Goal: Transaction & Acquisition: Purchase product/service

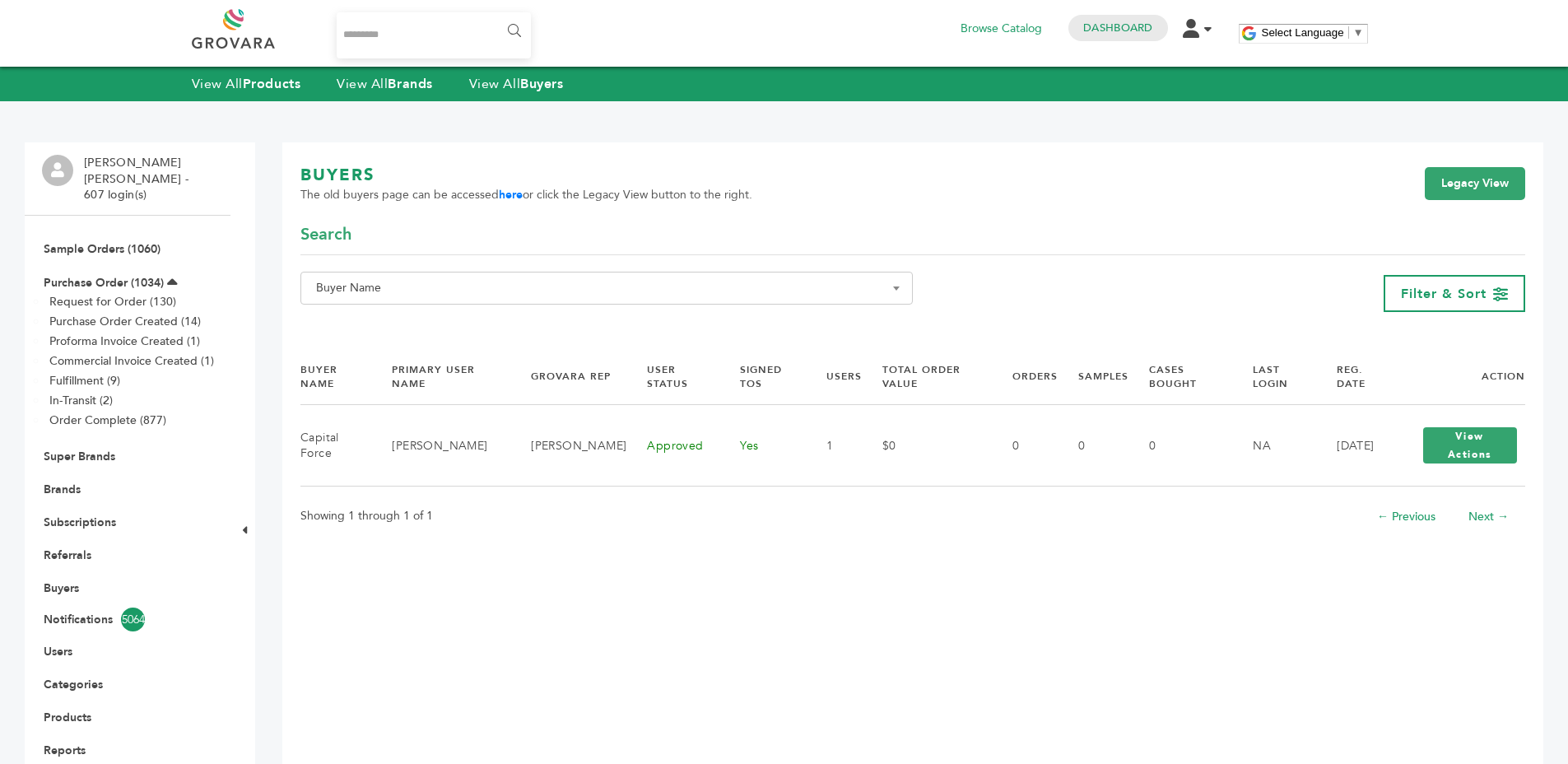
click at [823, 173] on div "BUYERS The old buyers page can be accessed here or click the Legacy View button…" at bounding box center [912, 193] width 1224 height 59
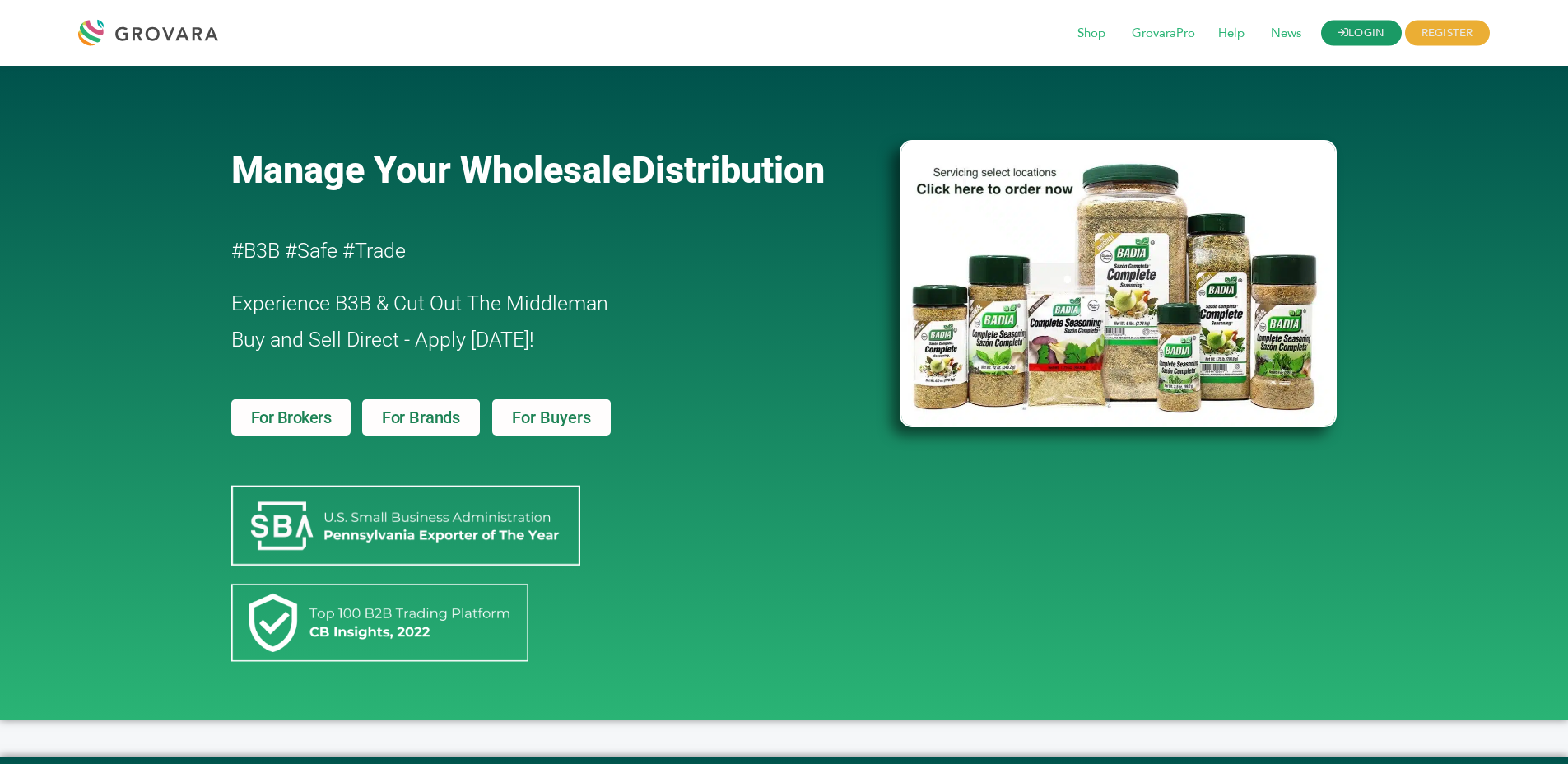
click at [1338, 27] on icon at bounding box center [1343, 32] width 11 height 11
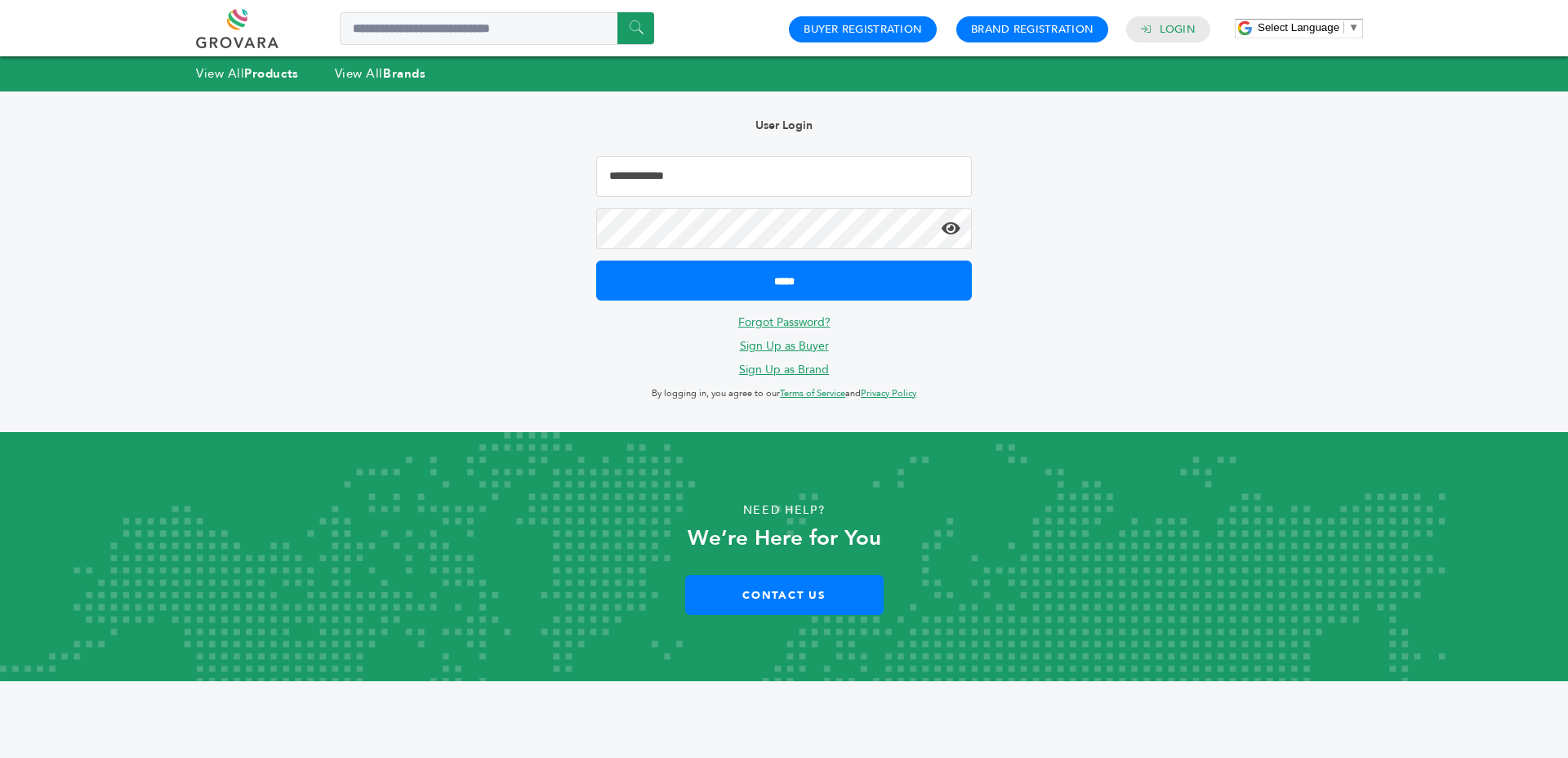
click at [789, 176] on input "Email Address" at bounding box center [784, 176] width 376 height 40
type input "**********"
click at [596, 260] on input "*****" at bounding box center [784, 280] width 376 height 40
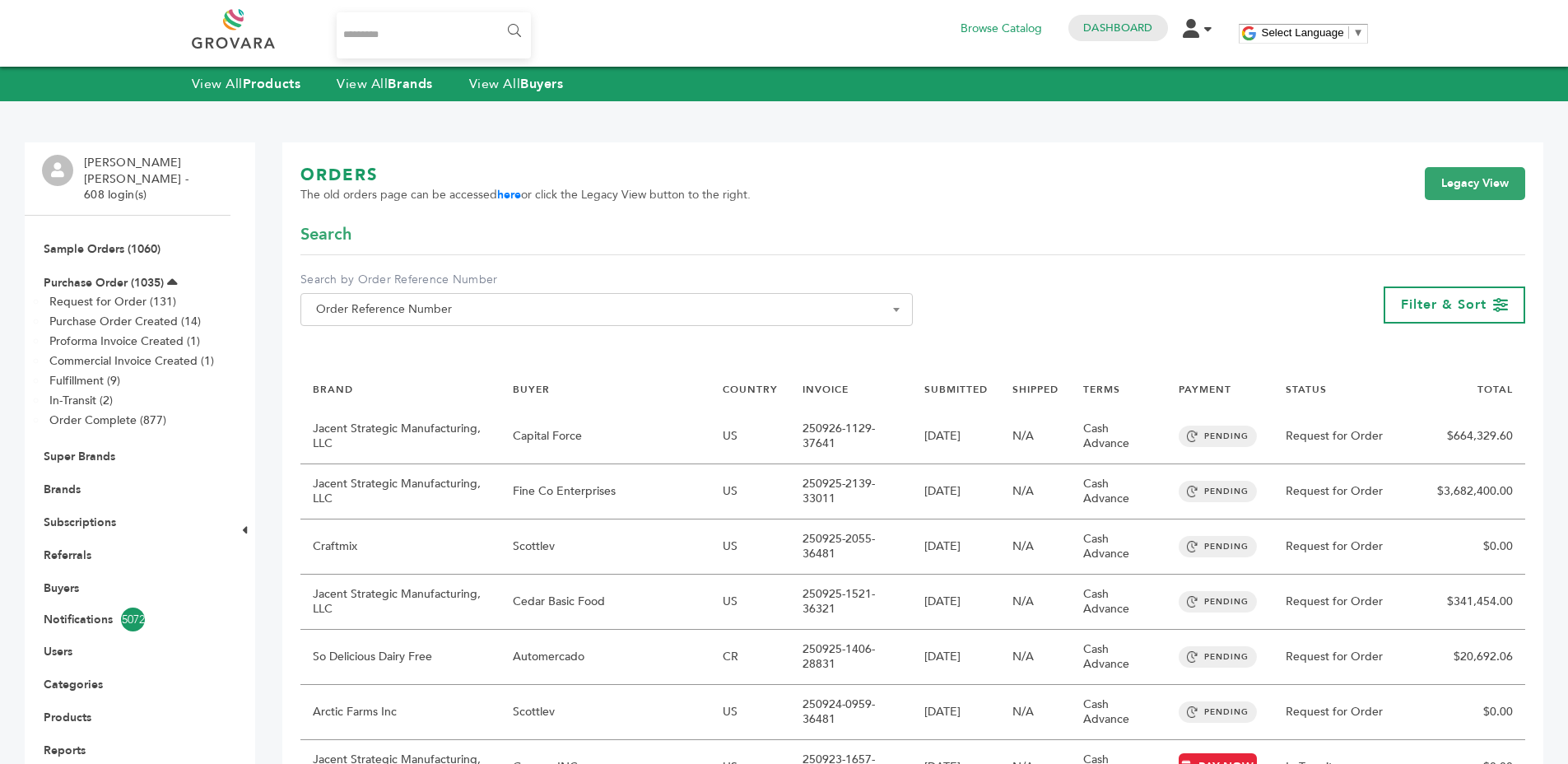
click at [407, 47] on input "Search..." at bounding box center [434, 35] width 195 height 46
type input "*******"
click at [495, 15] on input "******" at bounding box center [514, 31] width 37 height 33
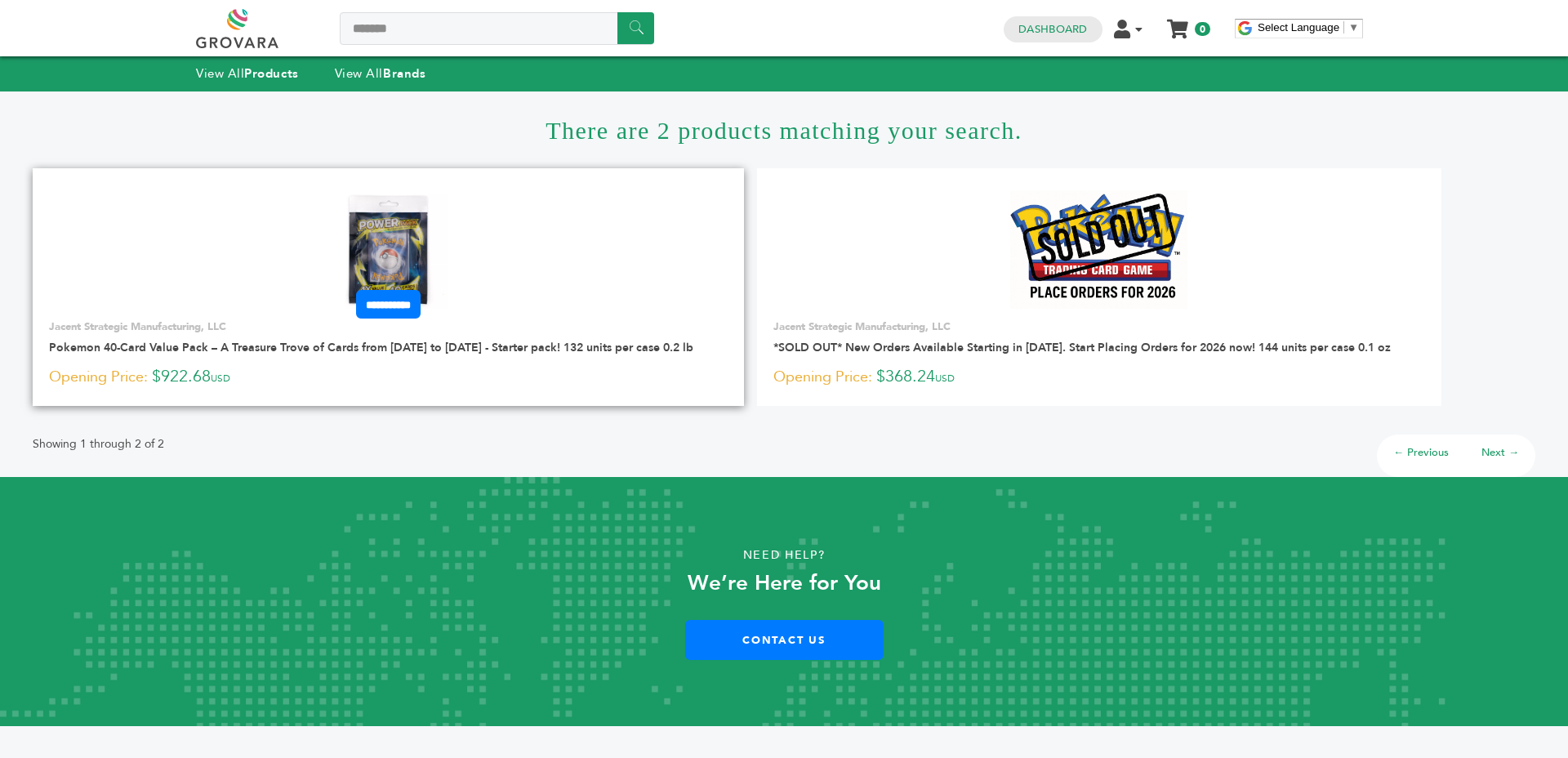
click at [379, 255] on img at bounding box center [388, 249] width 118 height 118
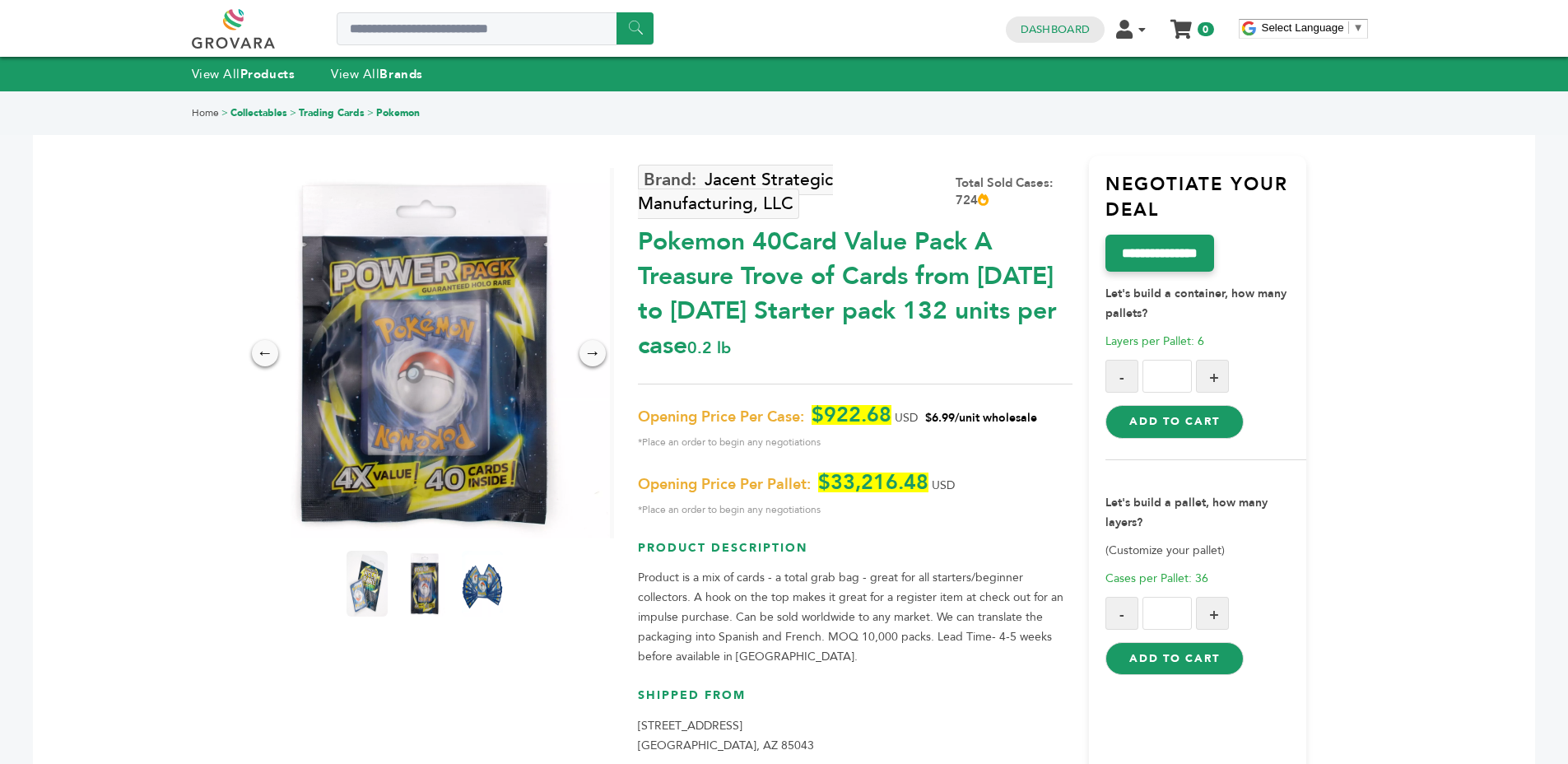
scroll to position [3, 0]
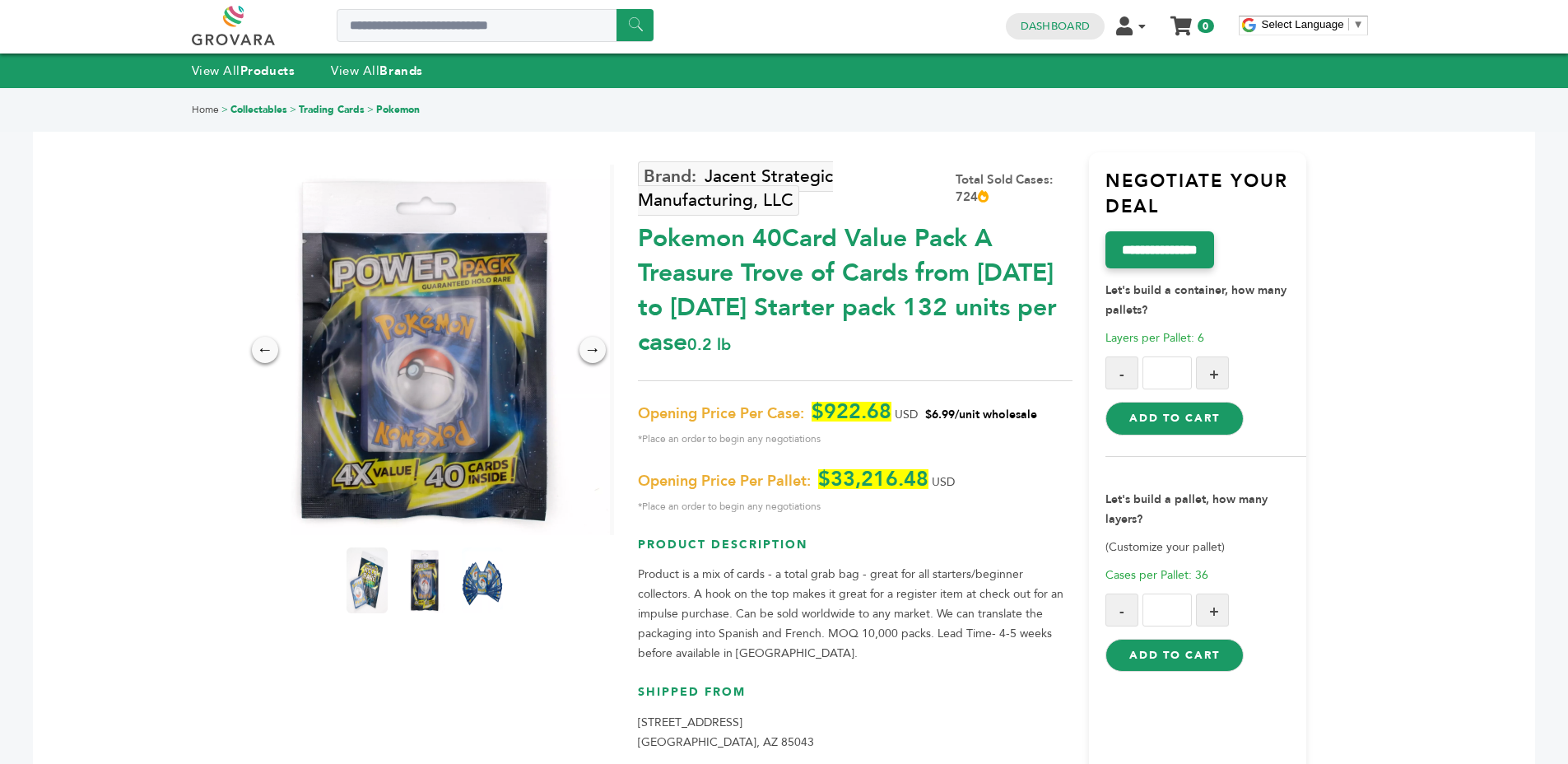
click at [884, 322] on div "Pokemon 40Card Value Pack A Treasure Trove of Cards from 1996 to 2024 Starter p…" at bounding box center [855, 286] width 435 height 147
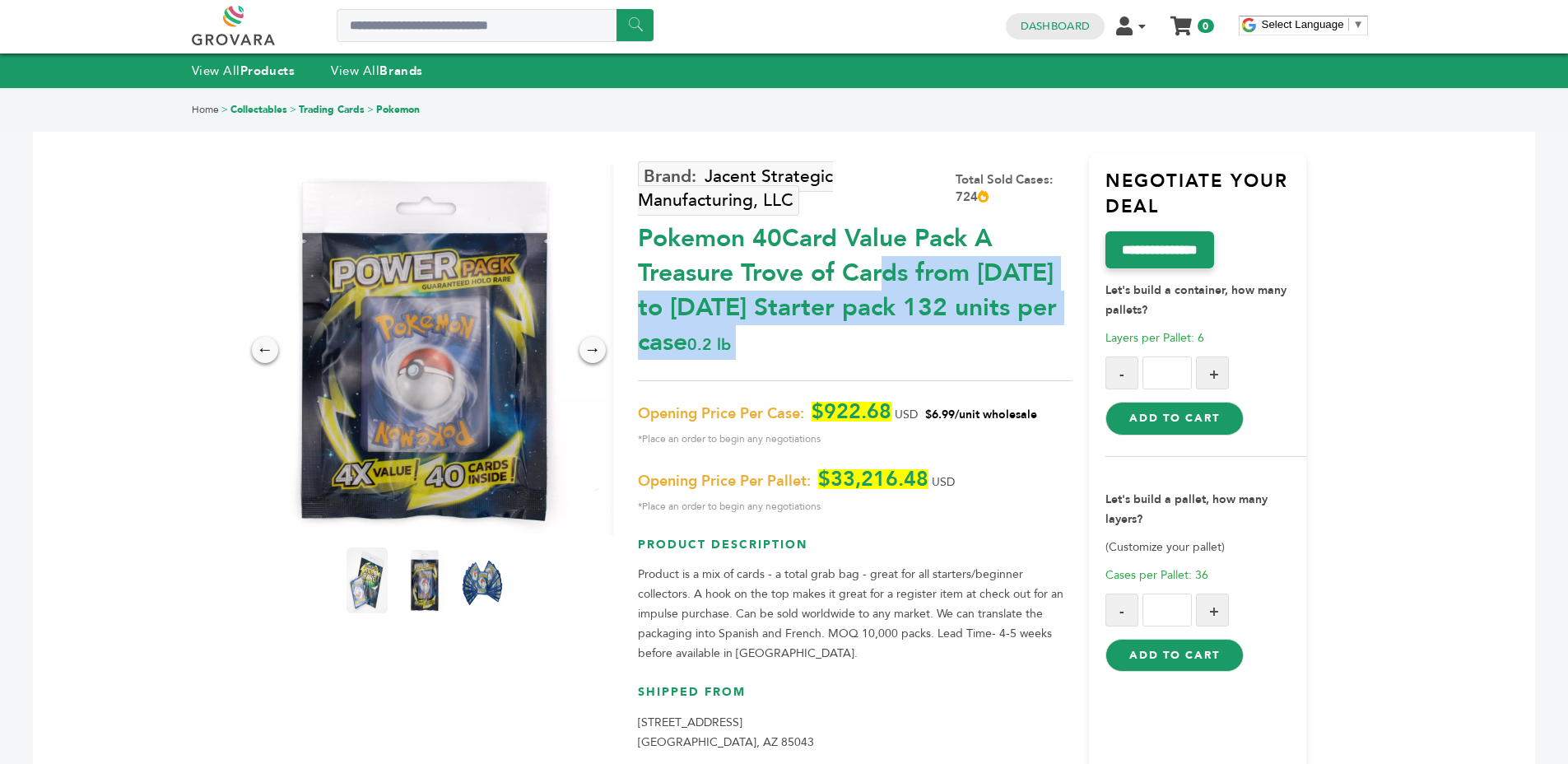
click at [922, 295] on div "Pokemon 40Card Value Pack A Treasure Trove of Cards from 1996 to 2024 Starter p…" at bounding box center [855, 286] width 435 height 147
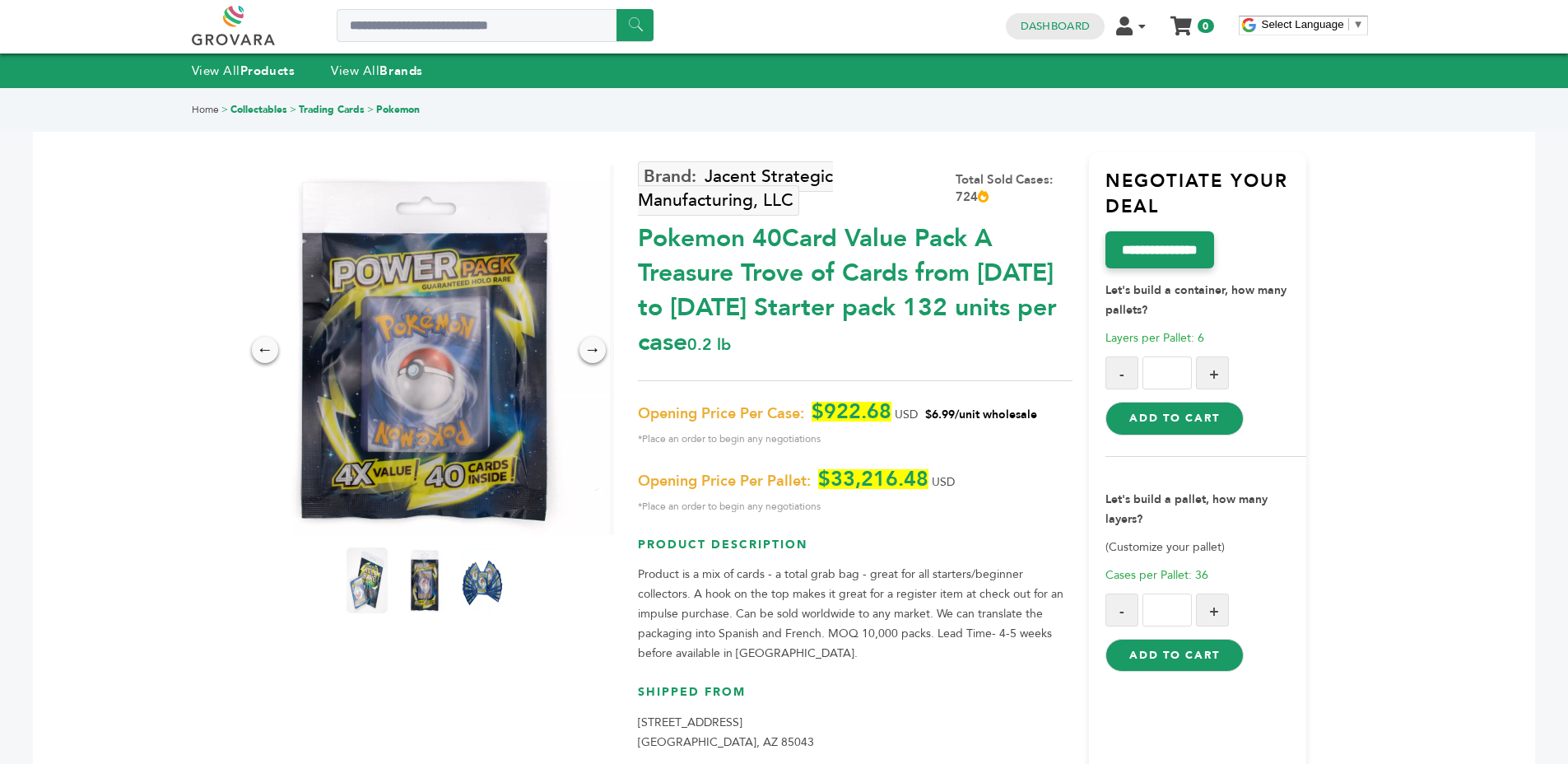
click at [922, 295] on div "Pokemon 40Card Value Pack A Treasure Trove of Cards from 1996 to 2024 Starter p…" at bounding box center [855, 286] width 435 height 147
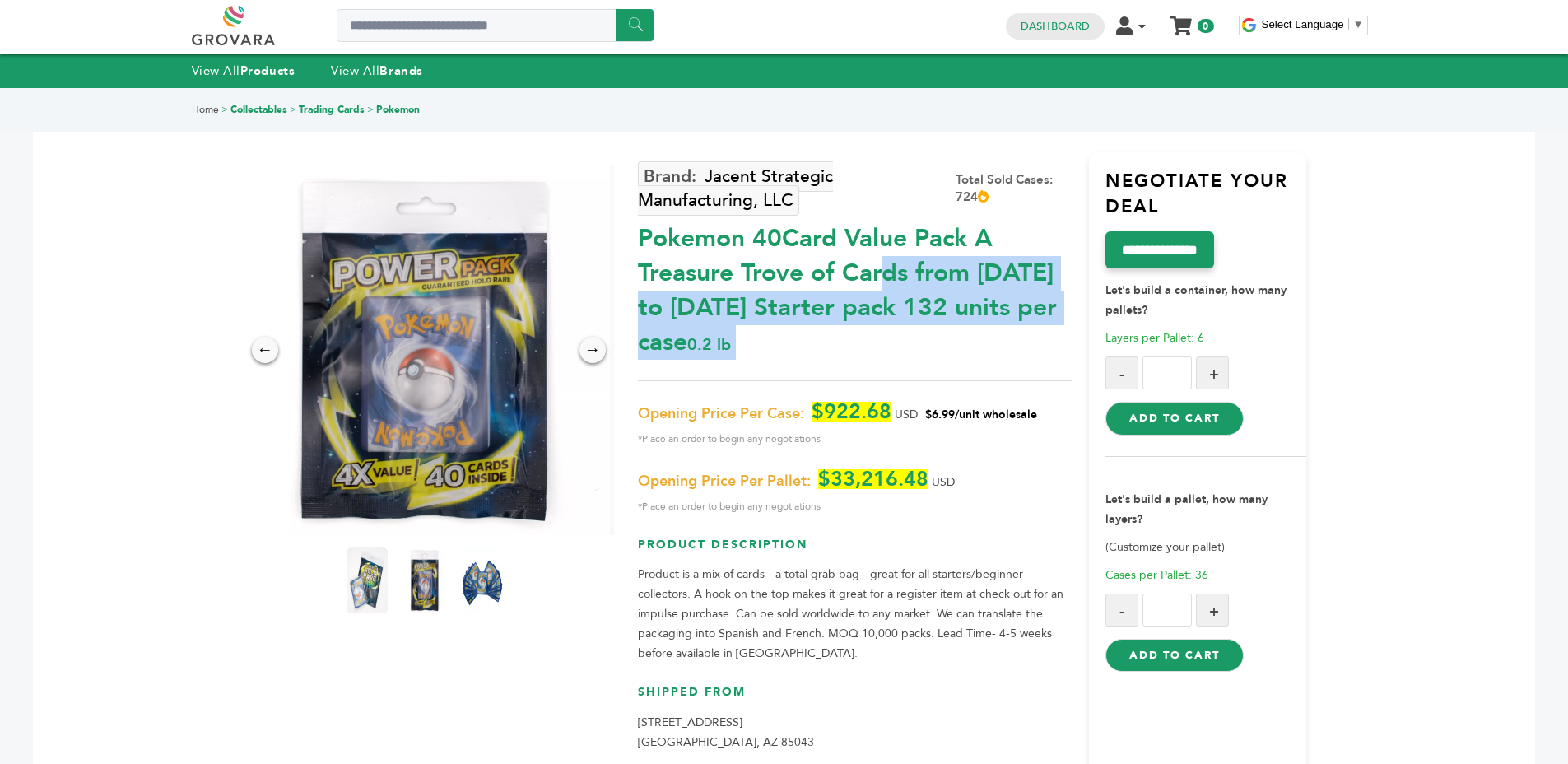
click at [932, 310] on div "Pokemon 40Card Value Pack A Treasure Trove of Cards from 1996 to 2024 Starter p…" at bounding box center [855, 286] width 435 height 147
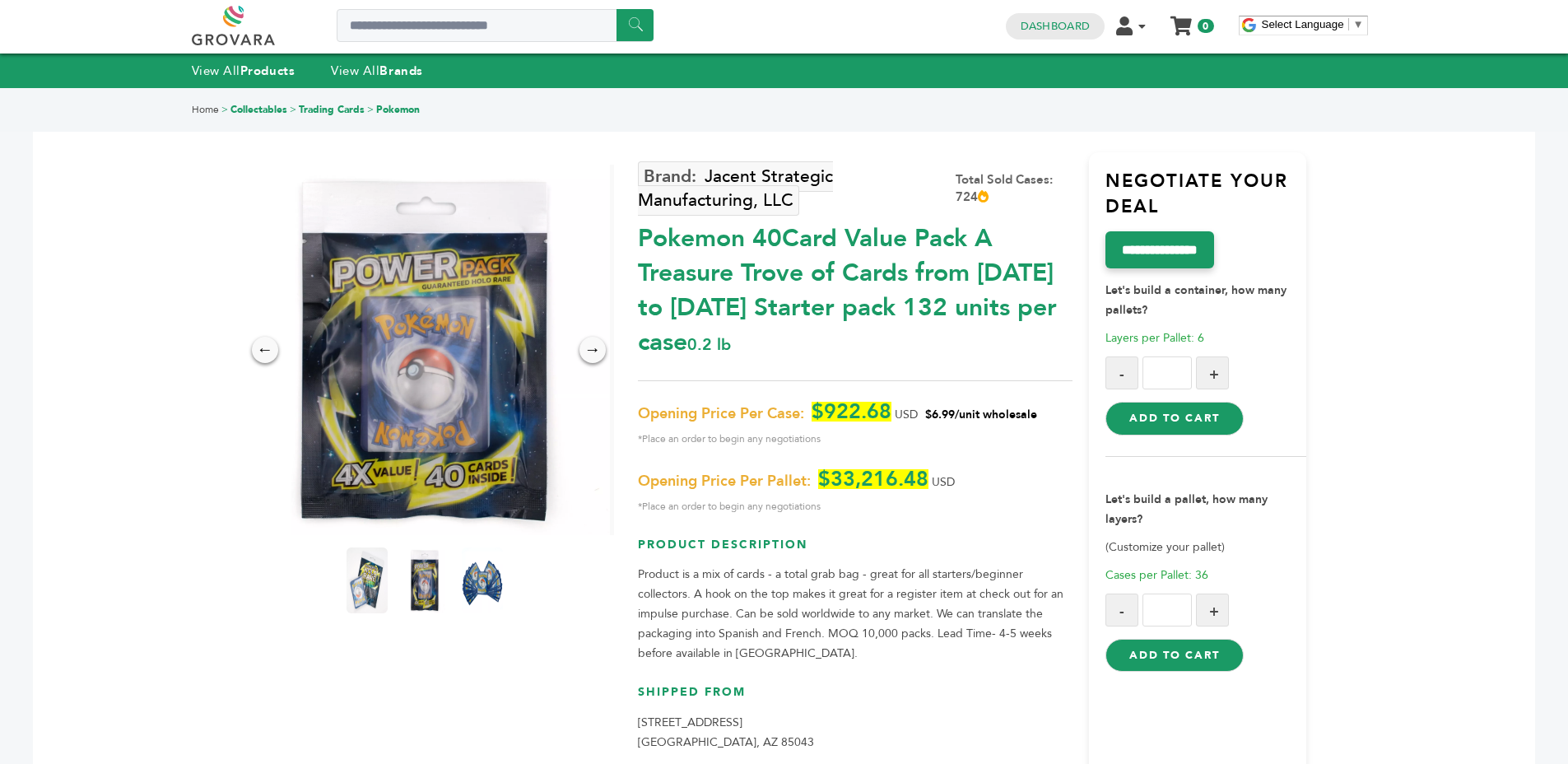
click at [932, 310] on div "Pokemon 40Card Value Pack A Treasure Trove of Cards from 1996 to 2024 Starter p…" at bounding box center [855, 286] width 435 height 147
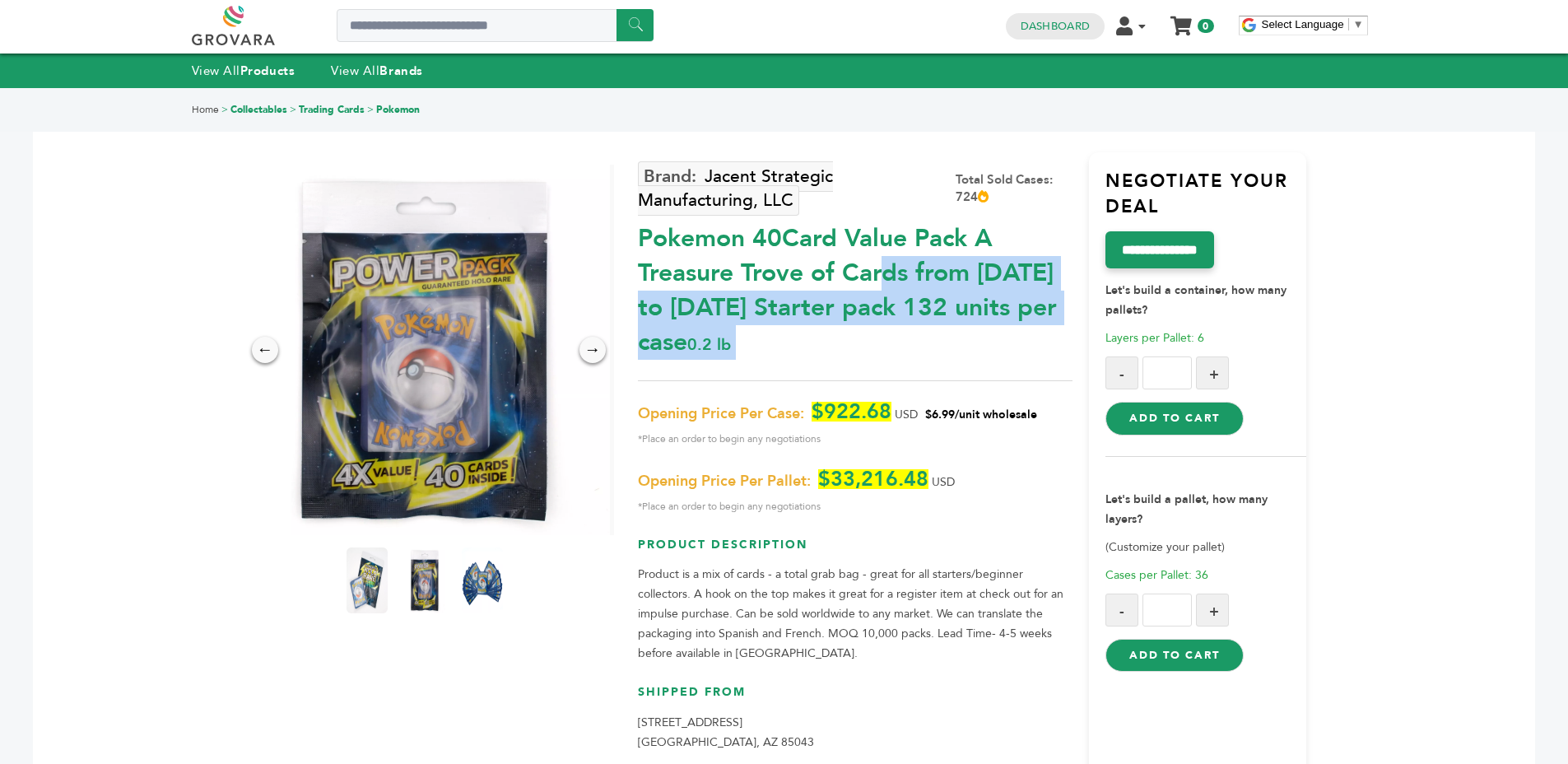
click at [862, 348] on div "Pokemon 40Card Value Pack A Treasure Trove of Cards from 1996 to 2024 Starter p…" at bounding box center [855, 286] width 435 height 147
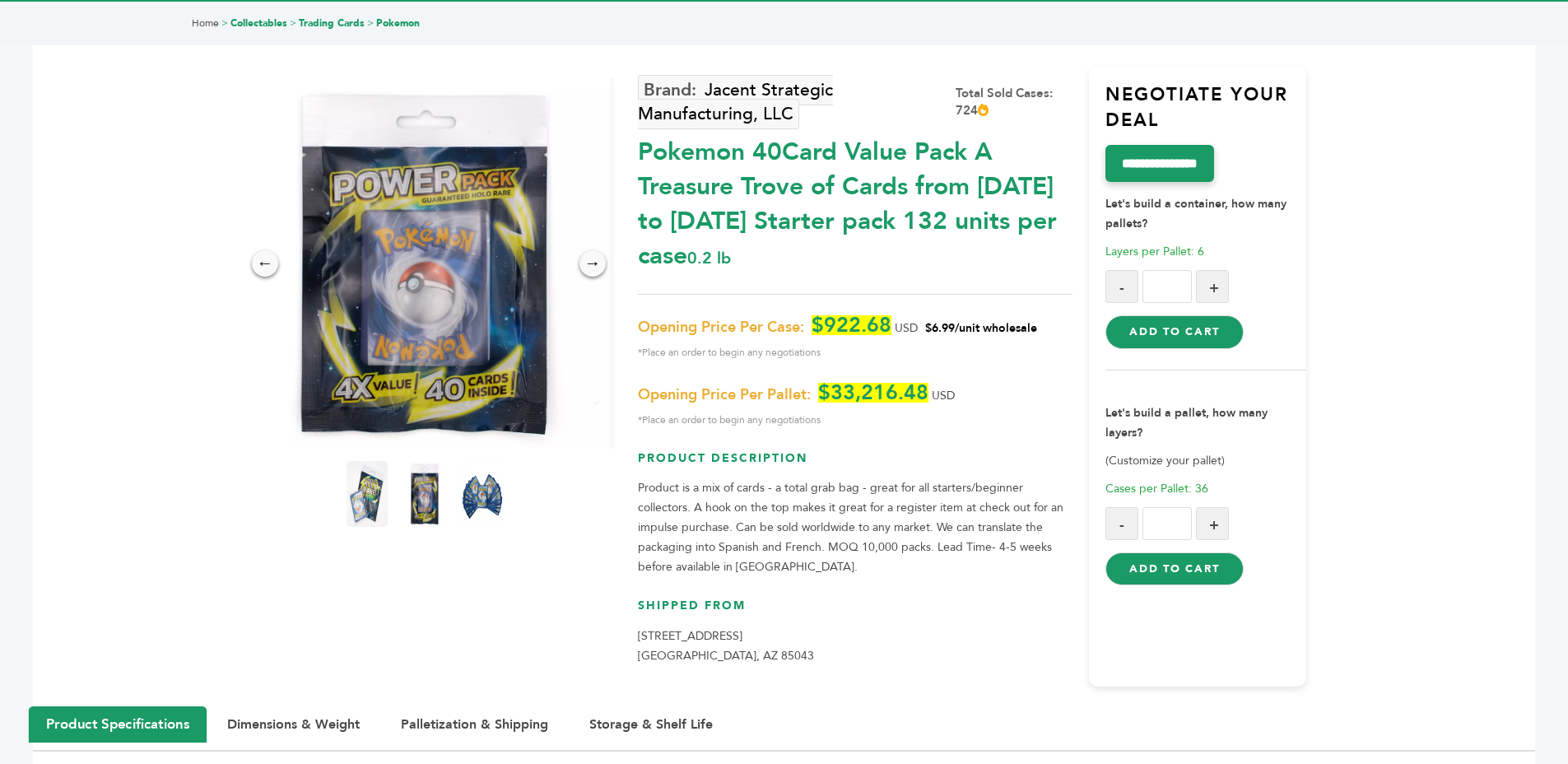
scroll to position [137, 0]
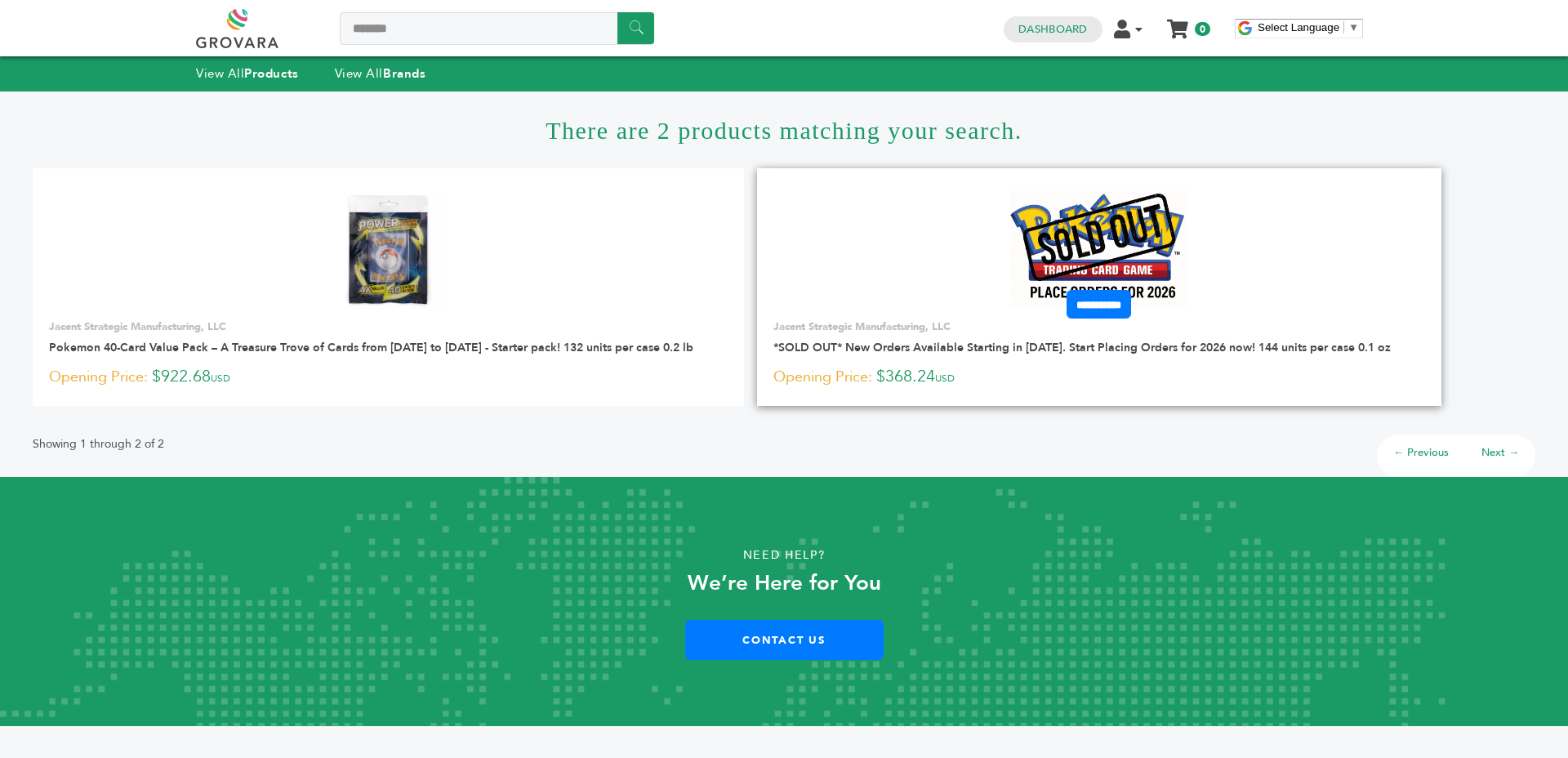
click at [1010, 212] on img at bounding box center [1099, 249] width 177 height 118
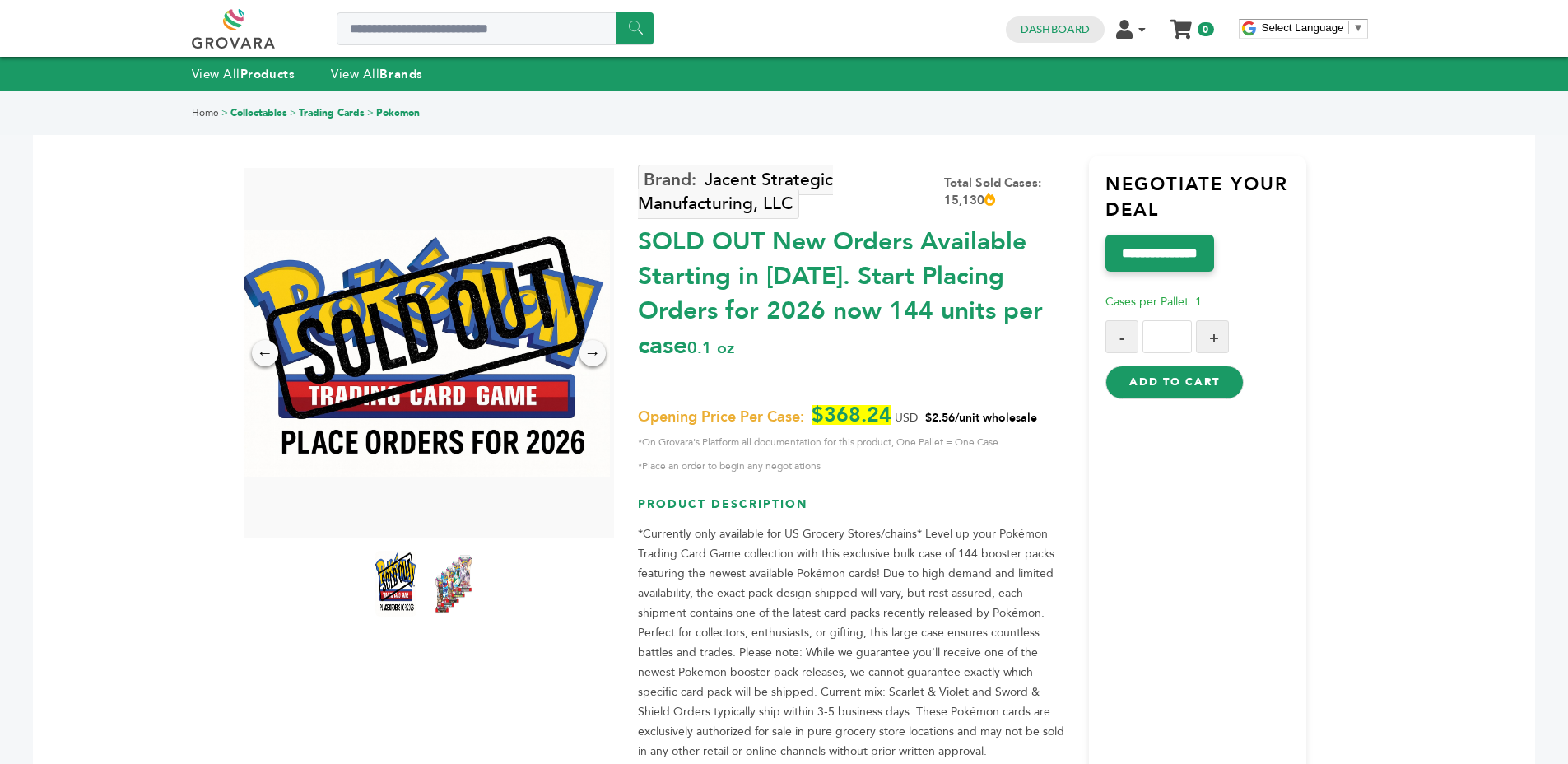
click at [1114, 298] on span "Cases per Pallet: 1" at bounding box center [1153, 302] width 96 height 16
click at [1236, 298] on p "Cases per Pallet: 1" at bounding box center [1206, 302] width 201 height 19
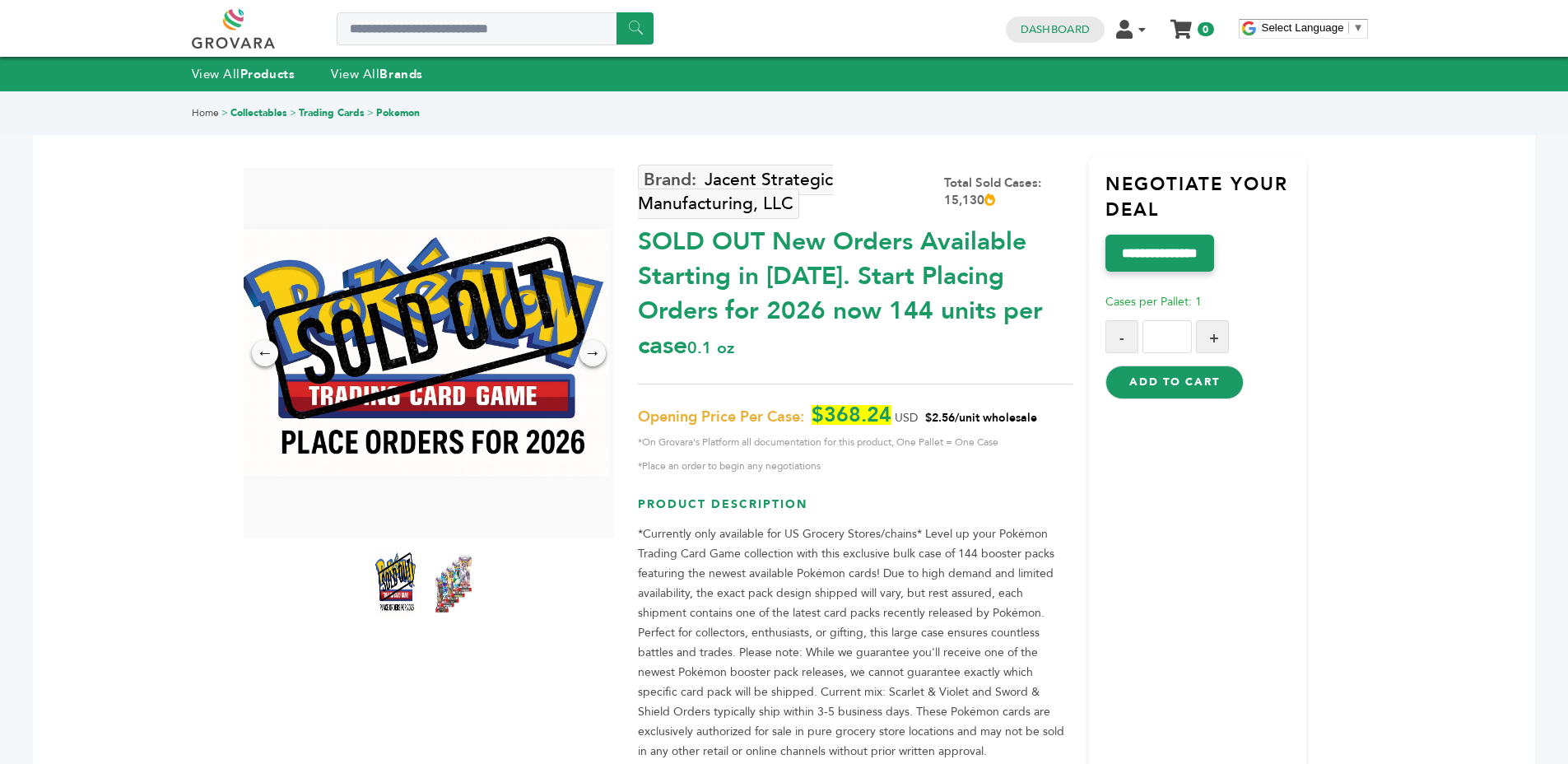
click at [1236, 298] on p "Cases per Pallet: 1" at bounding box center [1206, 302] width 201 height 19
click at [1225, 295] on p "Cases per Pallet: 1" at bounding box center [1206, 302] width 201 height 19
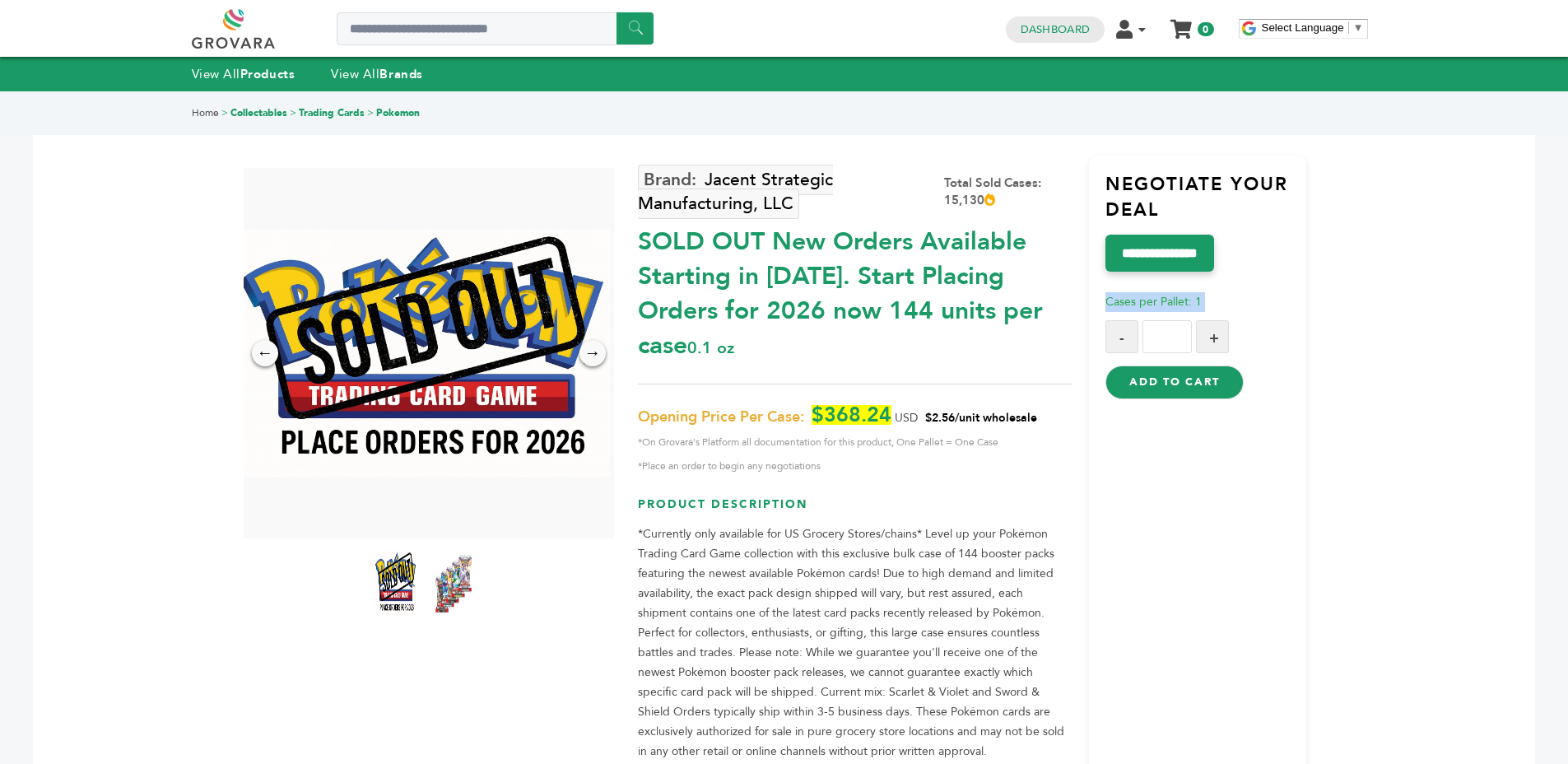
click at [1225, 295] on p "Cases per Pallet: 1" at bounding box center [1206, 302] width 201 height 19
click at [905, 294] on div "SOLD OUT New Orders Available Starting in 2026. Start Placing Orders for 2026 n…" at bounding box center [855, 289] width 435 height 147
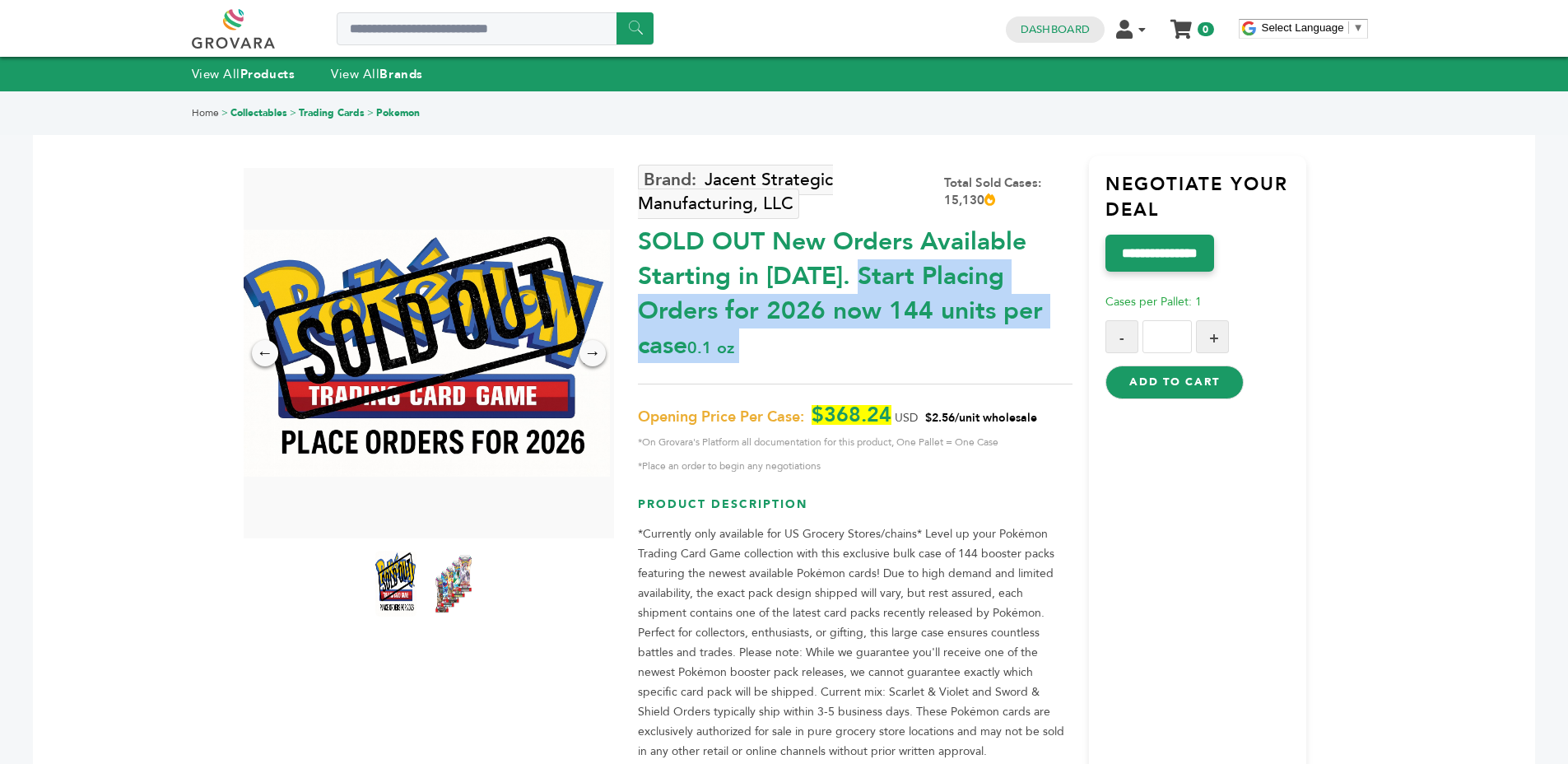
click at [971, 296] on div "SOLD OUT New Orders Available Starting in 2026. Start Placing Orders for 2026 n…" at bounding box center [855, 289] width 435 height 147
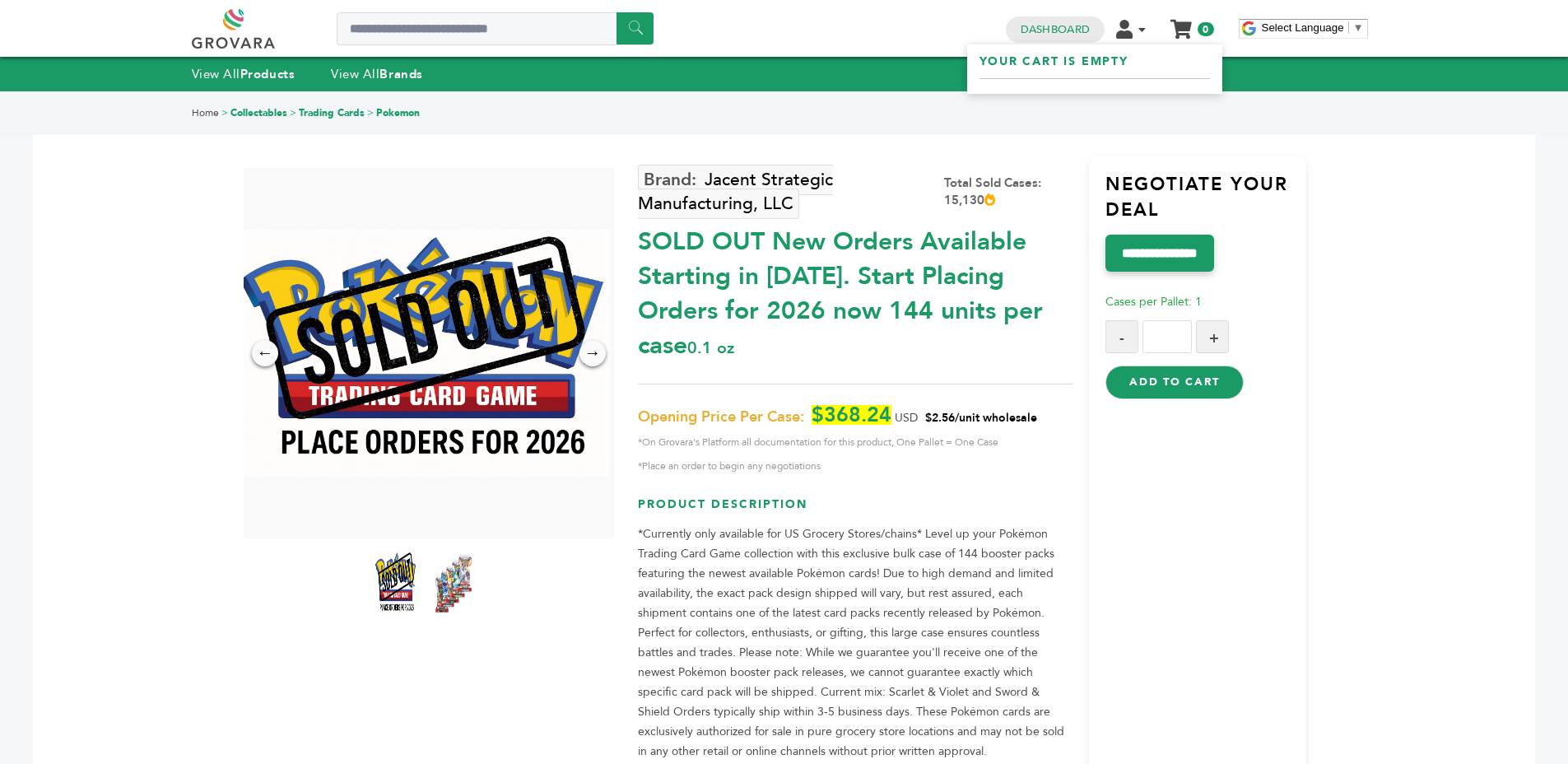
click at [1188, 31] on link "My Cart" at bounding box center [1180, 23] width 18 height 17
click at [762, 408] on span "Opening Price Per Case:" at bounding box center [720, 417] width 166 height 19
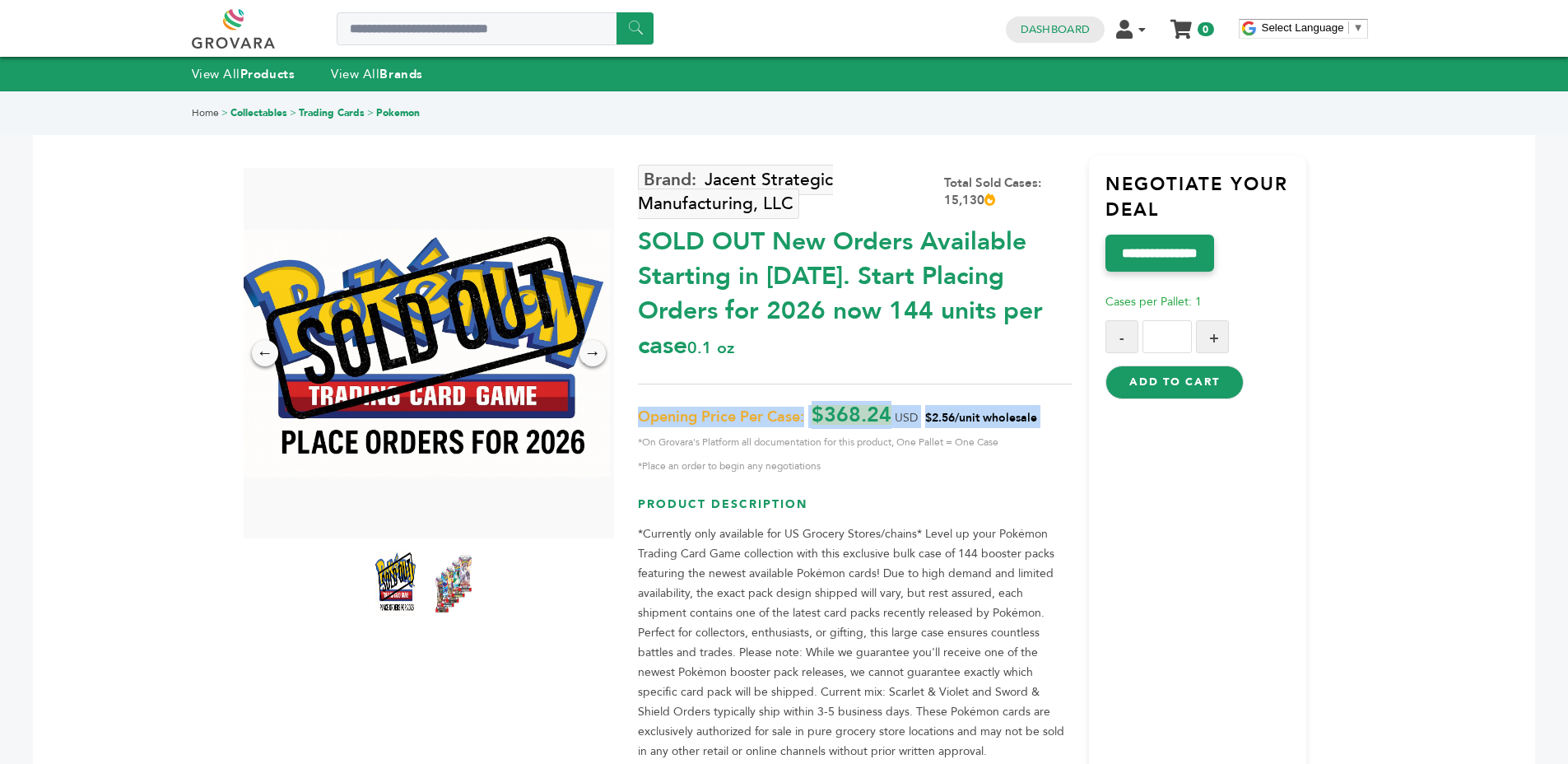
click at [754, 432] on span "*On Grovara's Platform all documentation for this product, One Pallet = One Case" at bounding box center [855, 442] width 435 height 19
drag, startPoint x: 754, startPoint y: 402, endPoint x: 776, endPoint y: 404, distance: 22.1
click at [754, 432] on span "*On Grovara's Platform all documentation for this product, One Pallet = One Case" at bounding box center [855, 442] width 435 height 19
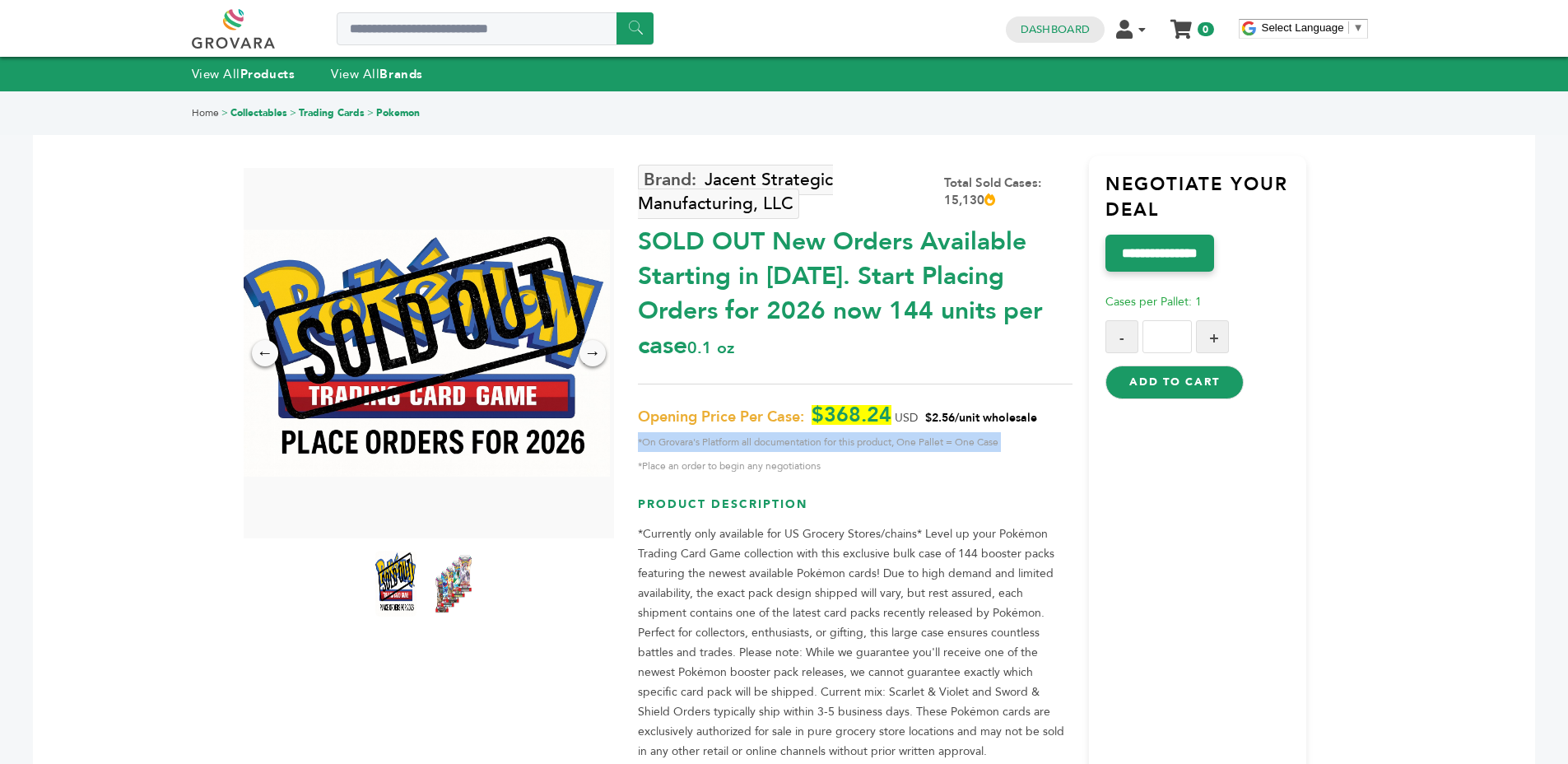
click at [801, 432] on span "*On Grovara's Platform all documentation for this product, One Pallet = One Case" at bounding box center [855, 442] width 435 height 19
click at [834, 432] on span "*On Grovara's Platform all documentation for this product, One Pallet = One Case" at bounding box center [855, 442] width 435 height 19
click at [883, 405] on span "$368.24" at bounding box center [851, 415] width 80 height 19
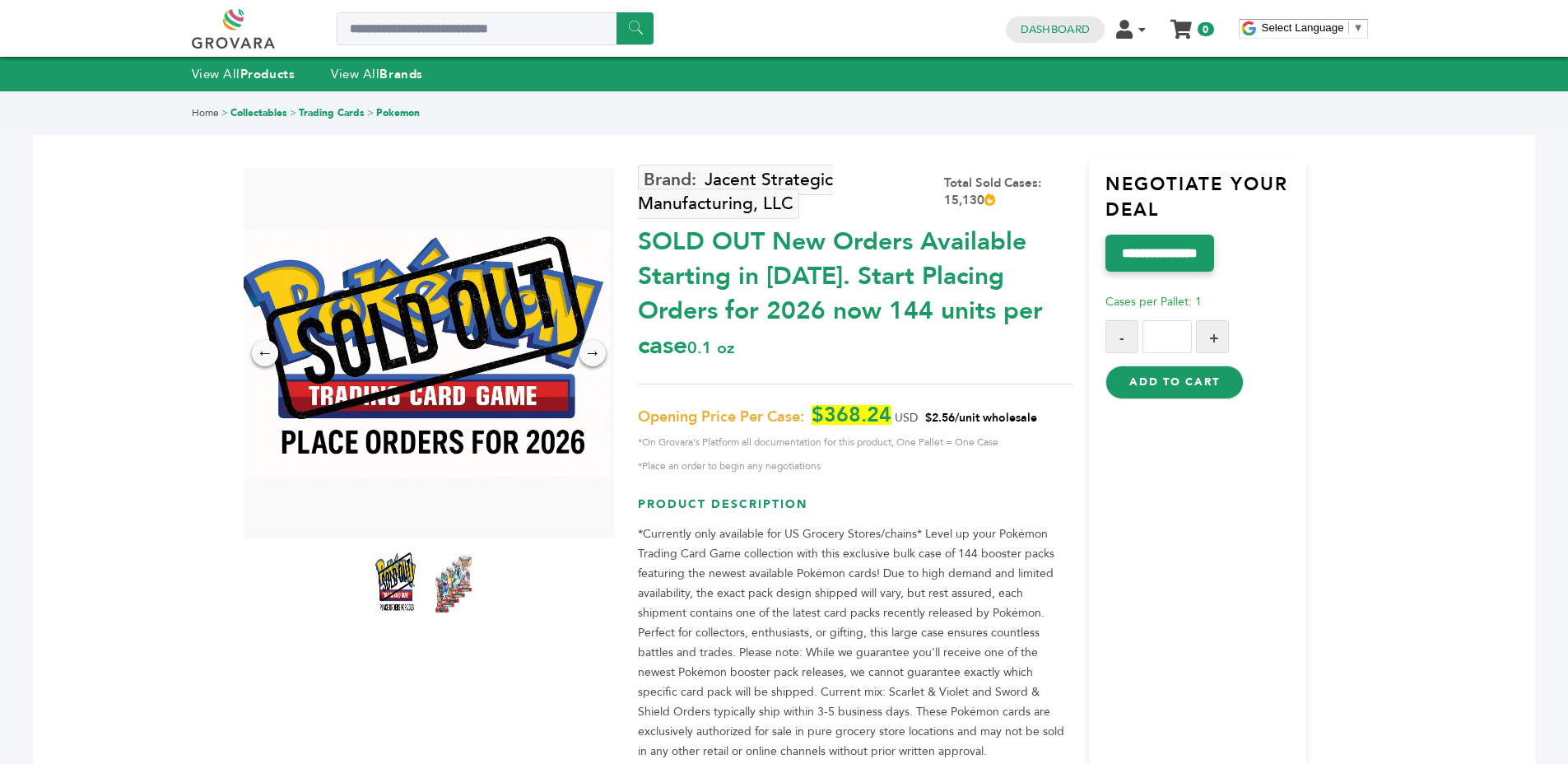
click at [883, 405] on span "$368.24" at bounding box center [851, 415] width 80 height 19
click at [937, 432] on span "*On Grovara's Platform all documentation for this product, One Pallet = One Case" at bounding box center [855, 442] width 435 height 19
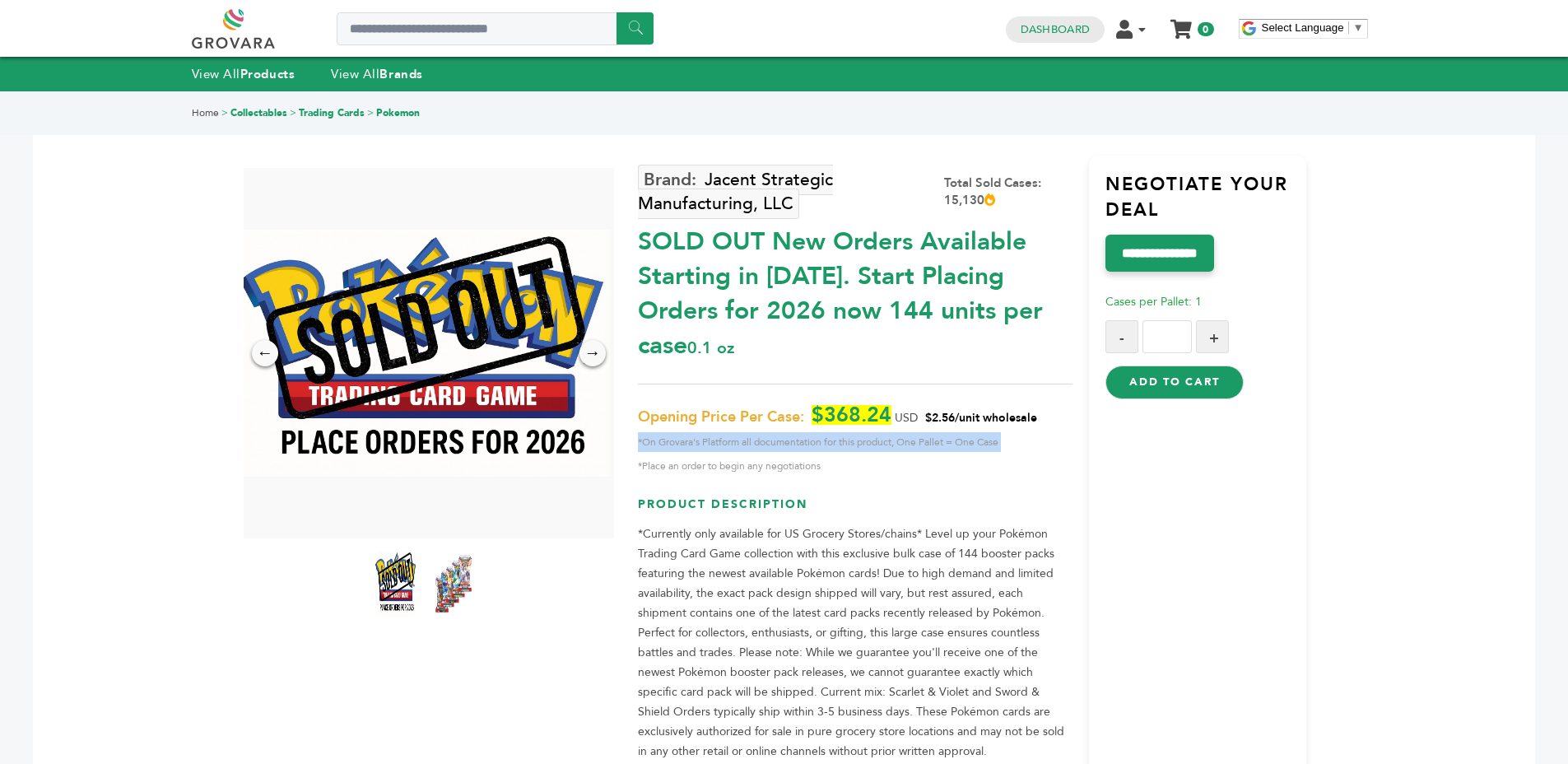
click at [984, 432] on span "*On Grovara's Platform all documentation for this product, One Pallet = One Case" at bounding box center [855, 442] width 435 height 19
drag, startPoint x: 984, startPoint y: 402, endPoint x: 1000, endPoint y: 403, distance: 16.0
click at [992, 432] on span "*On Grovara's Platform all documentation for this product, One Pallet = One Case" at bounding box center [855, 442] width 435 height 19
click at [1105, 402] on div "**********" at bounding box center [1198, 513] width 217 height 715
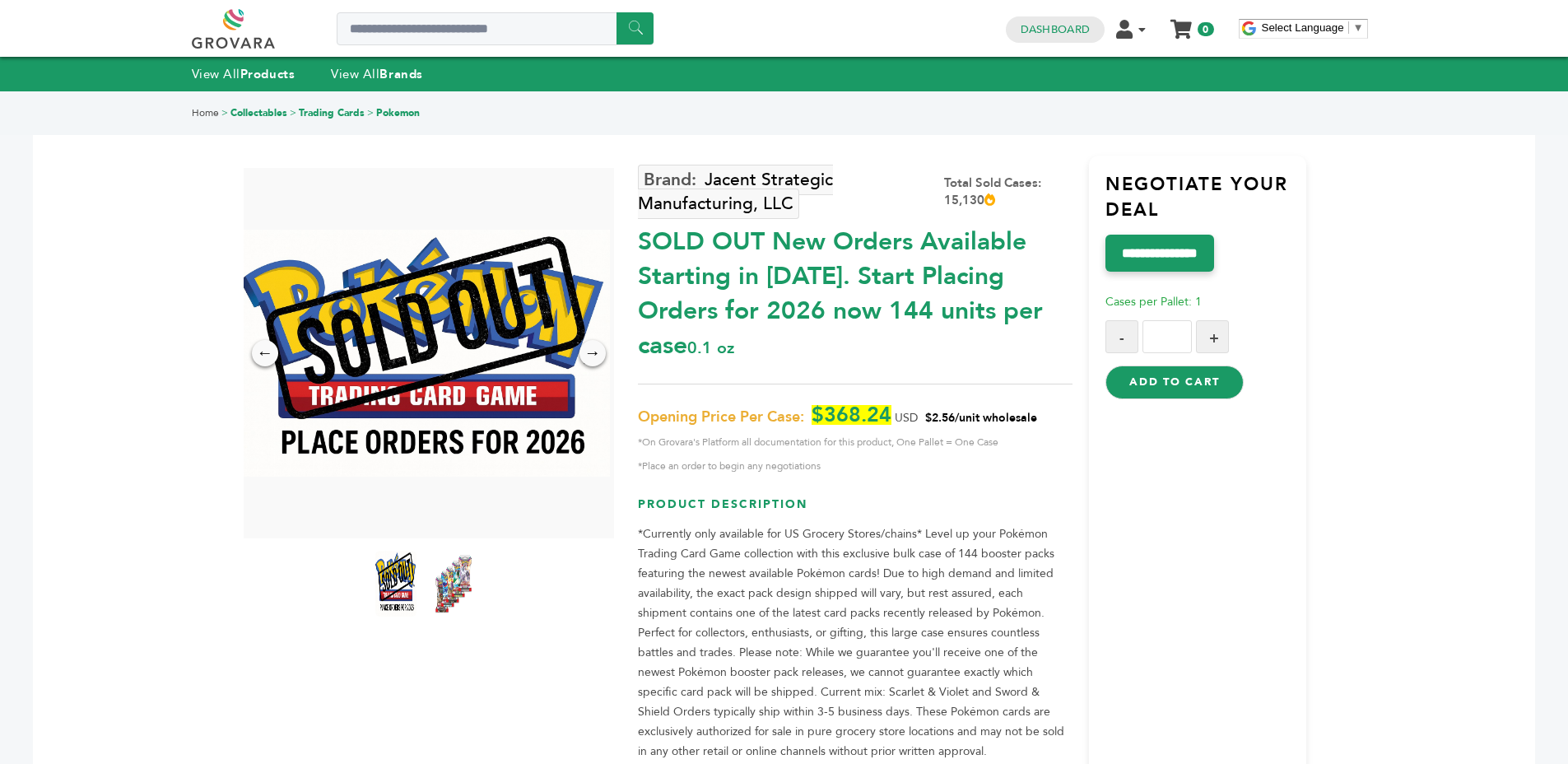
click at [898, 456] on span "*Place an order to begin any negotiations" at bounding box center [855, 466] width 435 height 19
click at [901, 456] on span "*Place an order to begin any negotiations" at bounding box center [855, 466] width 435 height 19
click at [866, 432] on span "*On Grovara's Platform all documentation for this product, One Pallet = One Case" at bounding box center [855, 442] width 435 height 19
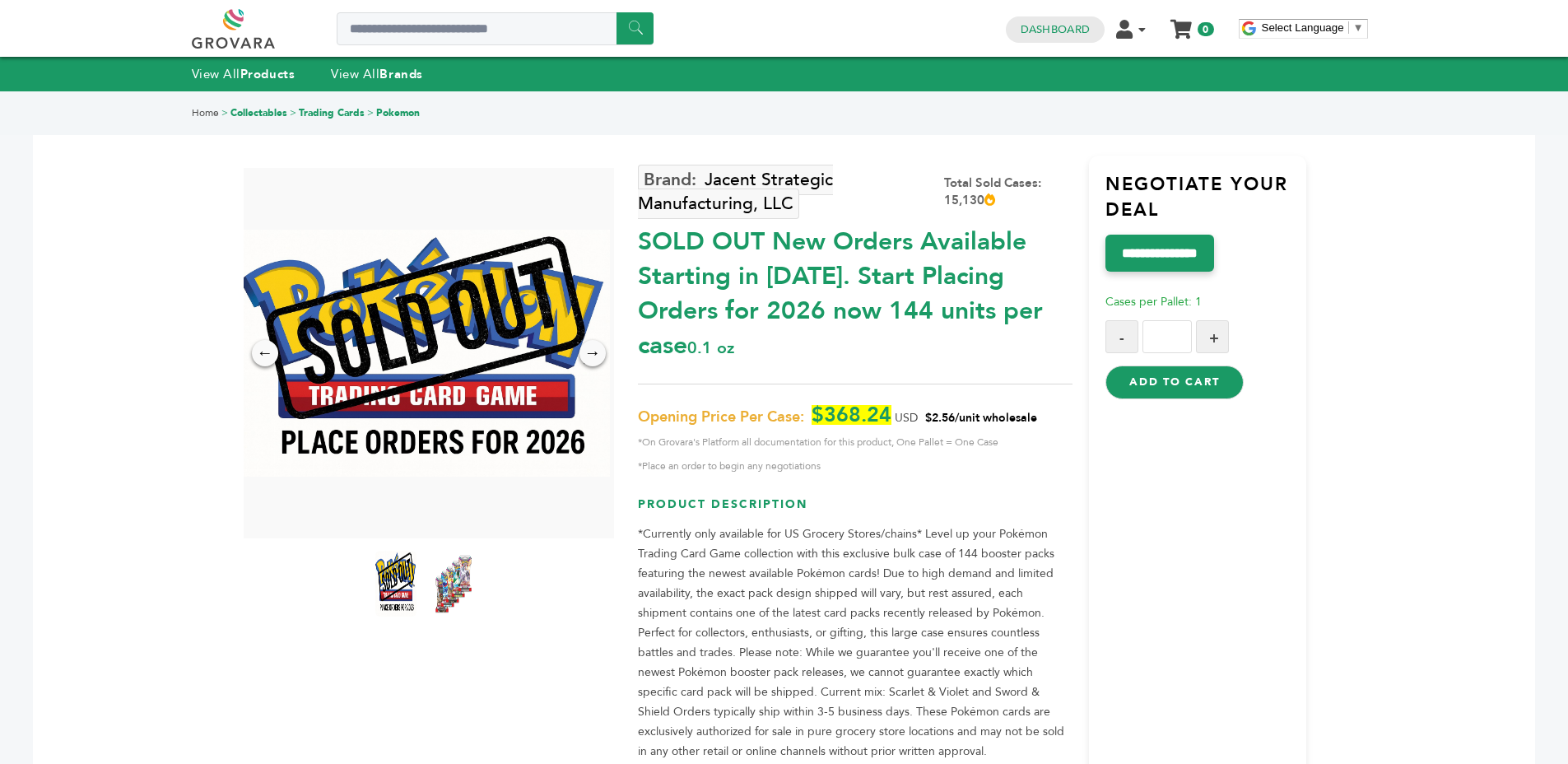
click at [866, 432] on span "*On Grovara's Platform all documentation for this product, One Pallet = One Case" at bounding box center [855, 442] width 435 height 19
click at [863, 432] on span "*On Grovara's Platform all documentation for this product, One Pallet = One Case" at bounding box center [855, 442] width 435 height 19
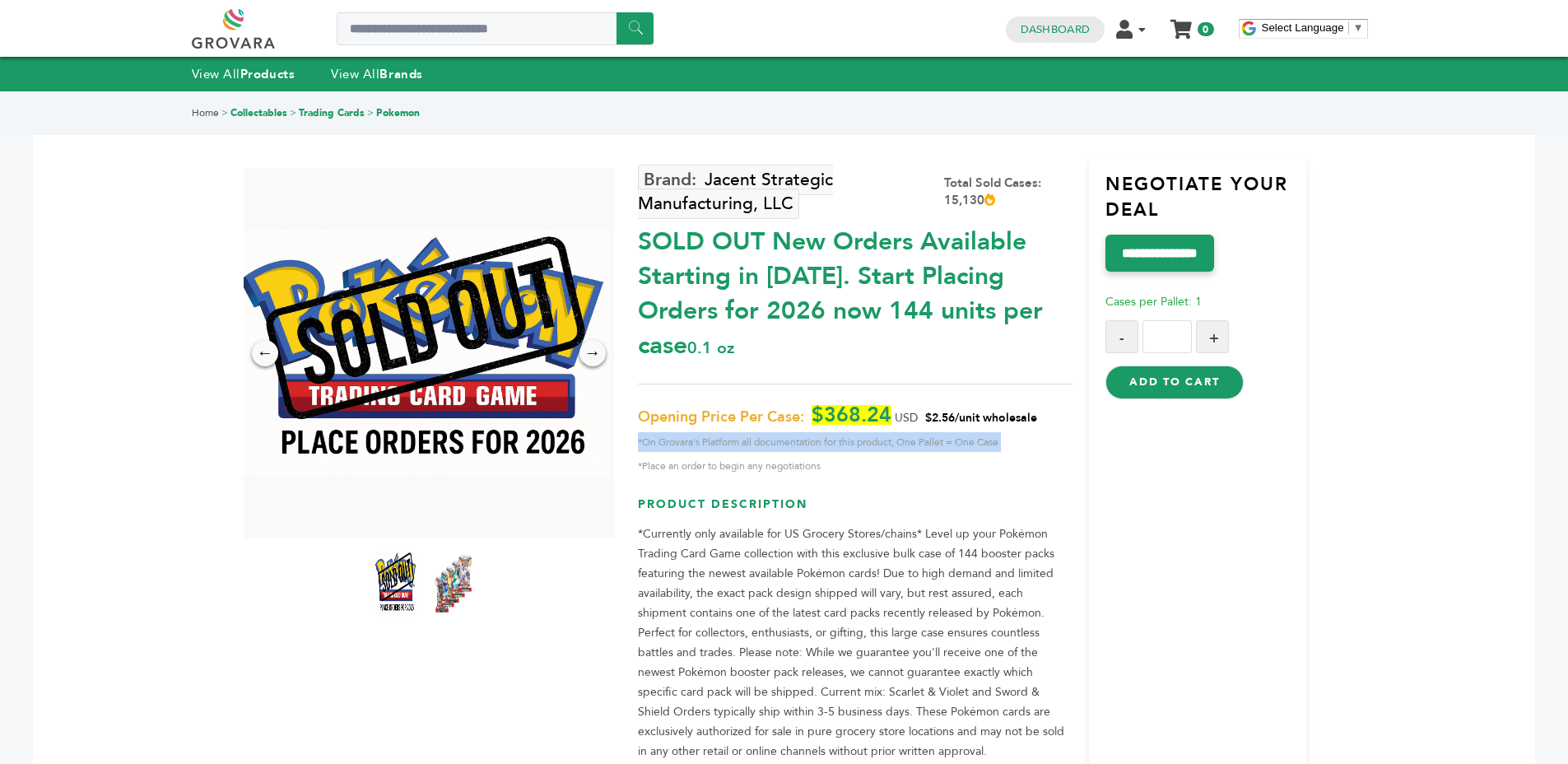
click at [860, 456] on span "*Place an order to begin any negotiations" at bounding box center [855, 466] width 435 height 19
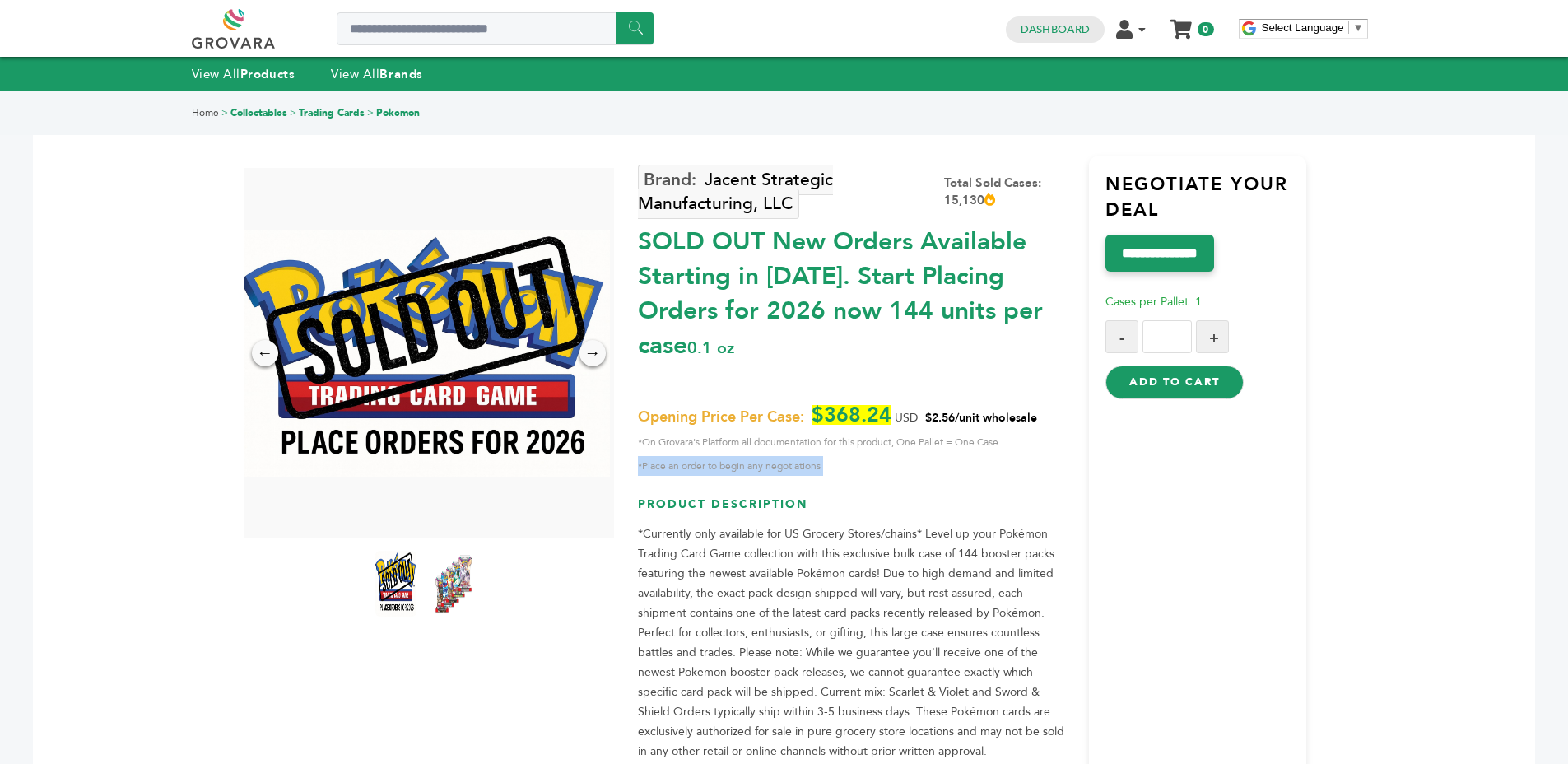
click at [892, 456] on span "*Place an order to begin any negotiations" at bounding box center [855, 466] width 435 height 19
click at [1048, 241] on div "SOLD OUT New Orders Available Starting in 2026. Start Placing Orders for 2026 n…" at bounding box center [855, 289] width 435 height 147
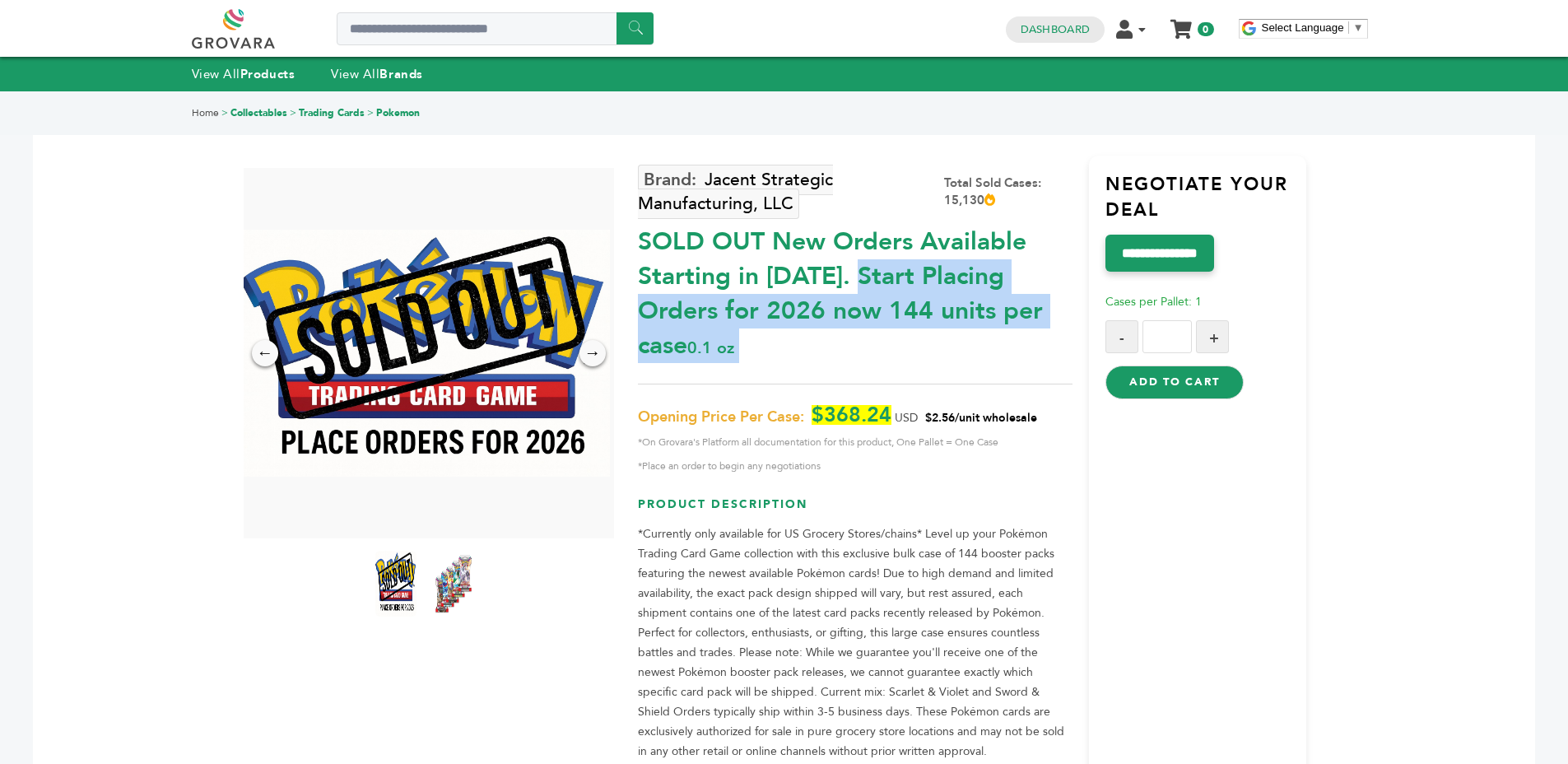
click at [998, 273] on div "SOLD OUT New Orders Available Starting in 2026. Start Placing Orders for 2026 n…" at bounding box center [855, 289] width 435 height 147
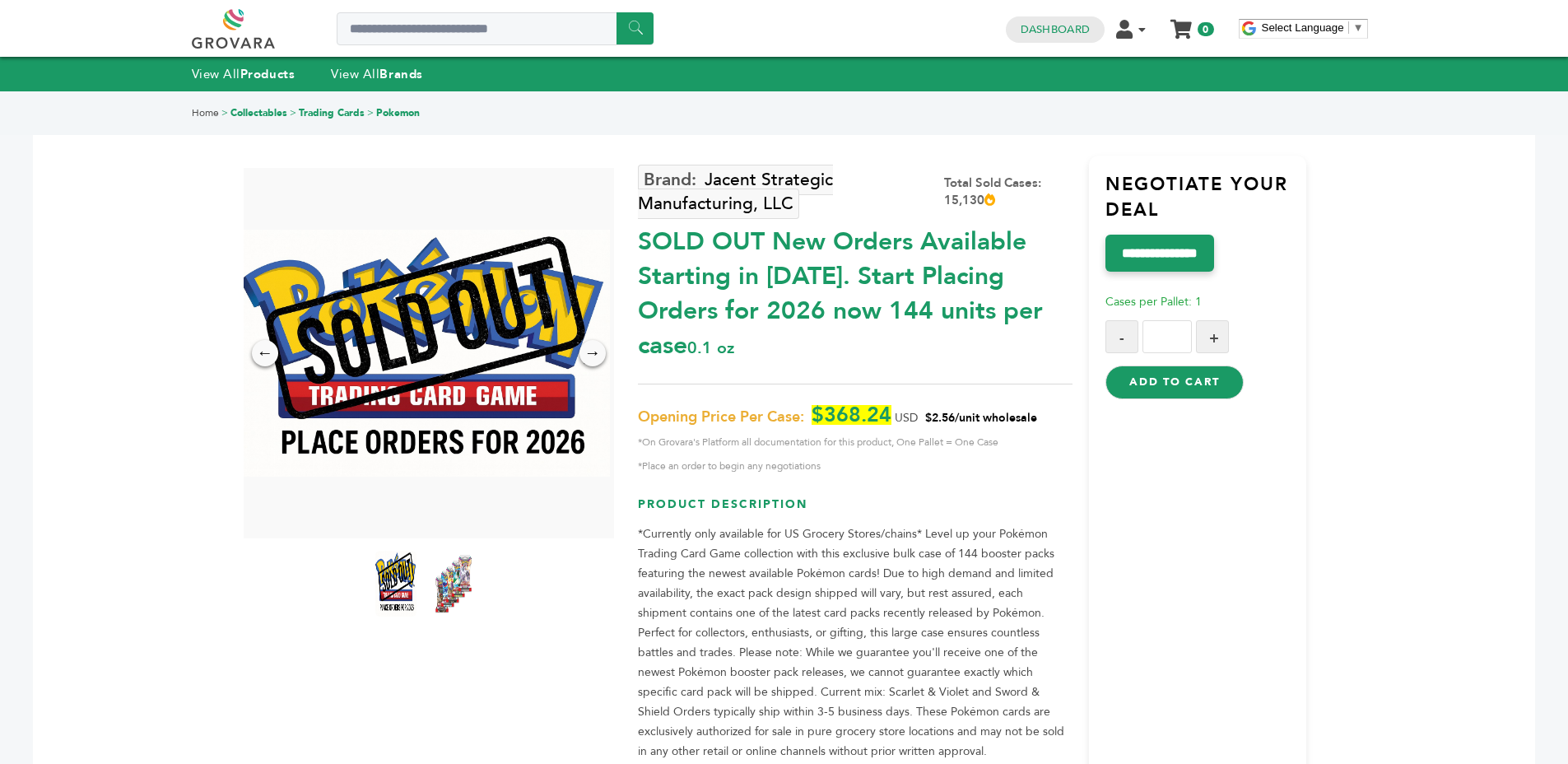
click at [998, 273] on div "SOLD OUT New Orders Available Starting in 2026. Start Placing Orders for 2026 n…" at bounding box center [855, 289] width 435 height 147
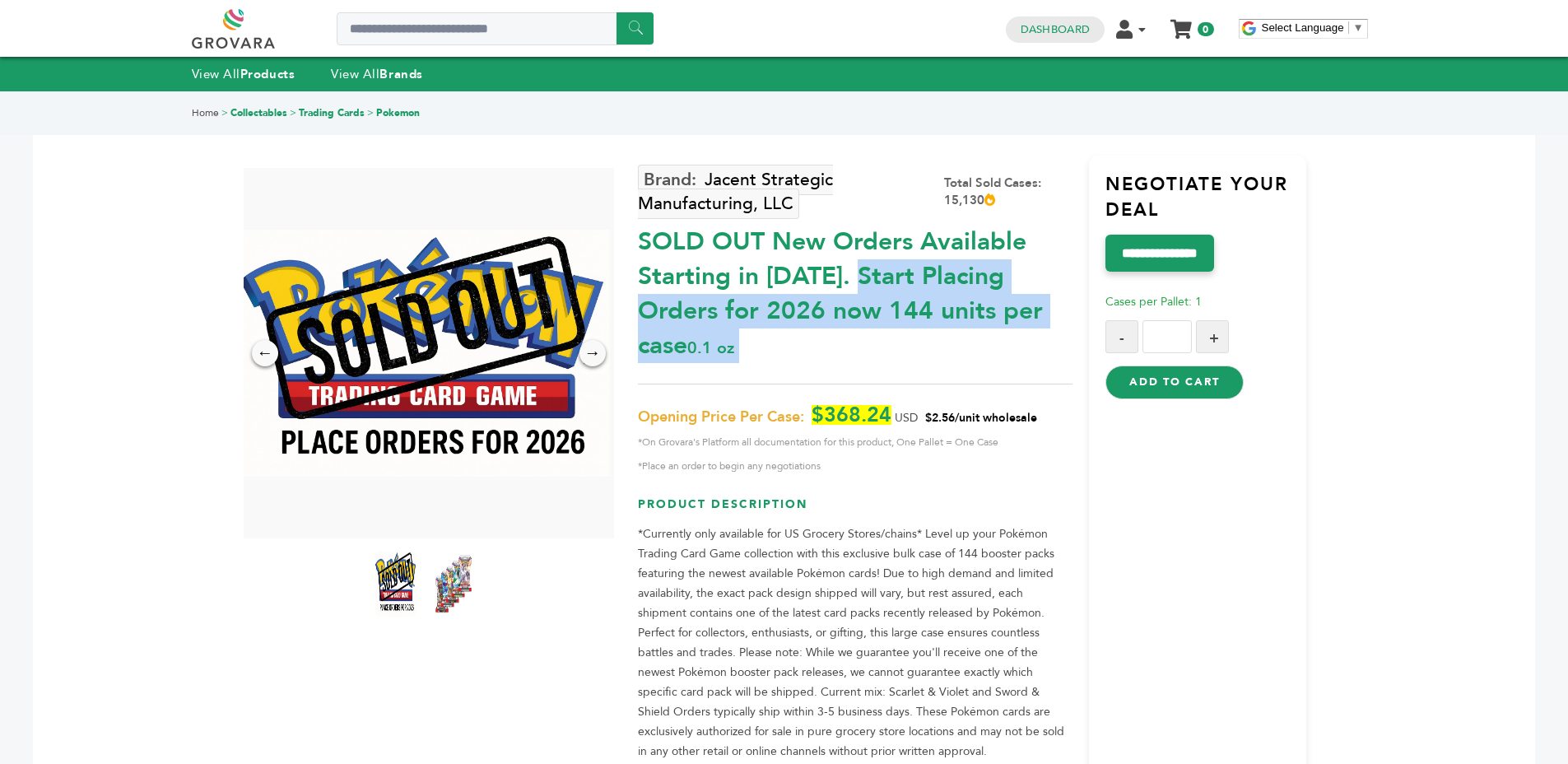
click at [915, 282] on div "SOLD OUT New Orders Available Starting in 2026. Start Placing Orders for 2026 n…" at bounding box center [855, 289] width 435 height 147
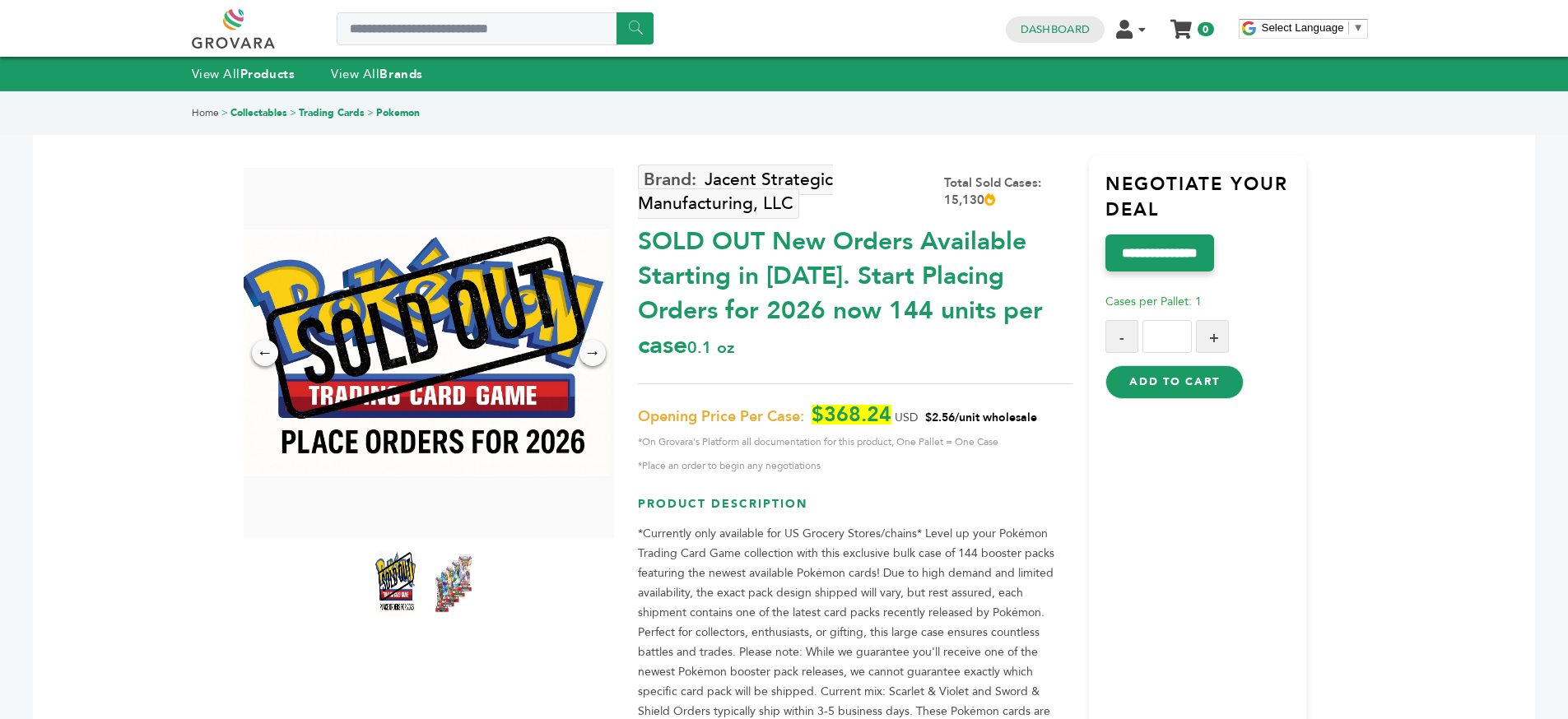
click at [809, 254] on div "SOLD OUT New Orders Available Starting in 2026. Start Placing Orders for 2026 n…" at bounding box center [855, 289] width 435 height 147
click at [810, 255] on div "SOLD OUT New Orders Available Starting in 2026. Start Placing Orders for 2026 n…" at bounding box center [855, 289] width 435 height 147
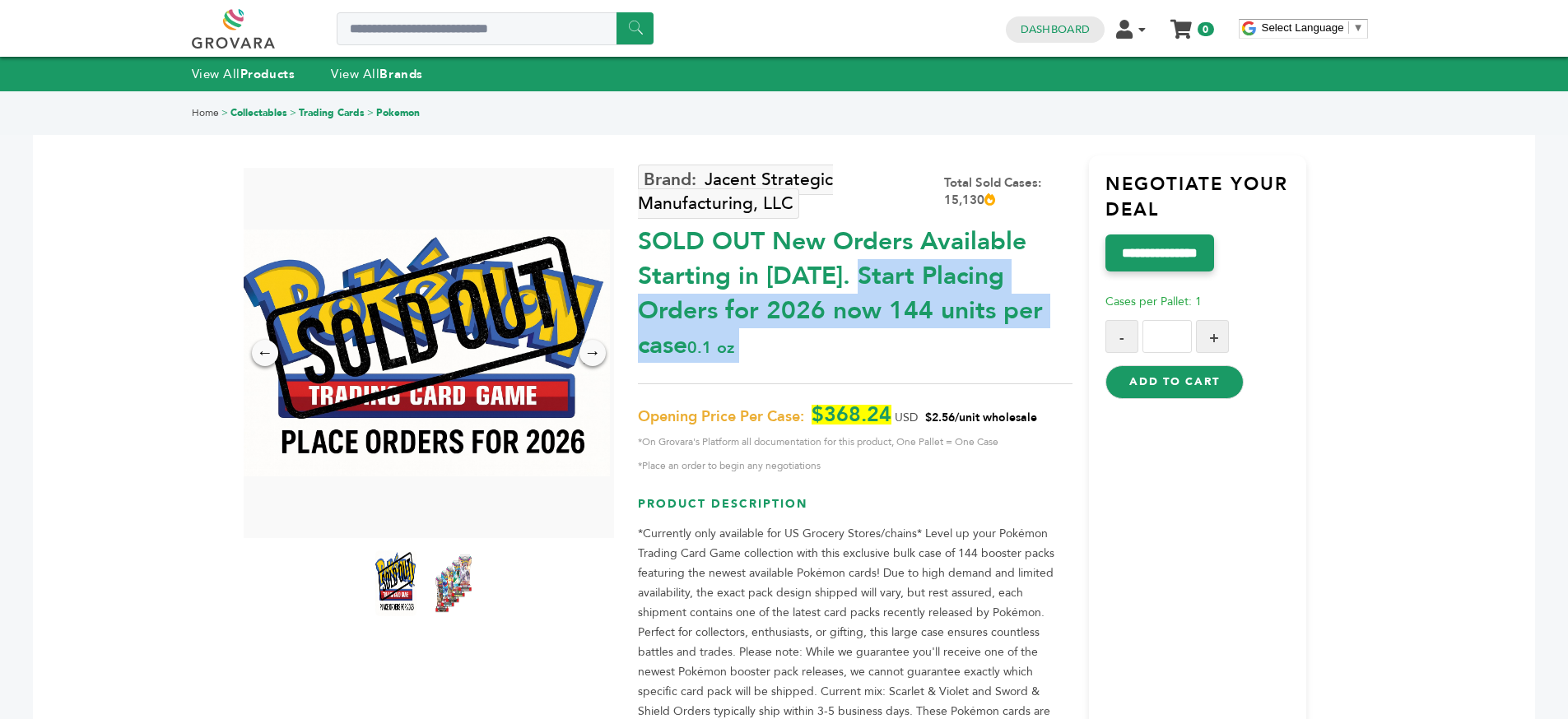
click at [863, 293] on div "SOLD OUT New Orders Available Starting in 2026. Start Placing Orders for 2026 n…" at bounding box center [855, 289] width 435 height 147
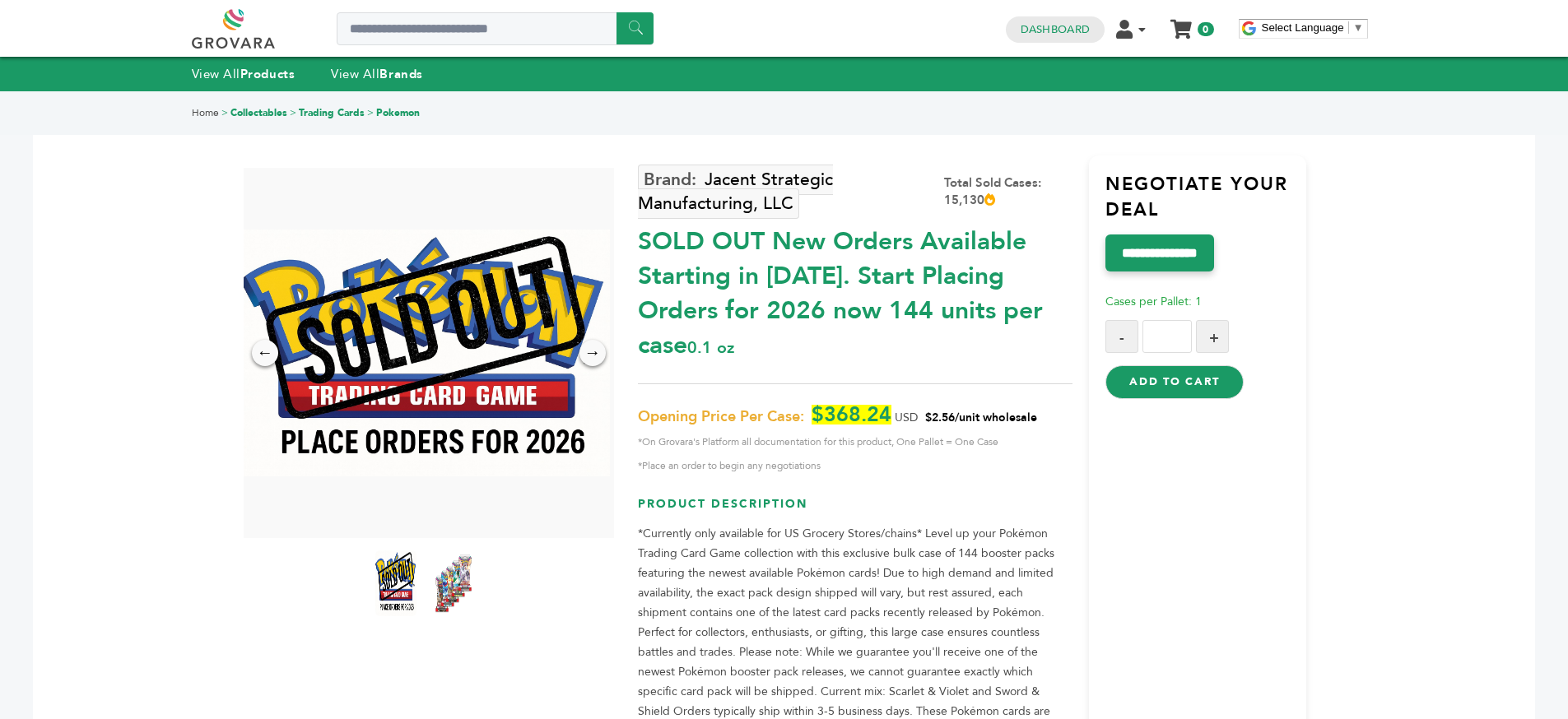
click at [901, 432] on span "*On Grovara's Platform all documentation for this product, One Pallet = One Case" at bounding box center [855, 441] width 435 height 19
click at [923, 456] on span "*Place an order to begin any negotiations" at bounding box center [855, 466] width 435 height 19
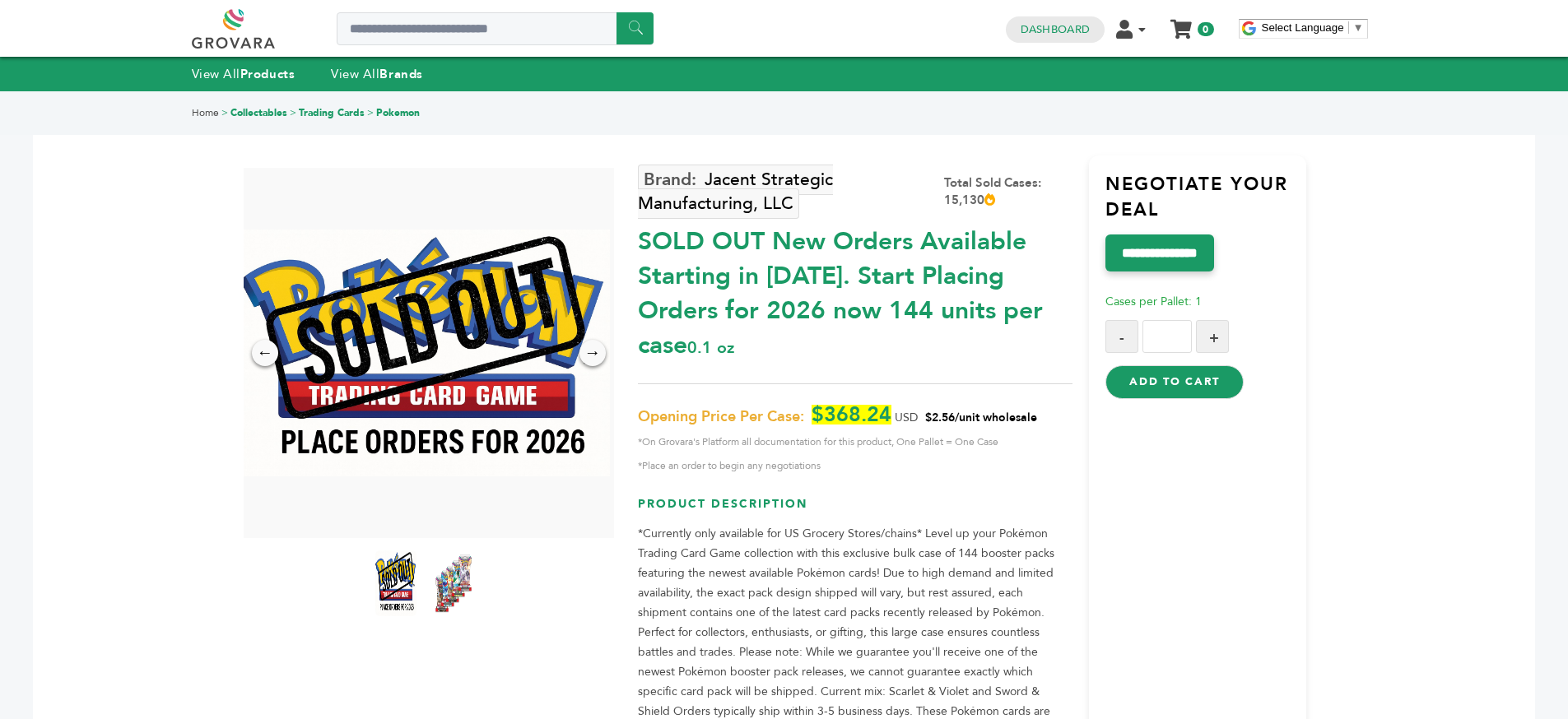
click at [913, 432] on span "*On Grovara's Platform all documentation for this product, One Pallet = One Case" at bounding box center [855, 441] width 435 height 19
click at [934, 432] on span "*On Grovara's Platform all documentation for this product, One Pallet = One Case" at bounding box center [855, 441] width 435 height 19
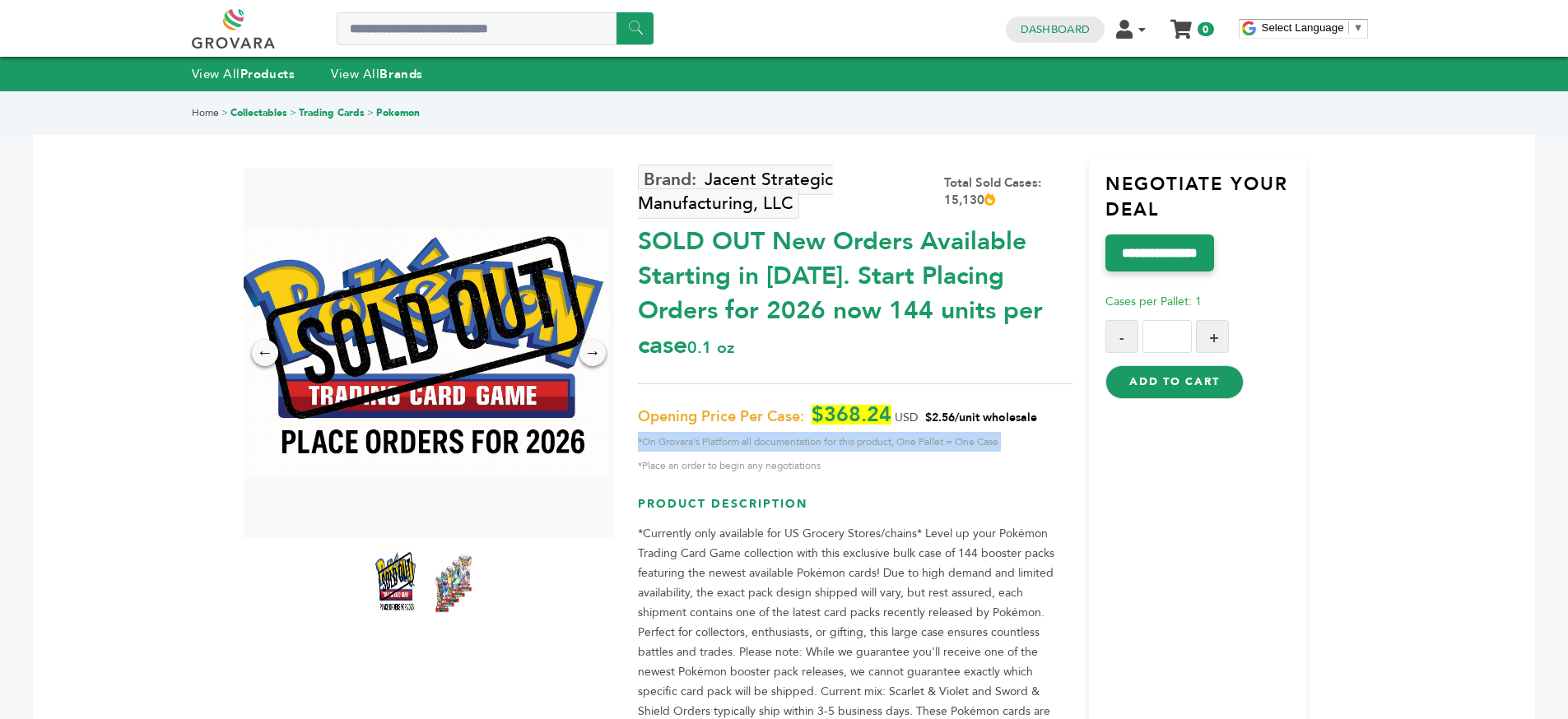
drag, startPoint x: 934, startPoint y: 412, endPoint x: 1002, endPoint y: 408, distance: 68.1
click at [940, 432] on span "*On Grovara's Platform all documentation for this product, One Pallet = One Case" at bounding box center [855, 441] width 435 height 19
click at [1002, 432] on span "*On Grovara's Platform all documentation for this product, One Pallet = One Case" at bounding box center [855, 441] width 435 height 19
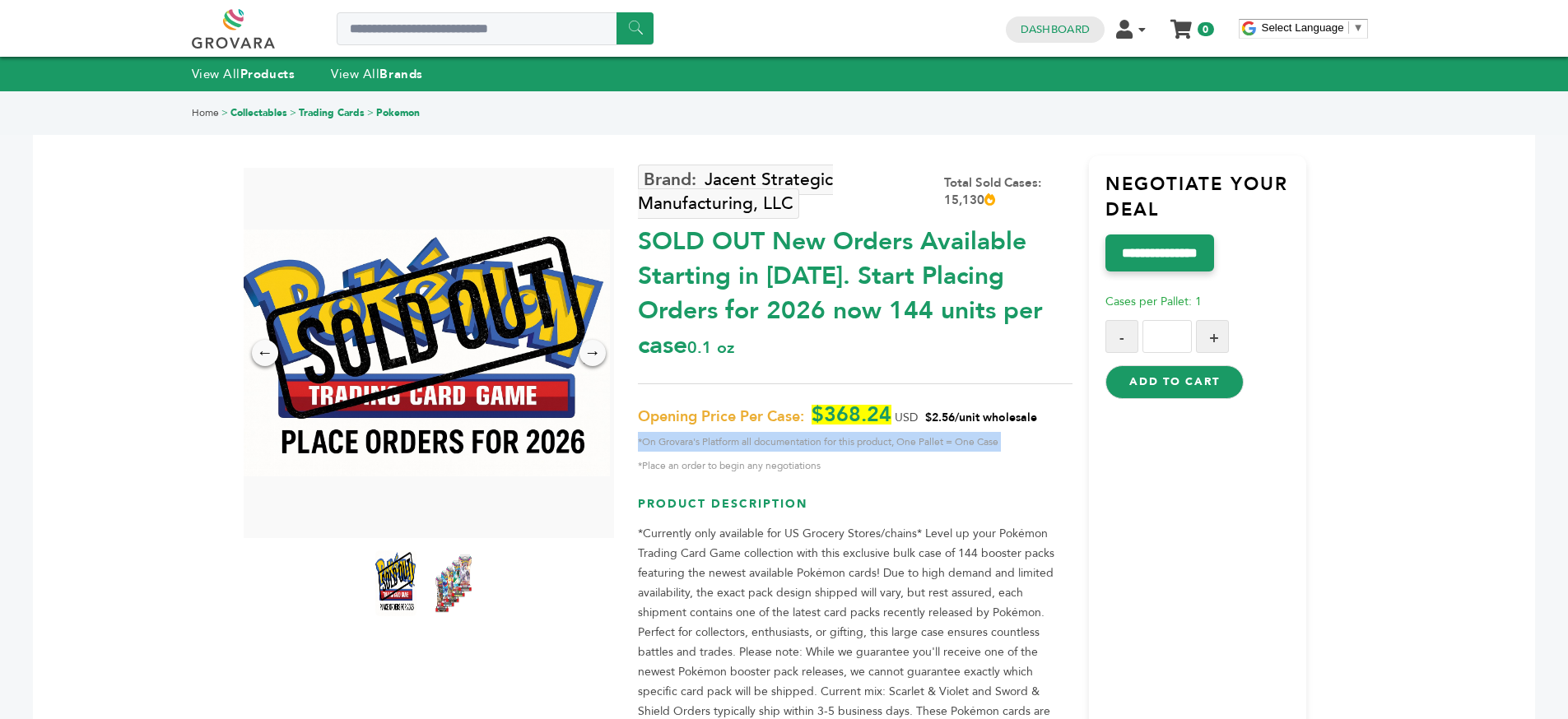
click at [1025, 432] on span "*On Grovara's Platform all documentation for this product, One Pallet = One Case" at bounding box center [855, 441] width 435 height 19
click at [927, 244] on div "SOLD OUT New Orders Available Starting in 2026. Start Placing Orders for 2026 n…" at bounding box center [855, 289] width 435 height 147
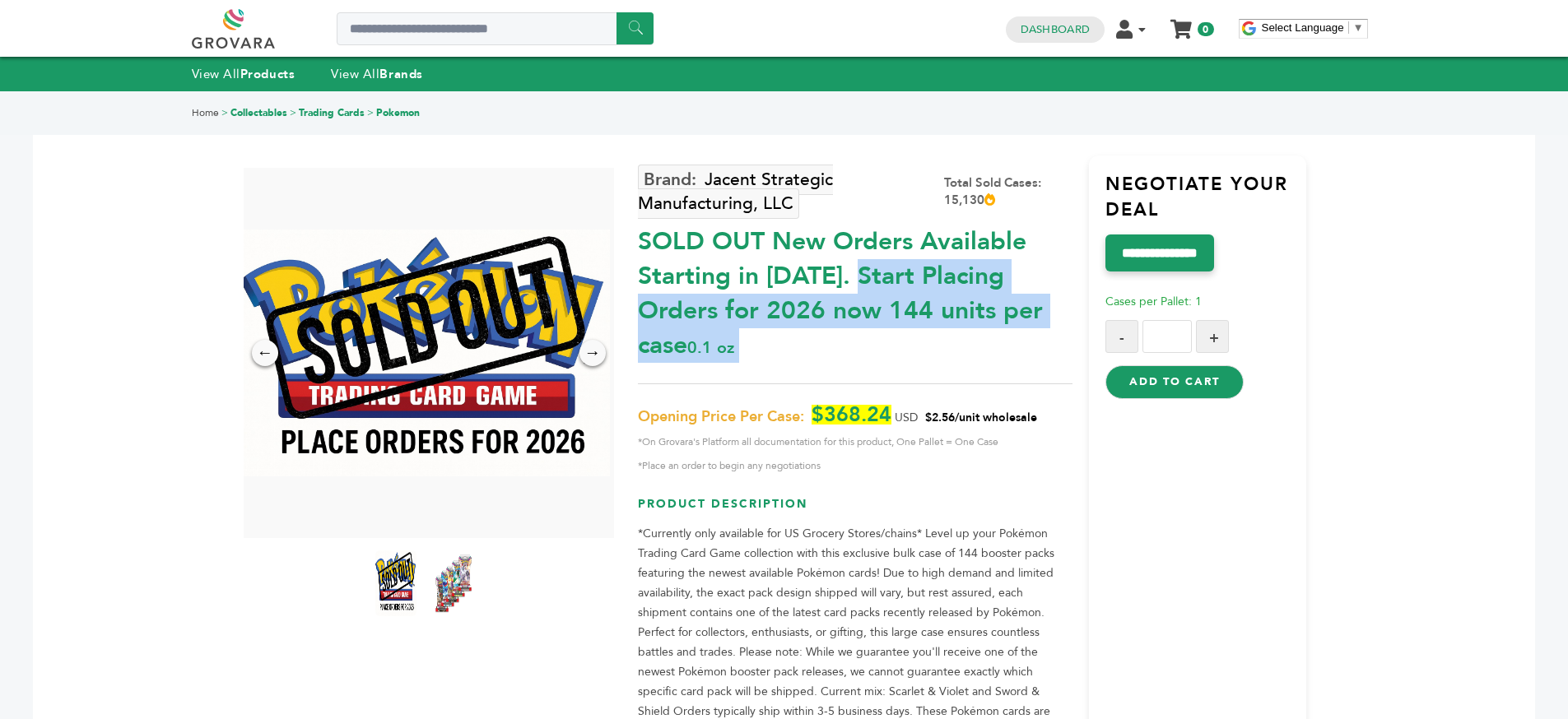
click at [927, 244] on div "SOLD OUT New Orders Available Starting in 2026. Start Placing Orders for 2026 n…" at bounding box center [855, 289] width 435 height 147
click at [930, 273] on div "SOLD OUT New Orders Available Starting in 2026. Start Placing Orders for 2026 n…" at bounding box center [855, 289] width 435 height 147
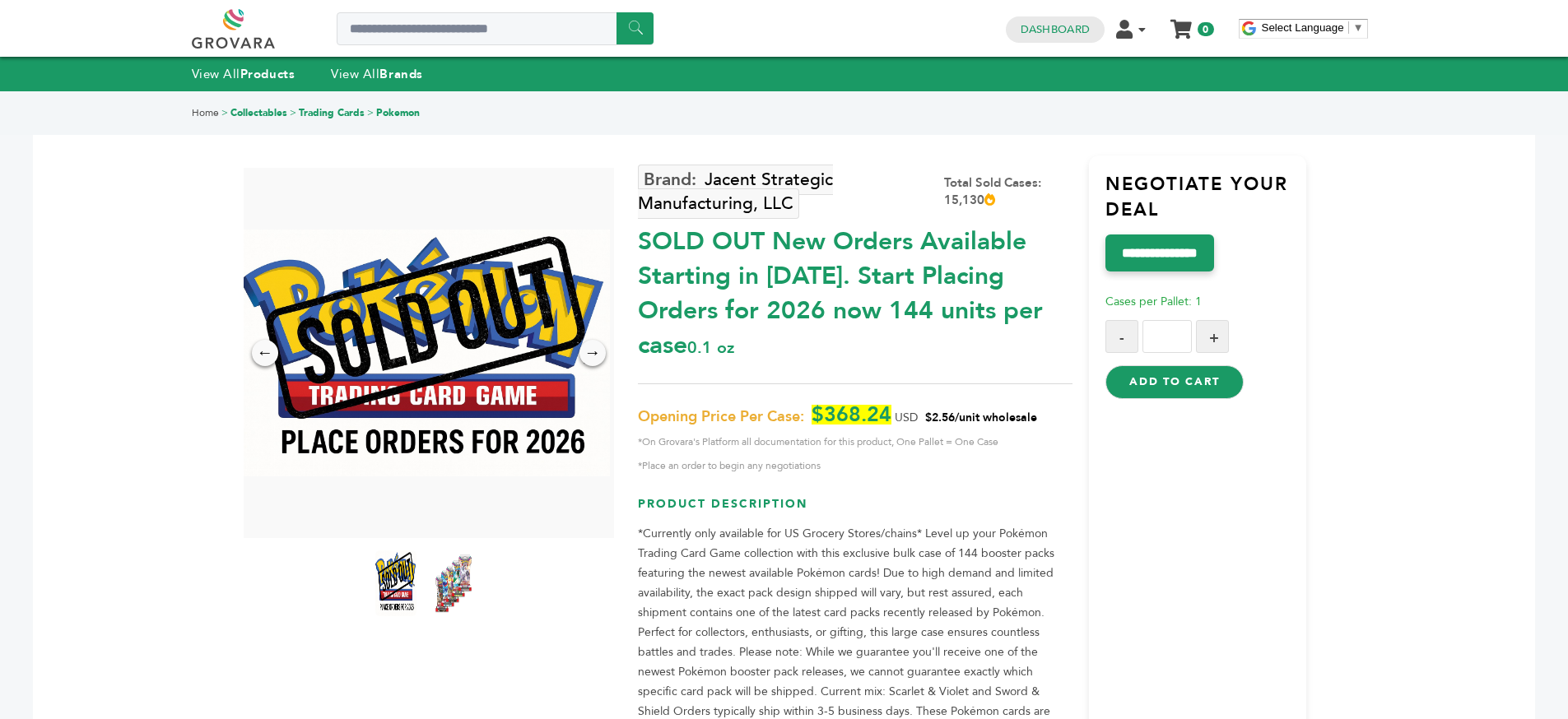
click at [931, 273] on div "SOLD OUT New Orders Available Starting in [DATE]. Start Placing Orders for 2026…" at bounding box center [855, 289] width 435 height 147
click at [932, 273] on div "SOLD OUT New Orders Available Starting in [DATE]. Start Placing Orders for 2026…" at bounding box center [855, 289] width 435 height 147
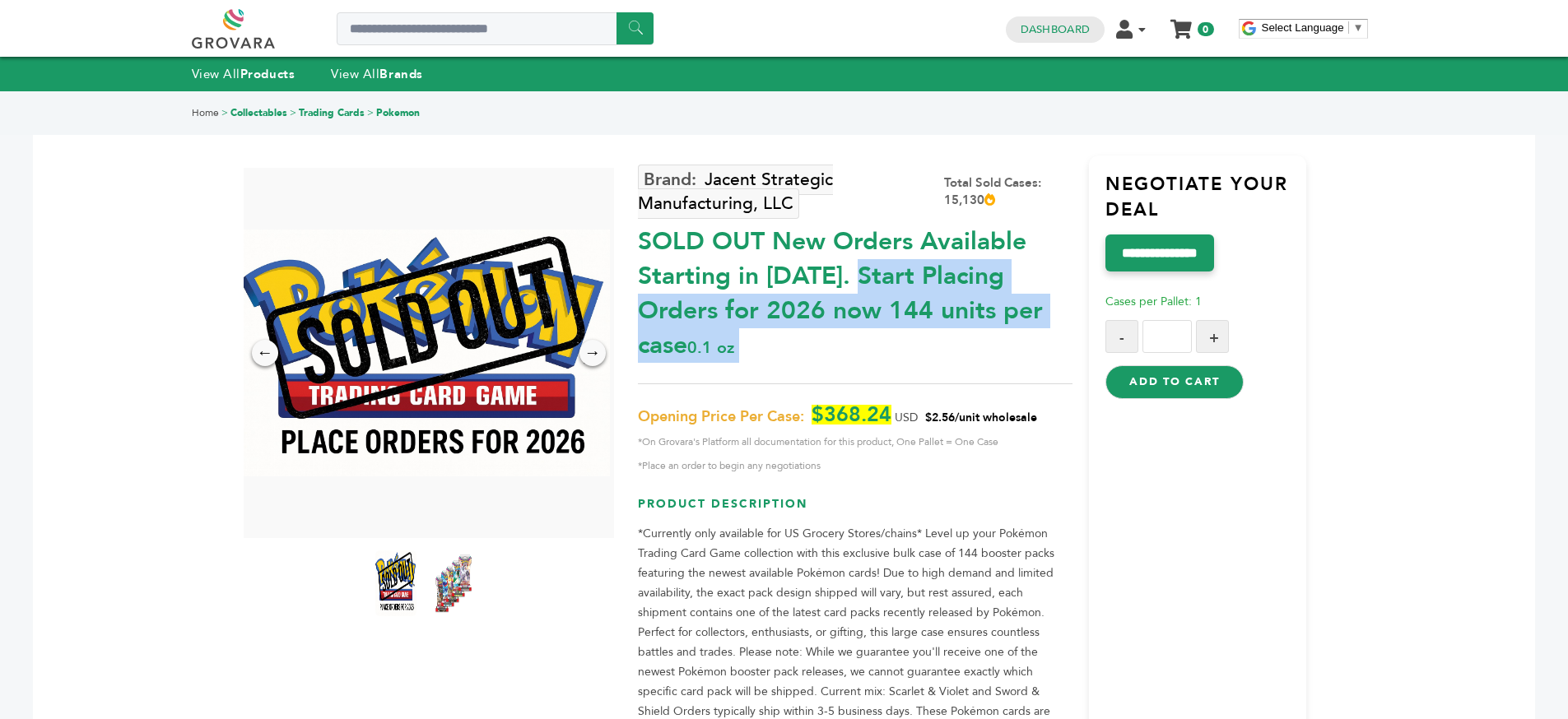
click at [977, 290] on div "SOLD OUT New Orders Available Starting in [DATE]. Start Placing Orders for 2026…" at bounding box center [855, 289] width 435 height 147
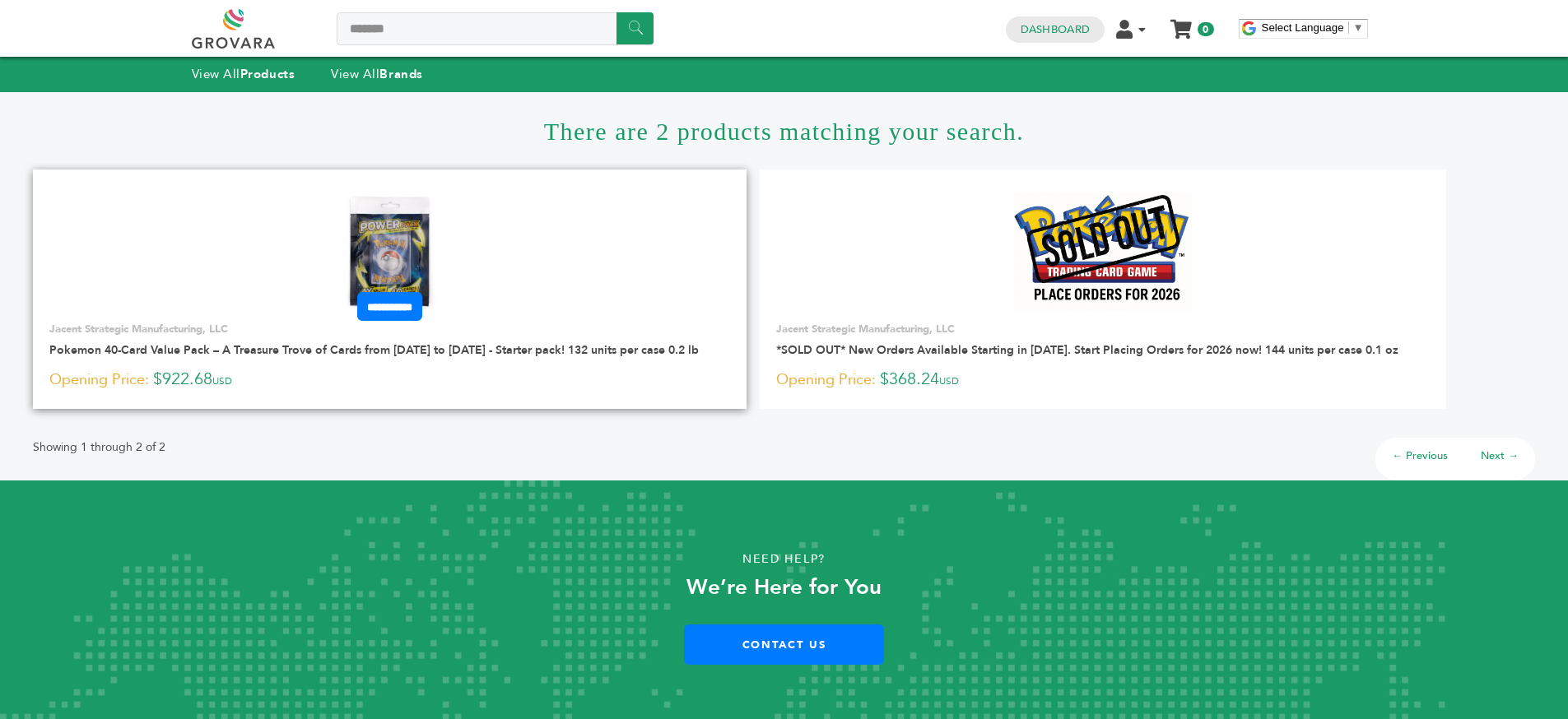
click at [391, 237] on img at bounding box center [389, 251] width 119 height 119
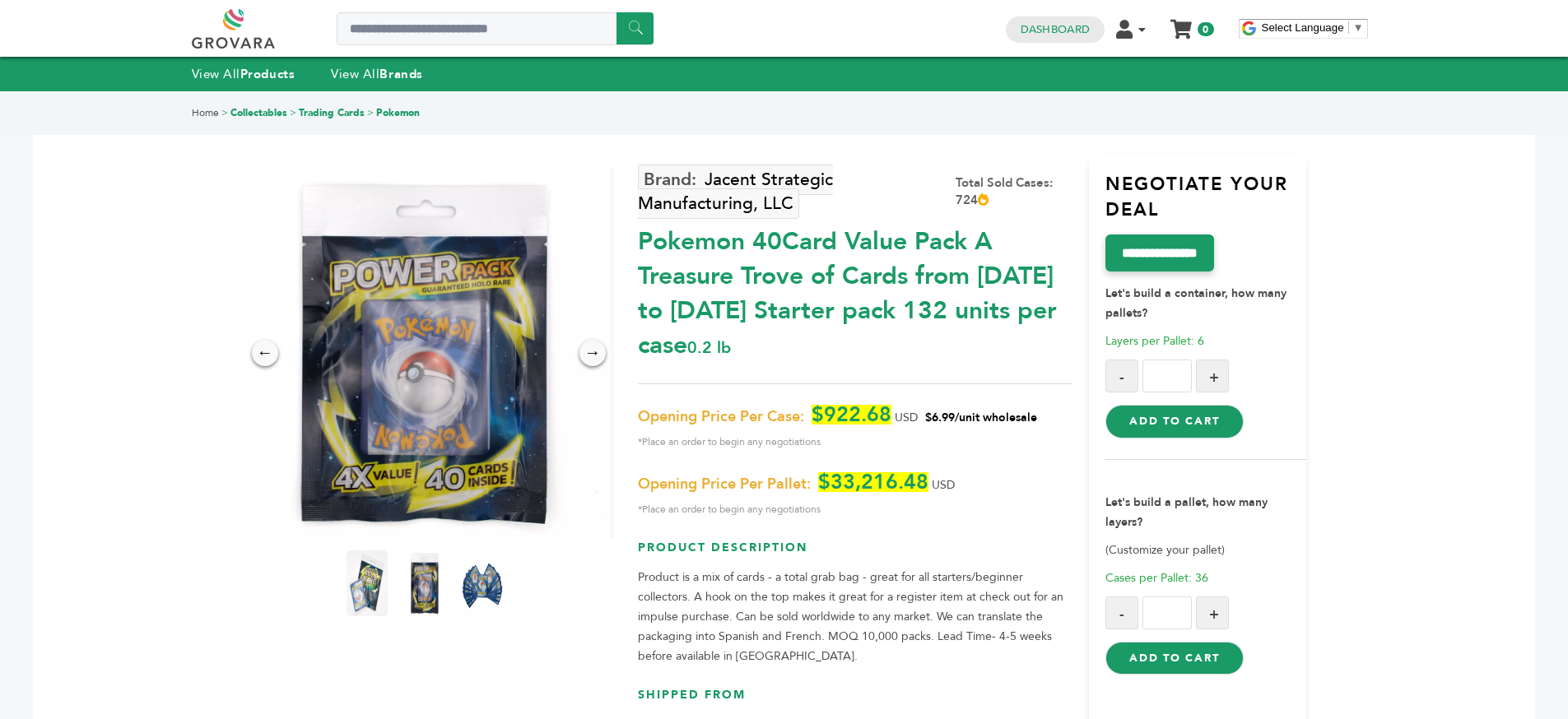
click at [1118, 343] on span "Layers per Pallet: 6" at bounding box center [1155, 341] width 99 height 16
drag, startPoint x: 1118, startPoint y: 343, endPoint x: 1279, endPoint y: 336, distance: 161.2
click at [1123, 343] on span "Layers per Pallet: 6" at bounding box center [1155, 341] width 99 height 16
click at [1279, 336] on p "Layers per Pallet: 6" at bounding box center [1206, 342] width 201 height 19
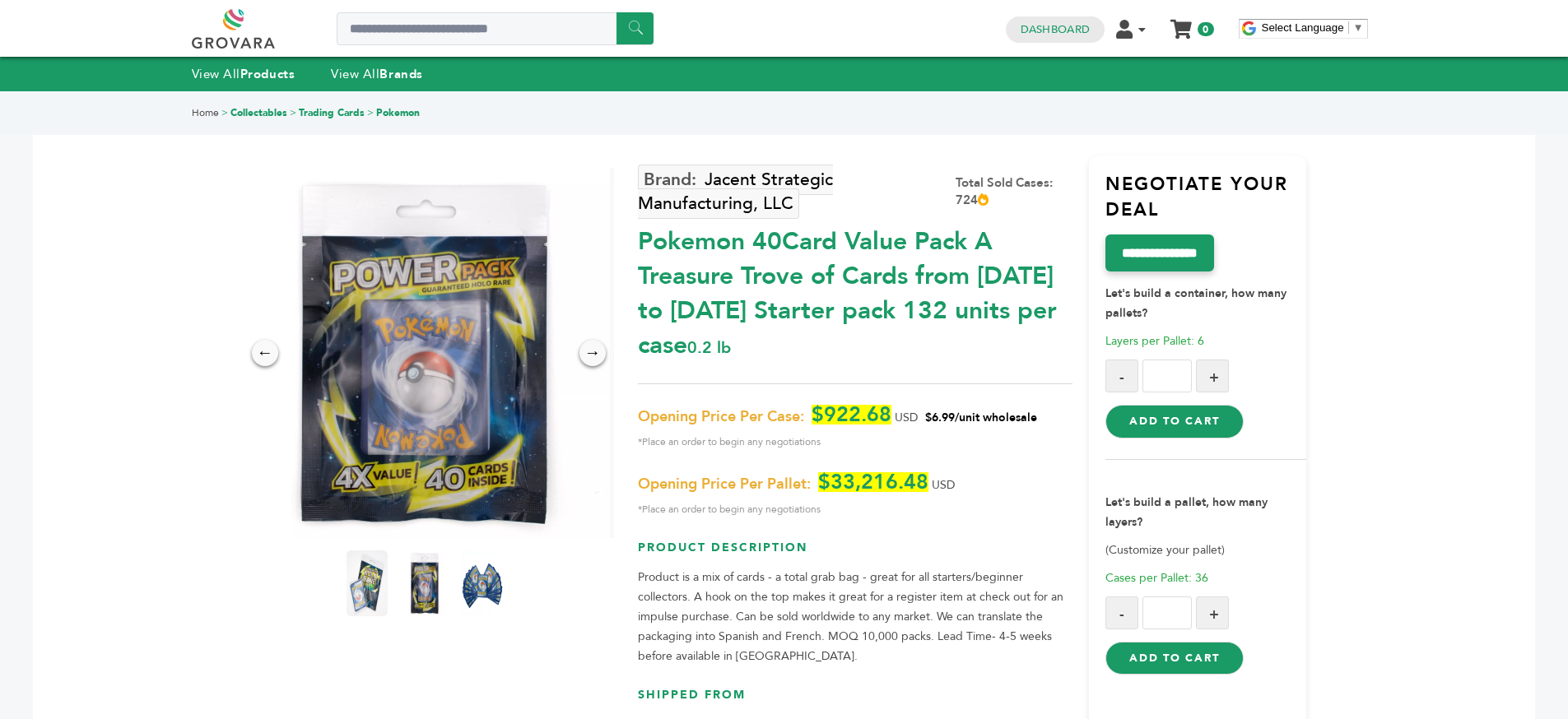
click at [1209, 554] on p "(Customize your pallet)" at bounding box center [1206, 550] width 201 height 19
drag, startPoint x: 1209, startPoint y: 554, endPoint x: 1219, endPoint y: 559, distance: 11.2
click at [1211, 556] on p "(Customize your pallet)" at bounding box center [1206, 550] width 201 height 19
click at [1279, 572] on p "Cases per Pallet: 36" at bounding box center [1206, 578] width 201 height 19
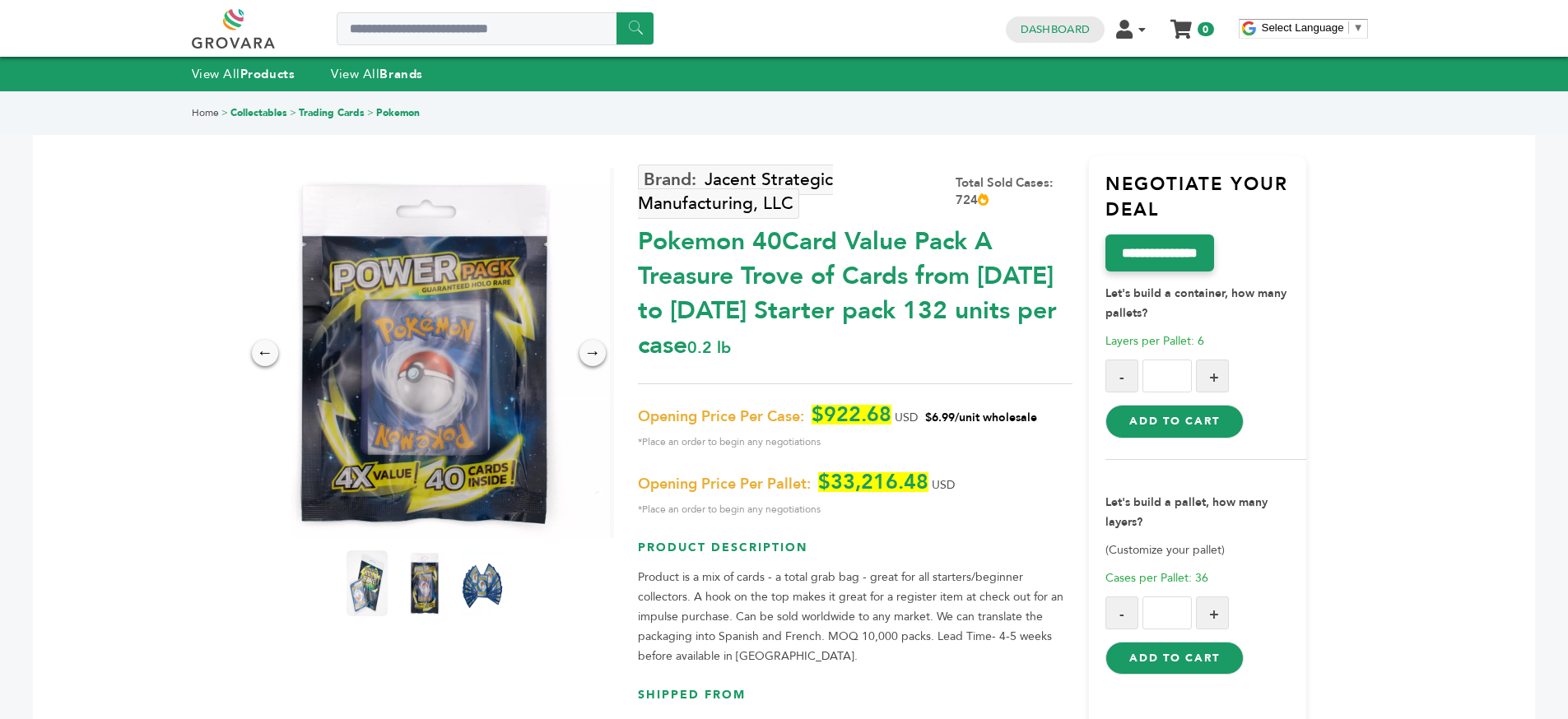
click at [1279, 572] on p "Cases per Pallet: 36" at bounding box center [1206, 578] width 201 height 19
click at [1278, 572] on p "Cases per Pallet: 36" at bounding box center [1206, 578] width 201 height 19
click at [1257, 562] on form "Let's build a pallet, how many layers? (Customize your pallet) Cases per Pallet…" at bounding box center [1206, 577] width 201 height 194
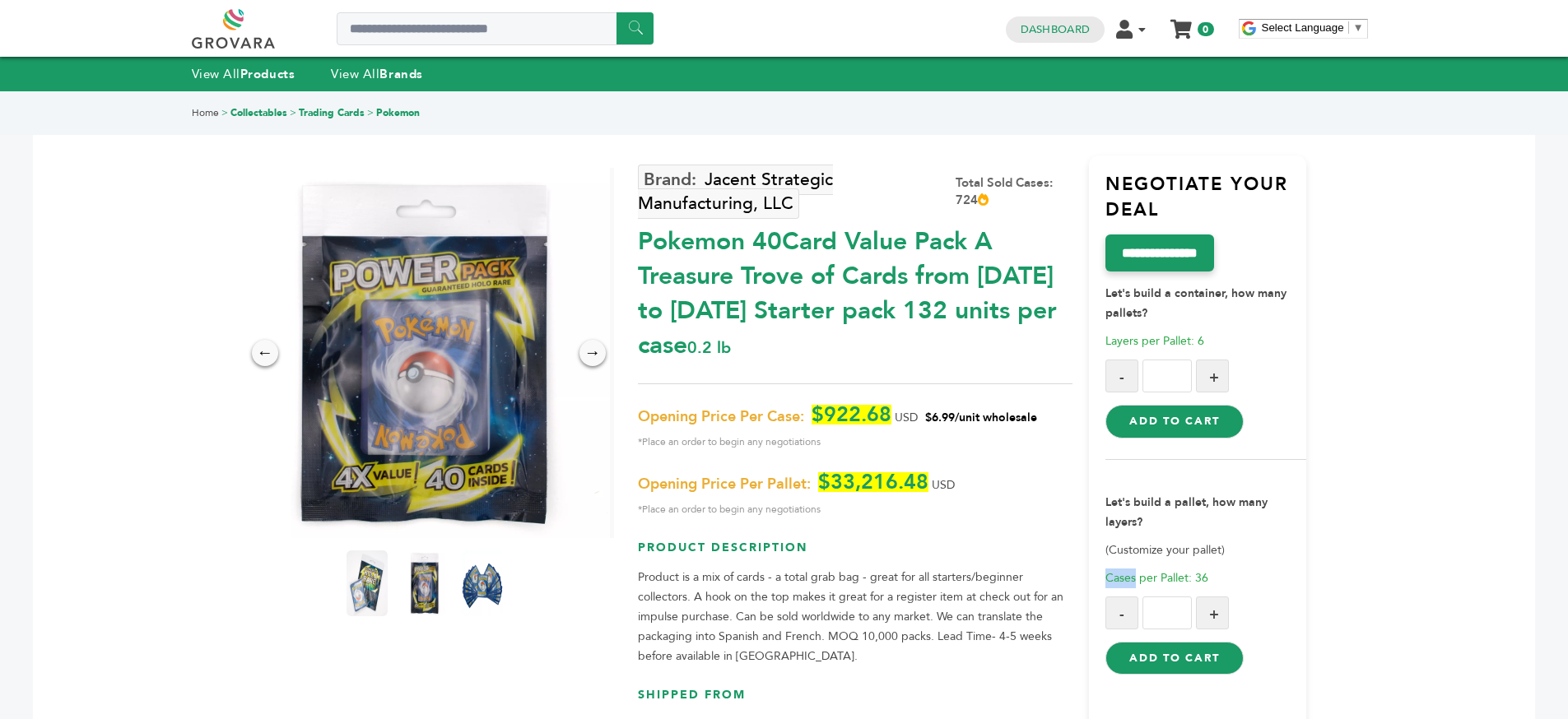
click at [1257, 562] on form "Let's build a pallet, how many layers? (Customize your pallet) Cases per Pallet…" at bounding box center [1206, 577] width 201 height 194
click at [1251, 553] on p "(Customize your pallet)" at bounding box center [1206, 550] width 201 height 19
click at [1289, 554] on p "(Customize your pallet)" at bounding box center [1206, 550] width 201 height 19
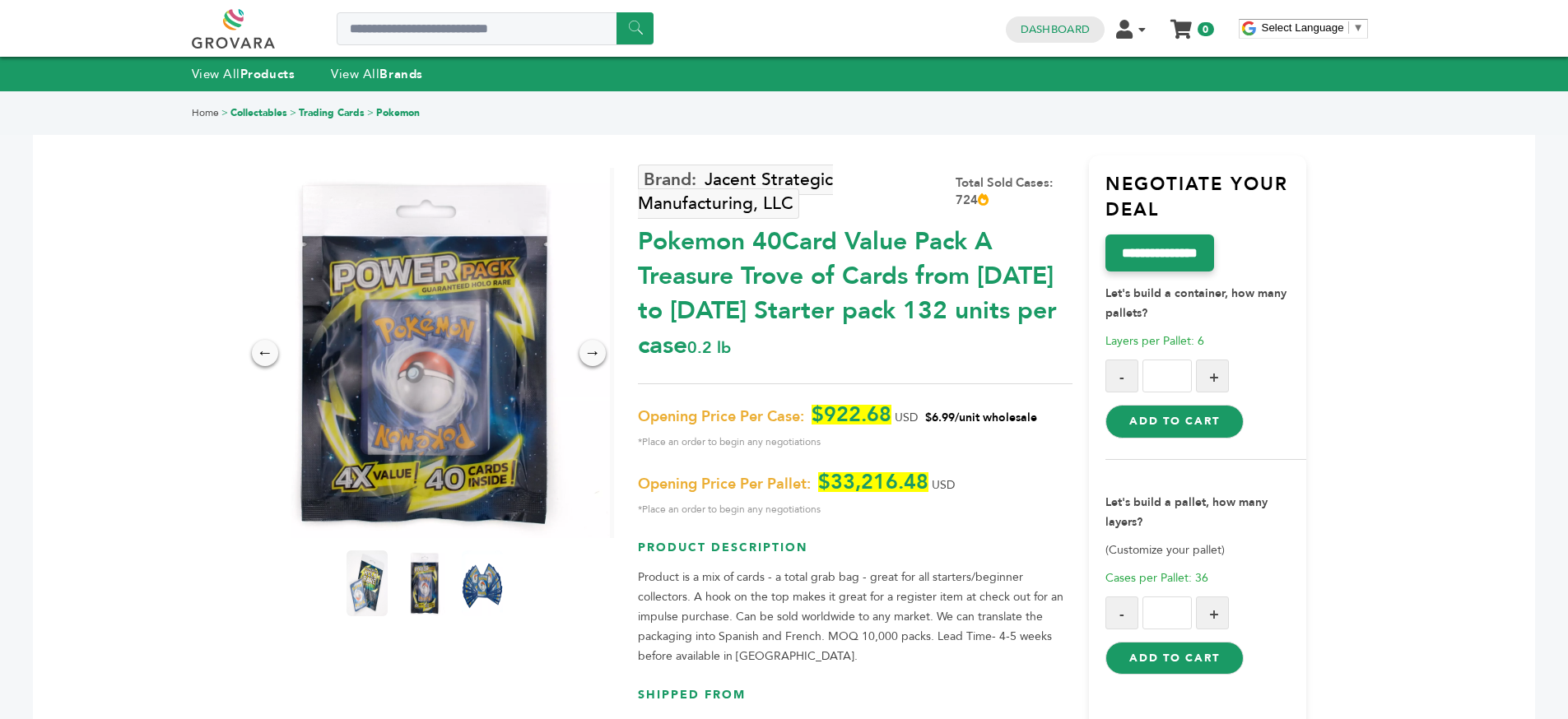
click at [1167, 305] on p "Let's build a container, how many pallets?" at bounding box center [1206, 297] width 201 height 51
click at [1242, 304] on p "Let's build a container, how many pallets?" at bounding box center [1206, 297] width 201 height 51
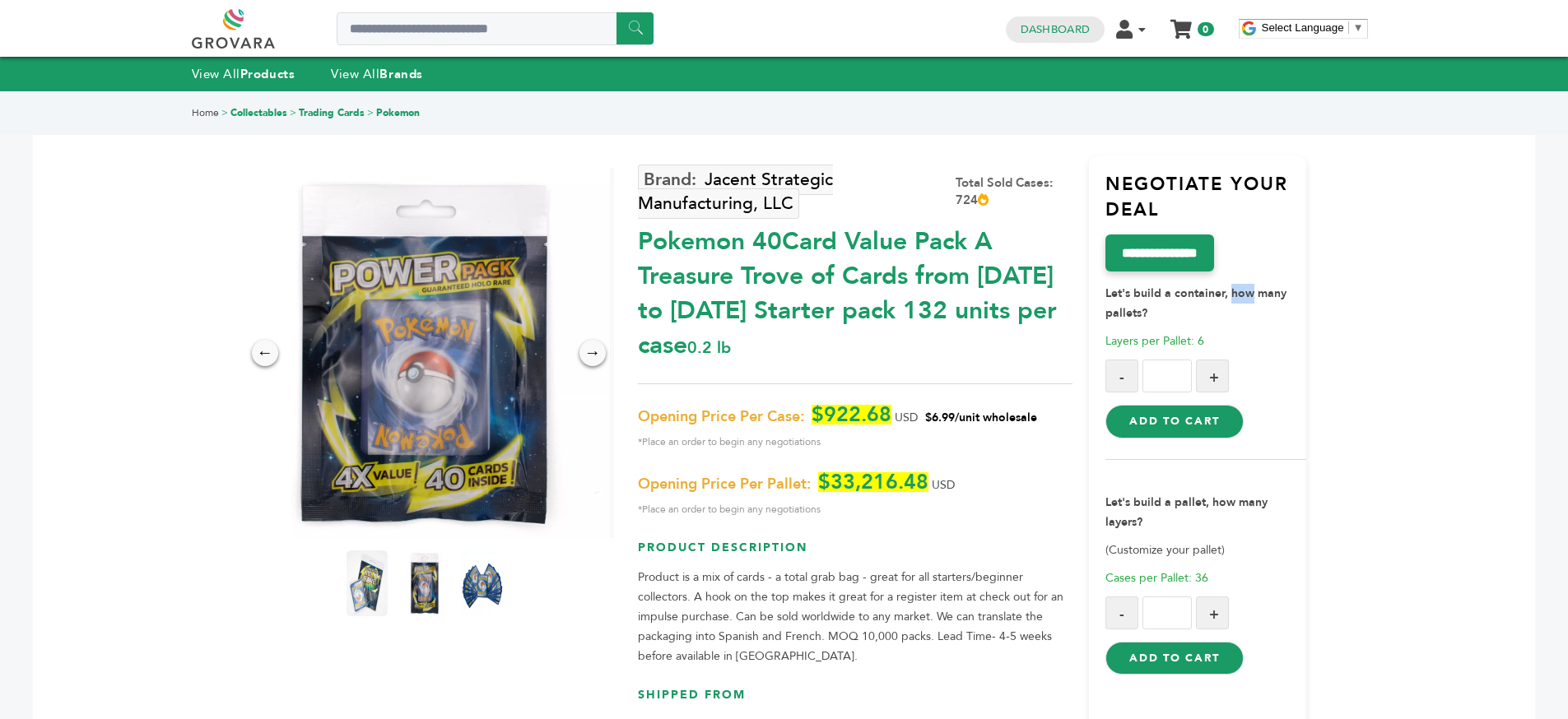
click at [1242, 304] on p "Let's build a container, how many pallets?" at bounding box center [1206, 297] width 201 height 51
click at [1249, 305] on p "Let's build a container, how many pallets?" at bounding box center [1206, 297] width 201 height 51
click at [1263, 306] on p "Let's build a container, how many pallets?" at bounding box center [1206, 297] width 201 height 51
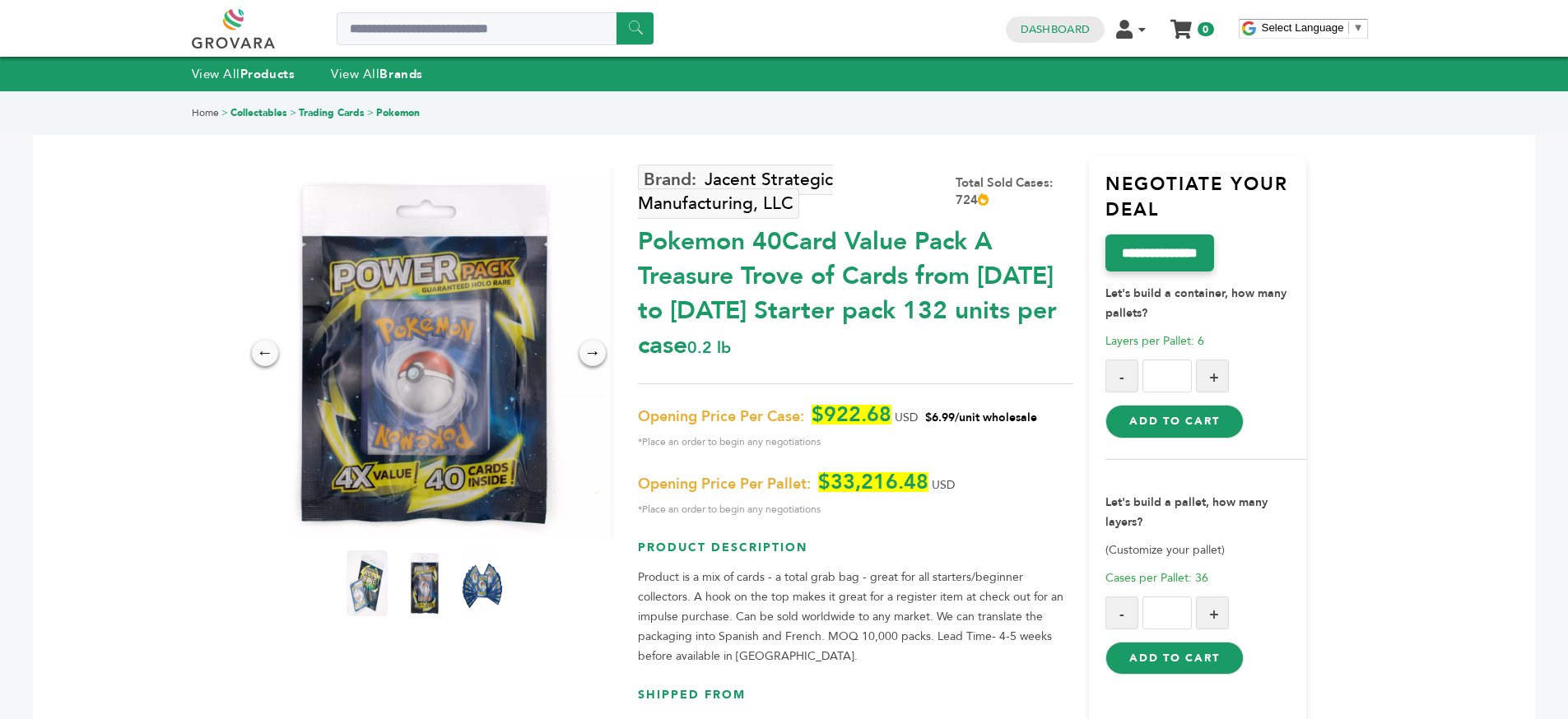
click at [1015, 318] on div "Pokemon 40Card Value Pack A Treasure Trove of Cards from 1996 to 2024 Starter p…" at bounding box center [855, 289] width 435 height 147
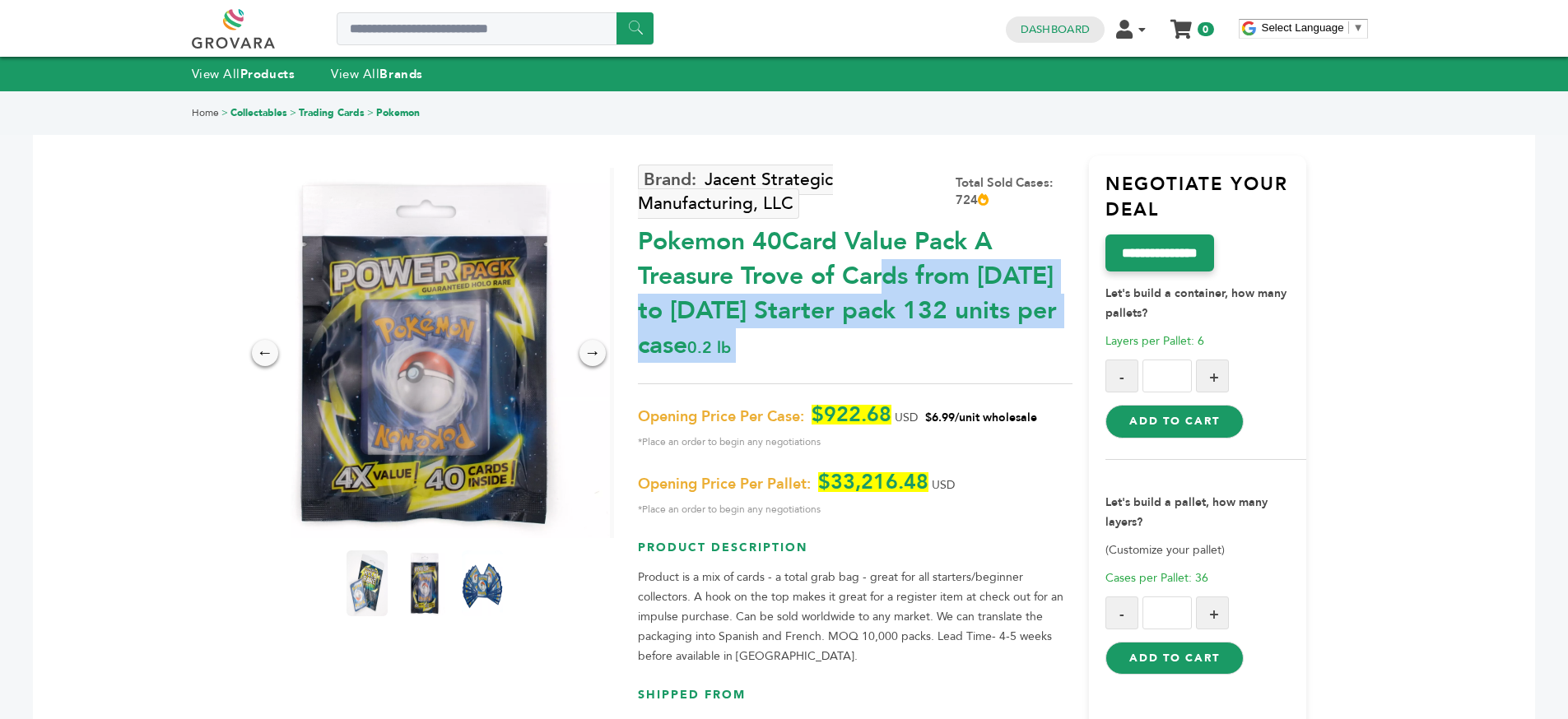
click at [883, 322] on div "Pokemon 40Card Value Pack A Treasure Trove of Cards from 1996 to 2024 Starter p…" at bounding box center [855, 289] width 435 height 147
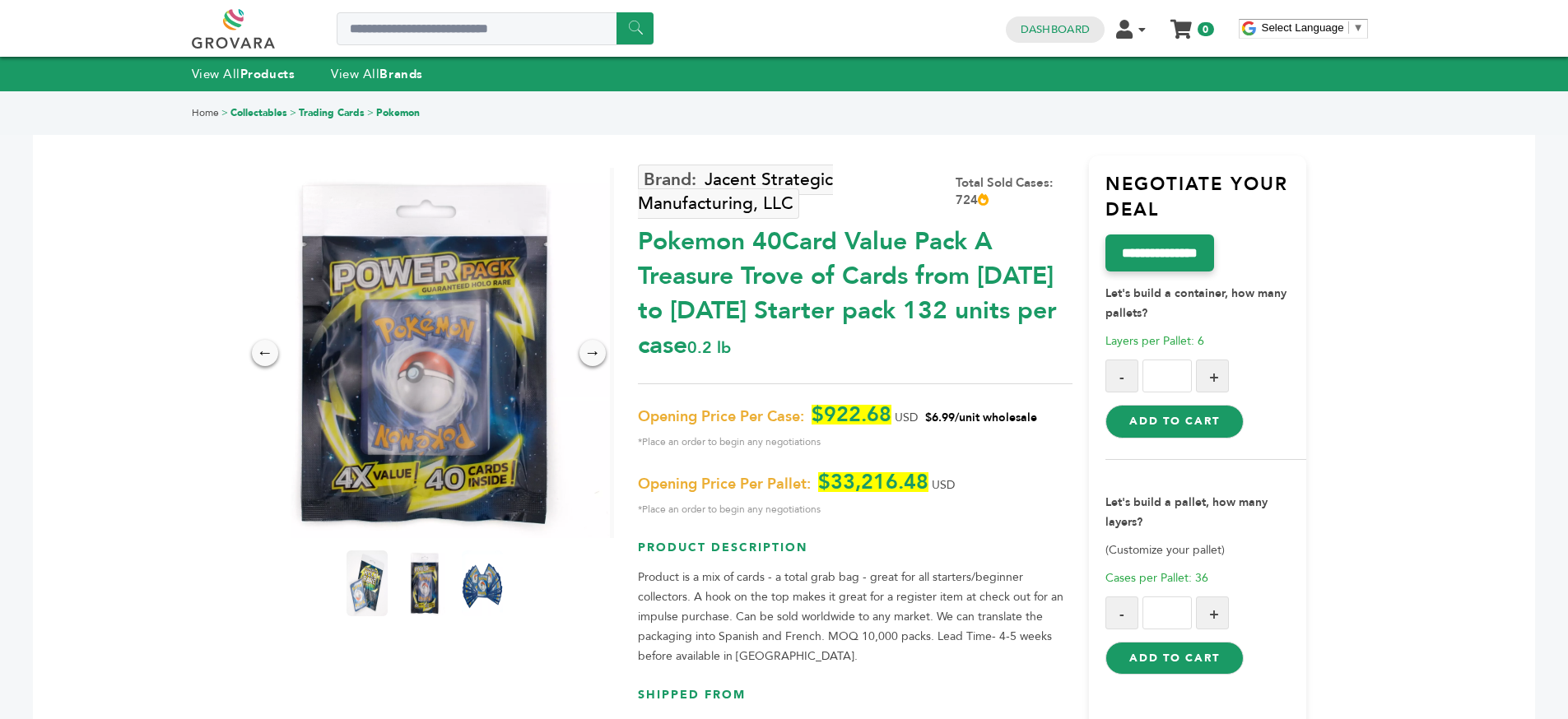
click at [883, 322] on div "Pokemon 40Card Value Pack A Treasure Trove of Cards from 1996 to 2024 Starter p…" at bounding box center [855, 289] width 435 height 147
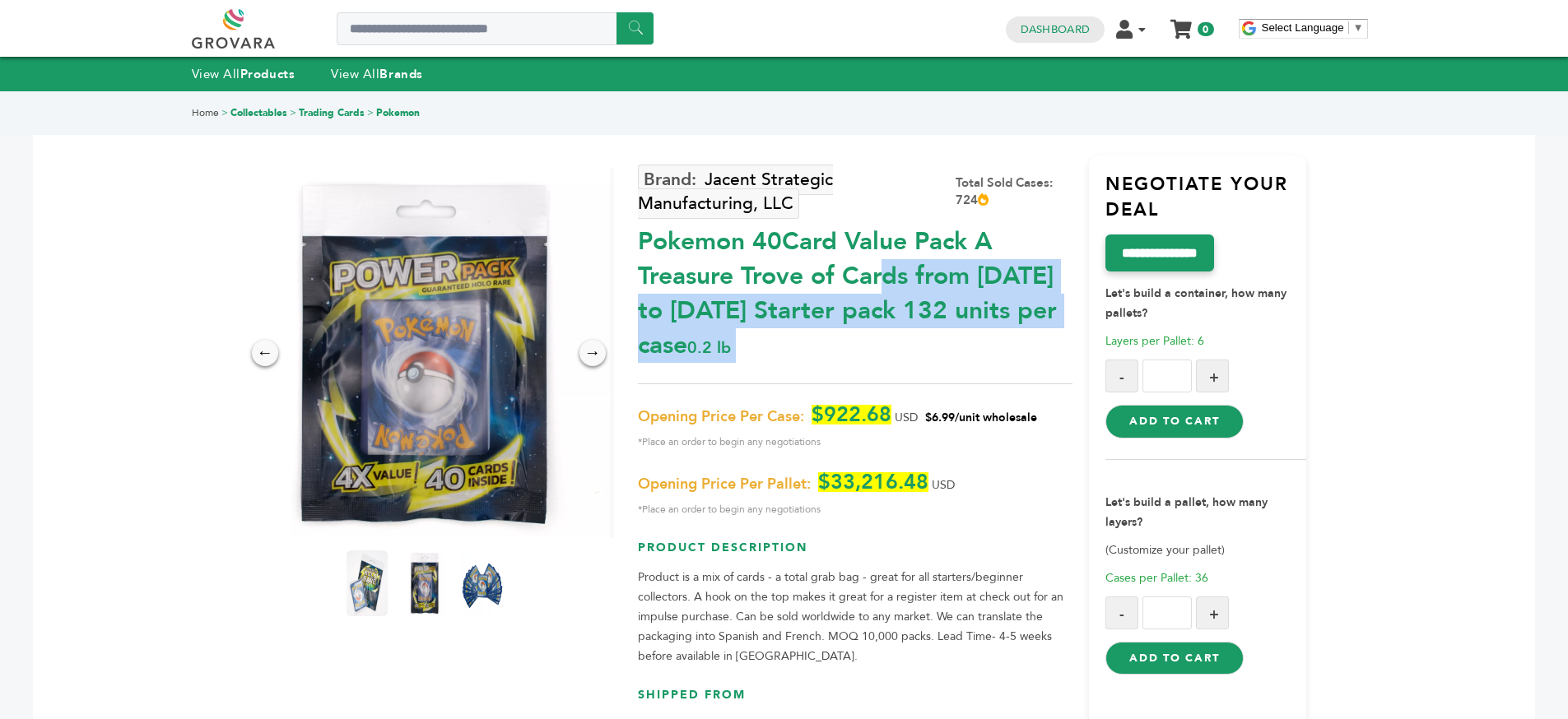
click at [914, 315] on div "Pokemon 40Card Value Pack A Treasure Trove of Cards from 1996 to 2024 Starter p…" at bounding box center [855, 289] width 435 height 147
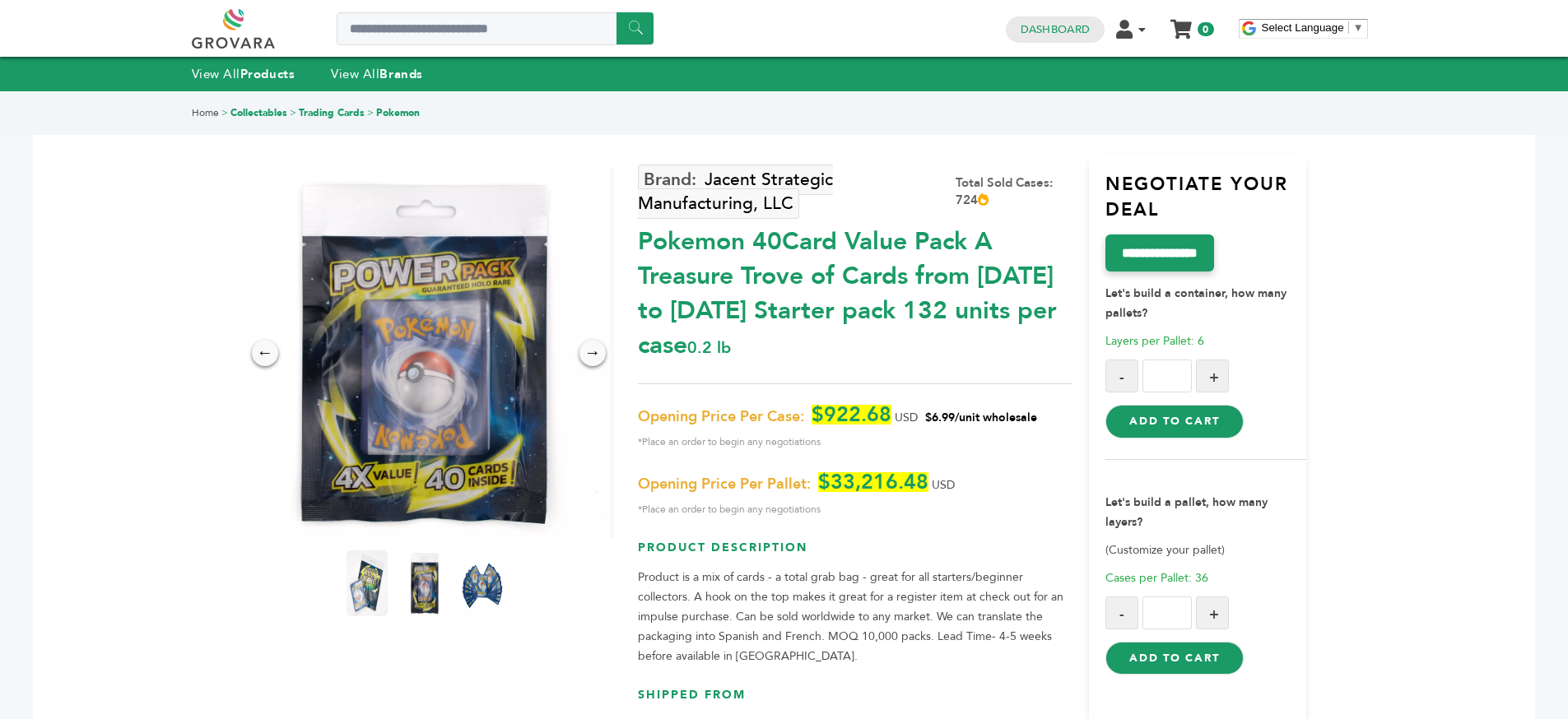
click at [1214, 302] on p "Let's build a container, how many pallets?" at bounding box center [1206, 297] width 201 height 51
click at [1193, 307] on p "Let's build a container, how many pallets?" at bounding box center [1206, 297] width 201 height 51
click at [1133, 528] on strong "Let's build a pallet, how many layers?" at bounding box center [1186, 512] width 162 height 35
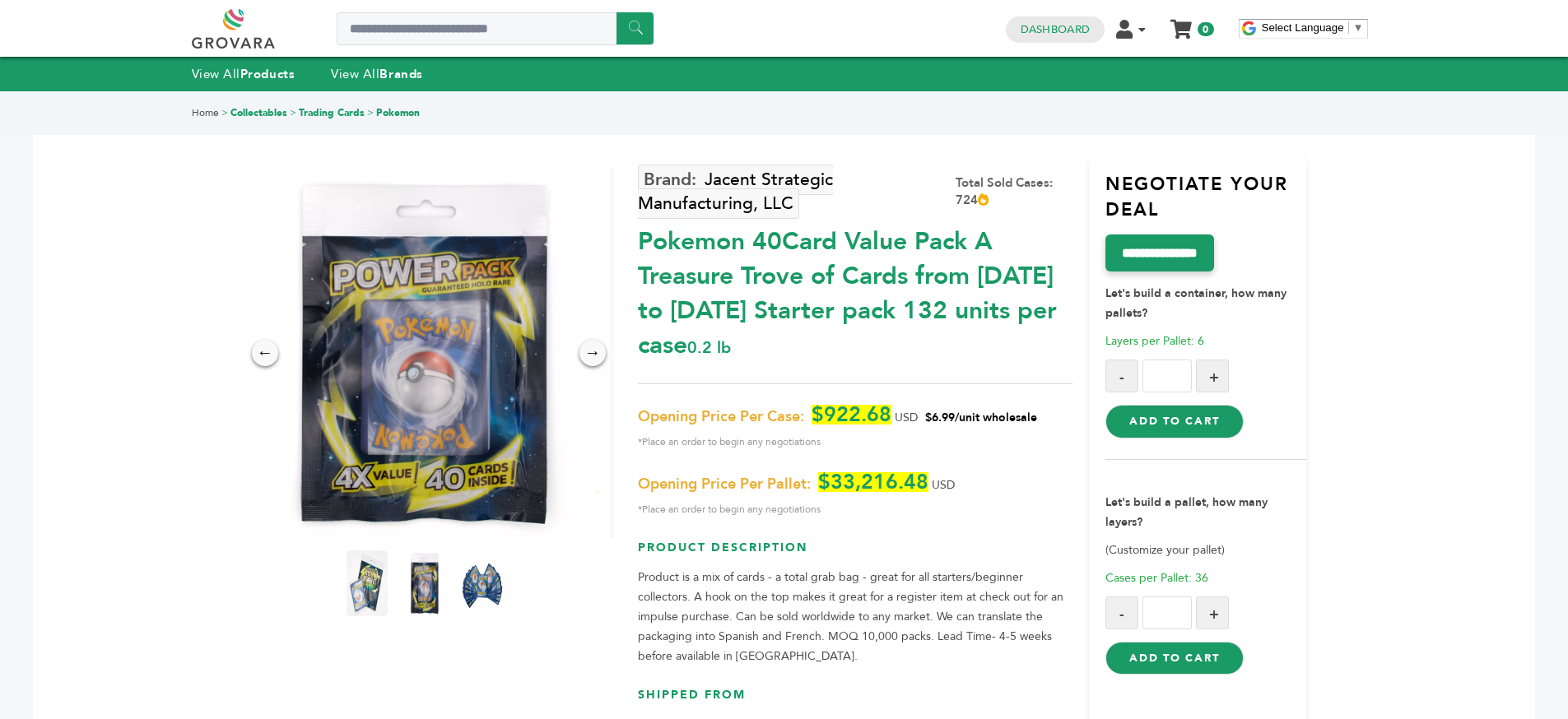
click at [1133, 528] on strong "Let's build a pallet, how many layers?" at bounding box center [1186, 512] width 162 height 35
drag, startPoint x: 1133, startPoint y: 528, endPoint x: 1209, endPoint y: 527, distance: 76.0
click at [1133, 528] on strong "Let's build a pallet, how many layers?" at bounding box center [1186, 512] width 162 height 35
click at [1217, 527] on p "Let's build a pallet, how many layers?" at bounding box center [1206, 506] width 201 height 51
click at [1219, 364] on button "+" at bounding box center [1213, 376] width 33 height 33
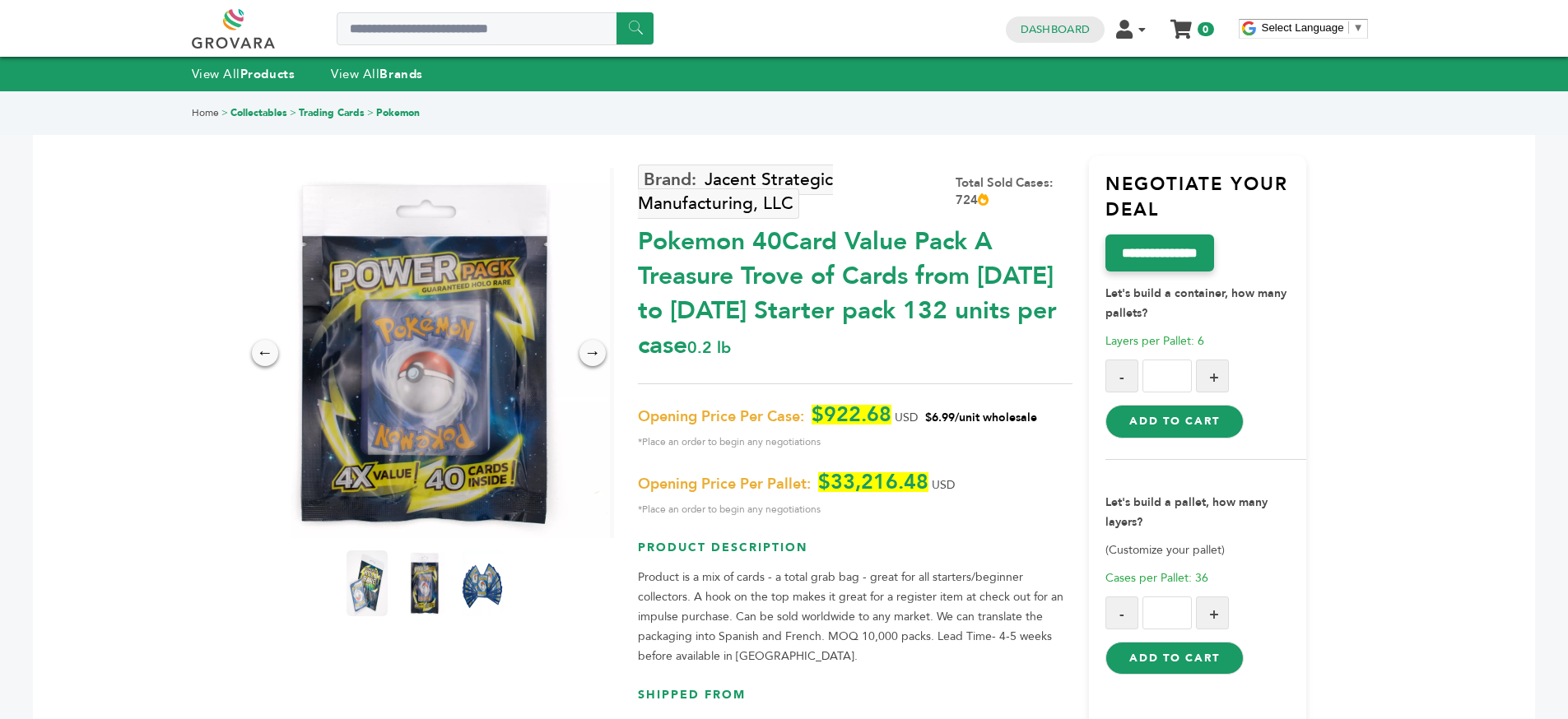
click at [1219, 364] on button "+" at bounding box center [1213, 376] width 33 height 33
click at [1219, 363] on button "+" at bounding box center [1213, 376] width 33 height 33
type input "*"
click at [1165, 413] on button "Add to Cart" at bounding box center [1175, 421] width 138 height 33
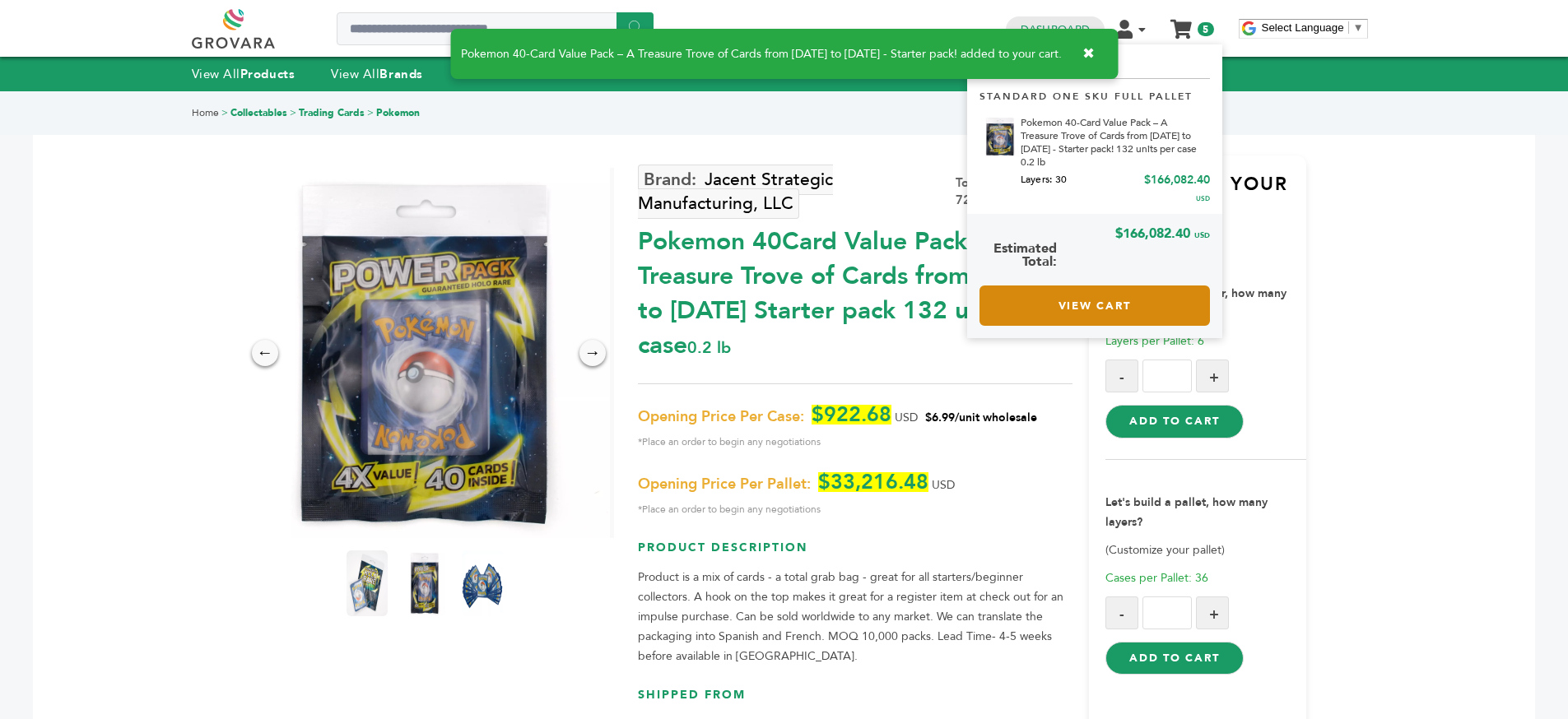
click at [1084, 317] on link "View Cart" at bounding box center [1094, 306] width 230 height 41
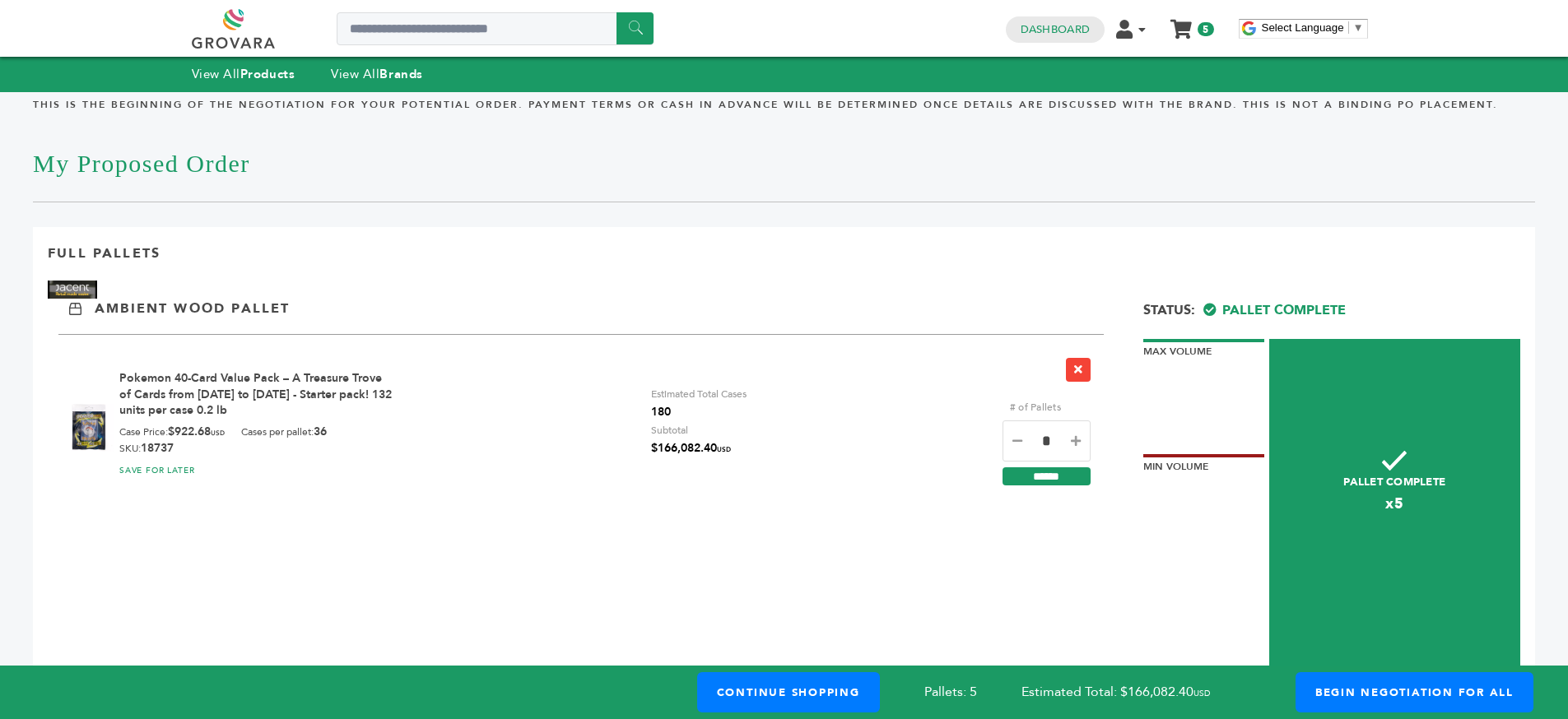
click at [687, 444] on span "$166,082.40 USD" at bounding box center [691, 449] width 80 height 19
click at [808, 447] on div "Pokemon 40-Card Value Pack – A Treasure Trove of Cards from [DATE] to [DATE] - …" at bounding box center [581, 418] width 1046 height 169
click at [1014, 439] on icon at bounding box center [1018, 441] width 10 height 12
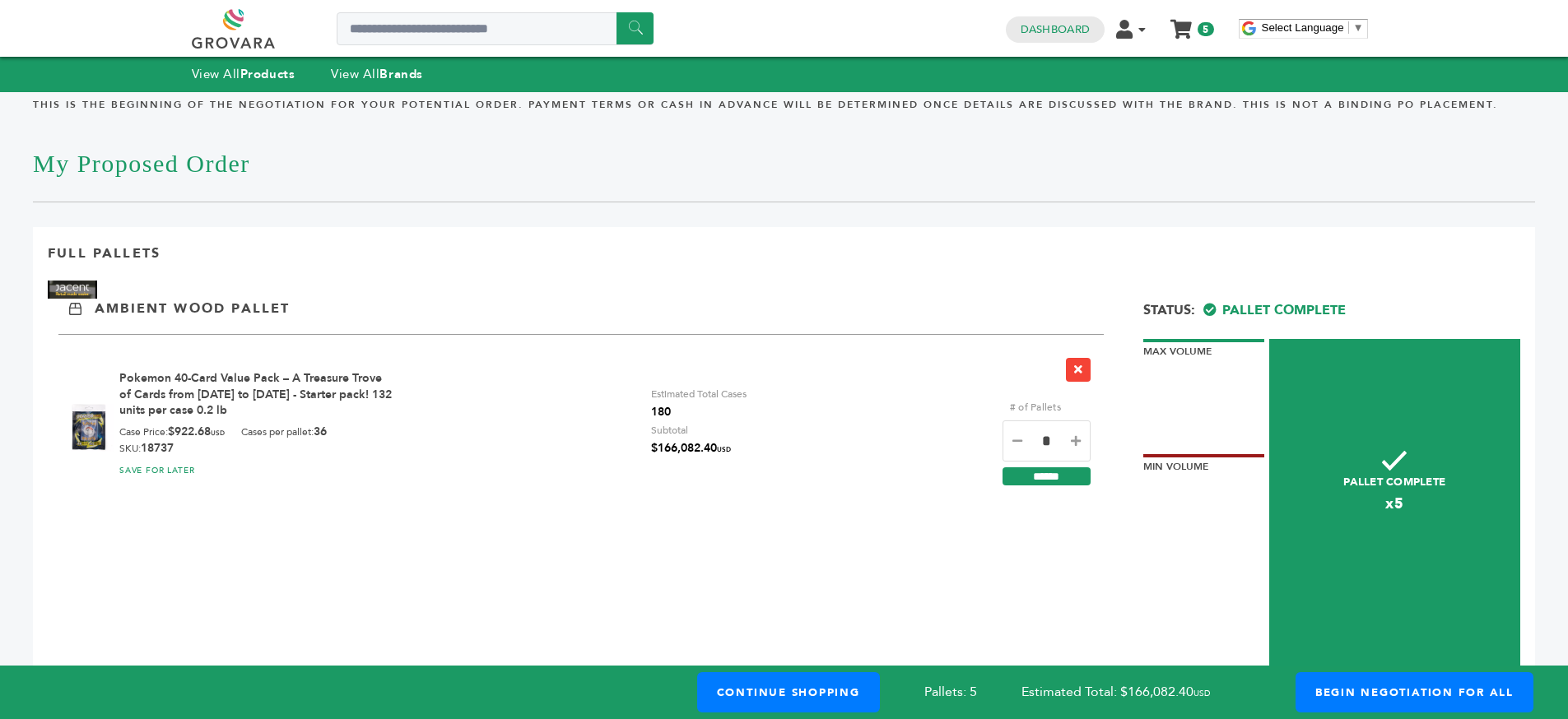
click at [1014, 439] on icon at bounding box center [1018, 441] width 10 height 12
type input "*"
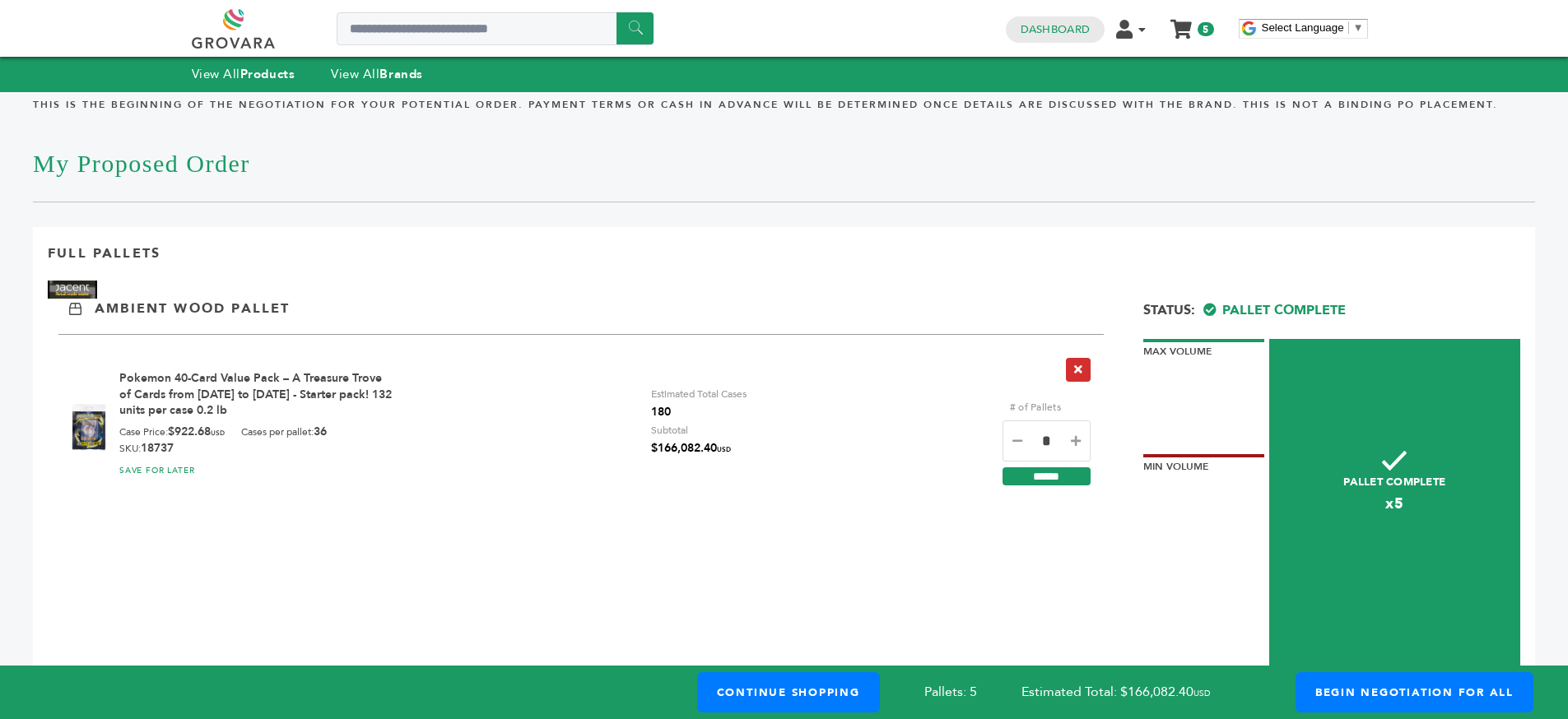
click at [1078, 374] on icon "button" at bounding box center [1078, 370] width 8 height 12
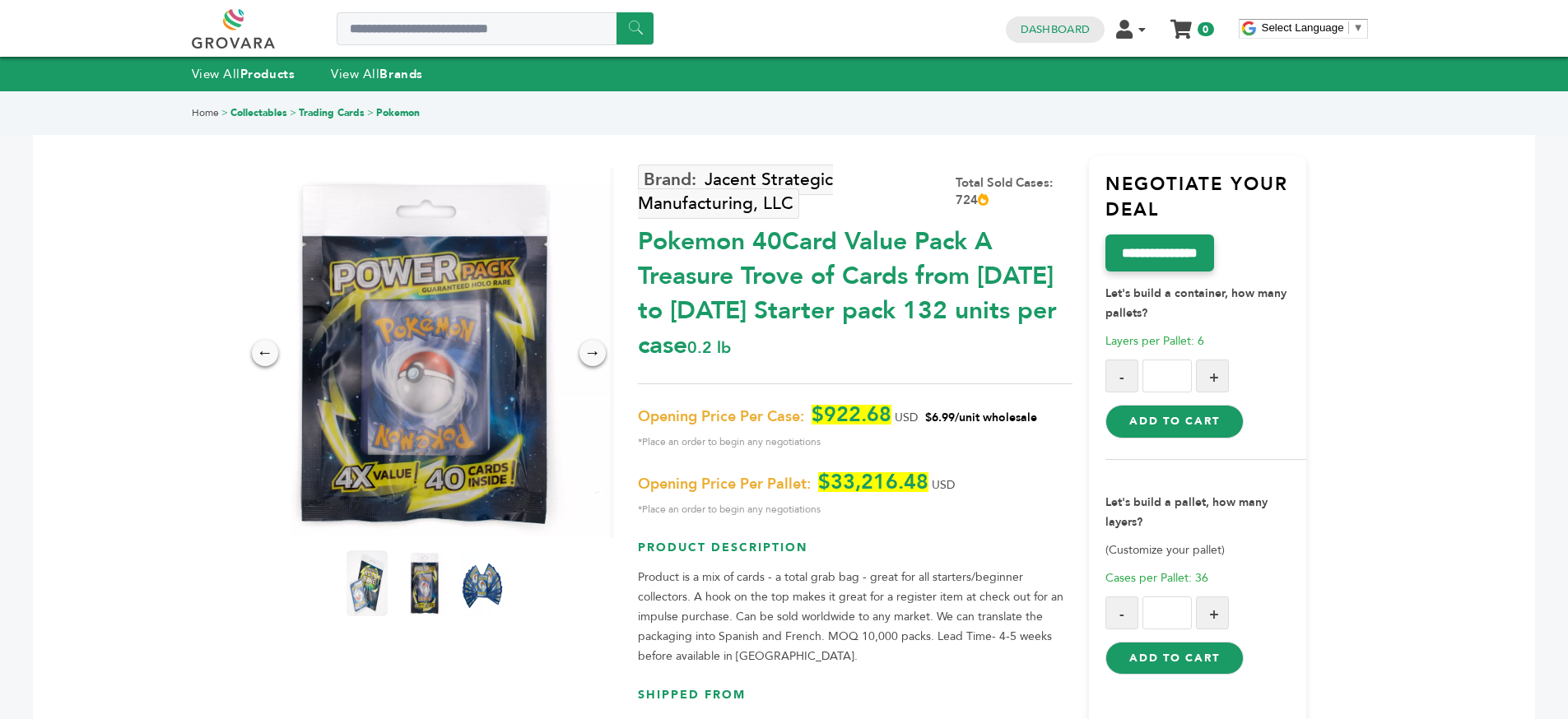
click at [1205, 604] on button "+" at bounding box center [1213, 613] width 33 height 33
type input "*"
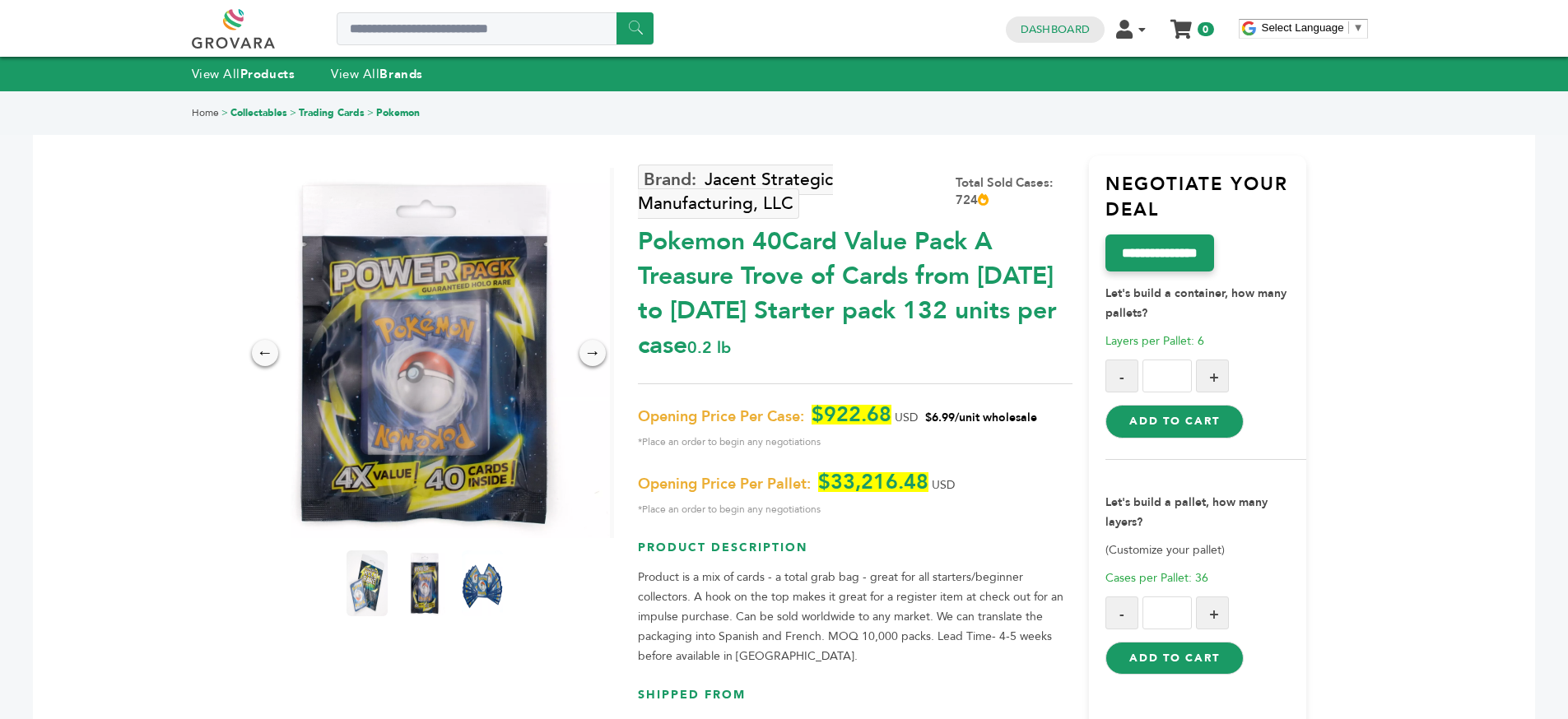
click at [1189, 664] on button "Add to Cart" at bounding box center [1175, 658] width 138 height 33
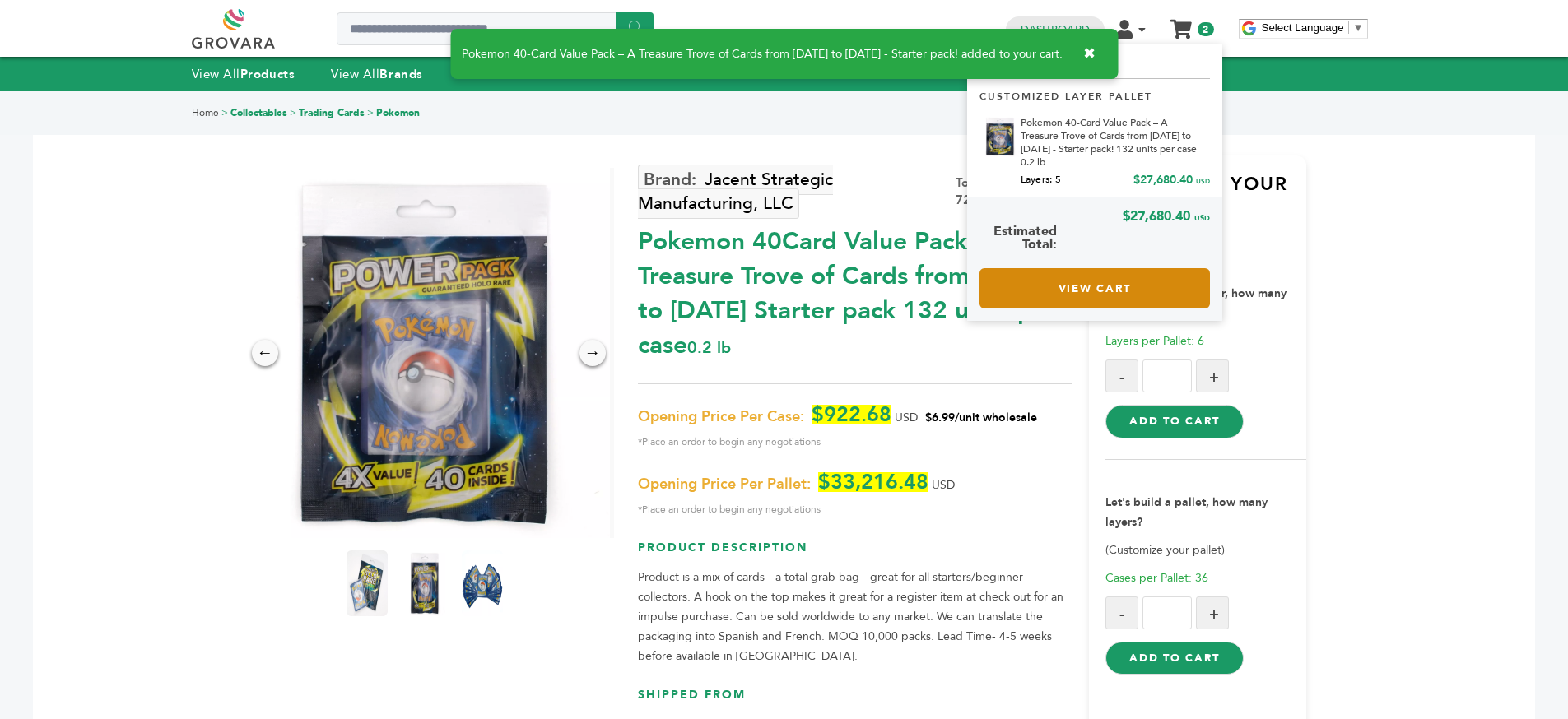
click at [1078, 279] on link "View Cart" at bounding box center [1094, 288] width 230 height 41
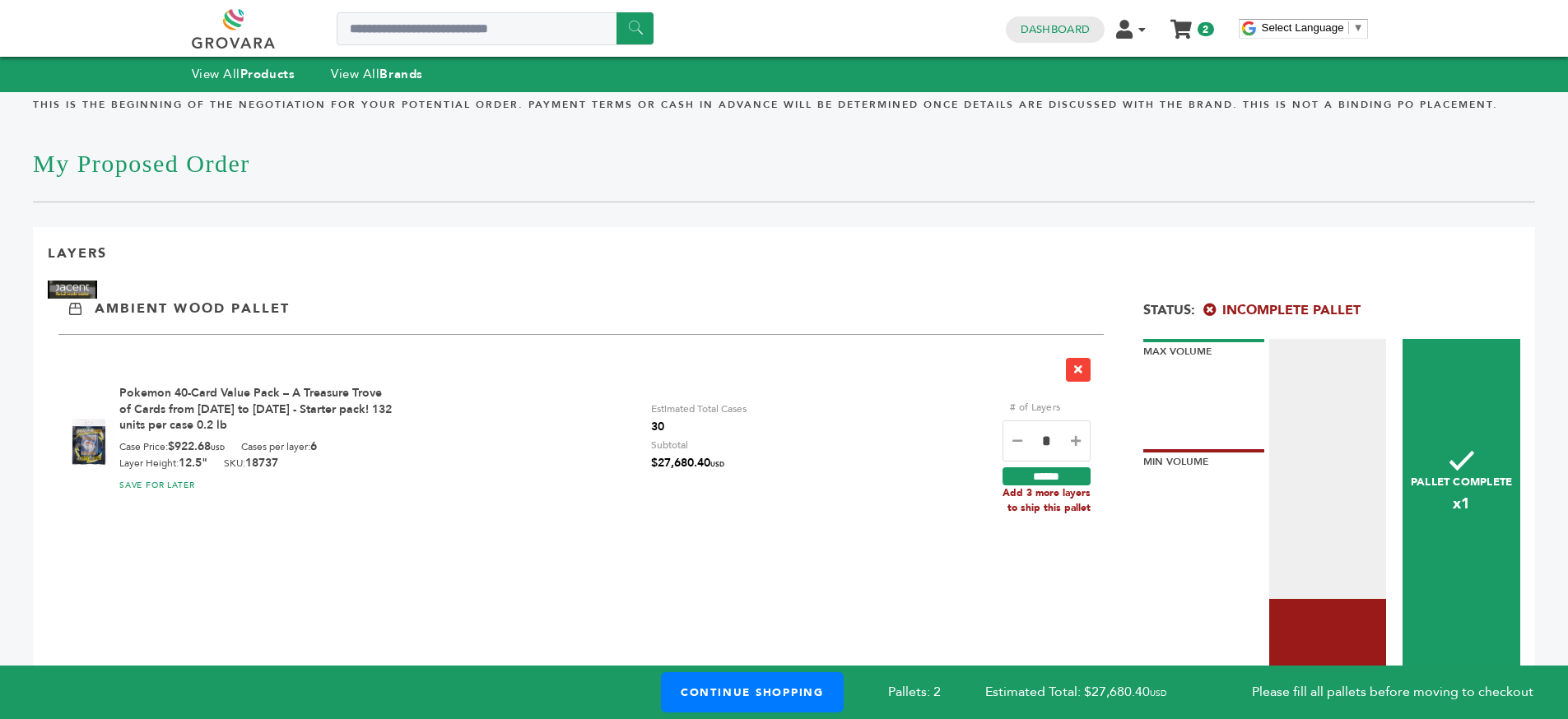
click at [667, 426] on span "30" at bounding box center [699, 427] width 95 height 18
drag, startPoint x: 667, startPoint y: 426, endPoint x: 696, endPoint y: 424, distance: 29.1
click at [667, 426] on span "30" at bounding box center [699, 427] width 95 height 18
click at [716, 422] on span "30" at bounding box center [699, 427] width 95 height 18
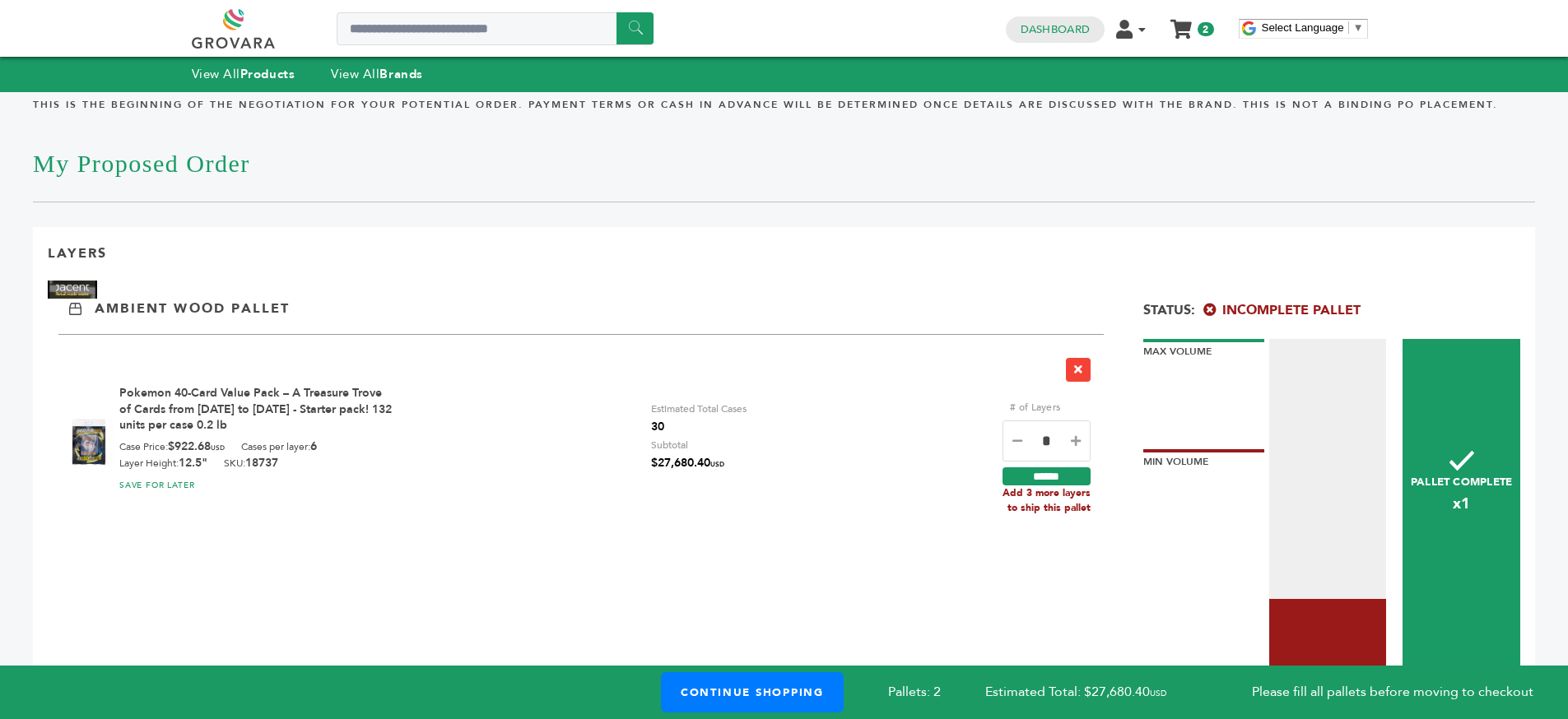
click at [716, 422] on span "30" at bounding box center [699, 427] width 95 height 18
click at [1015, 437] on icon at bounding box center [1018, 441] width 10 height 12
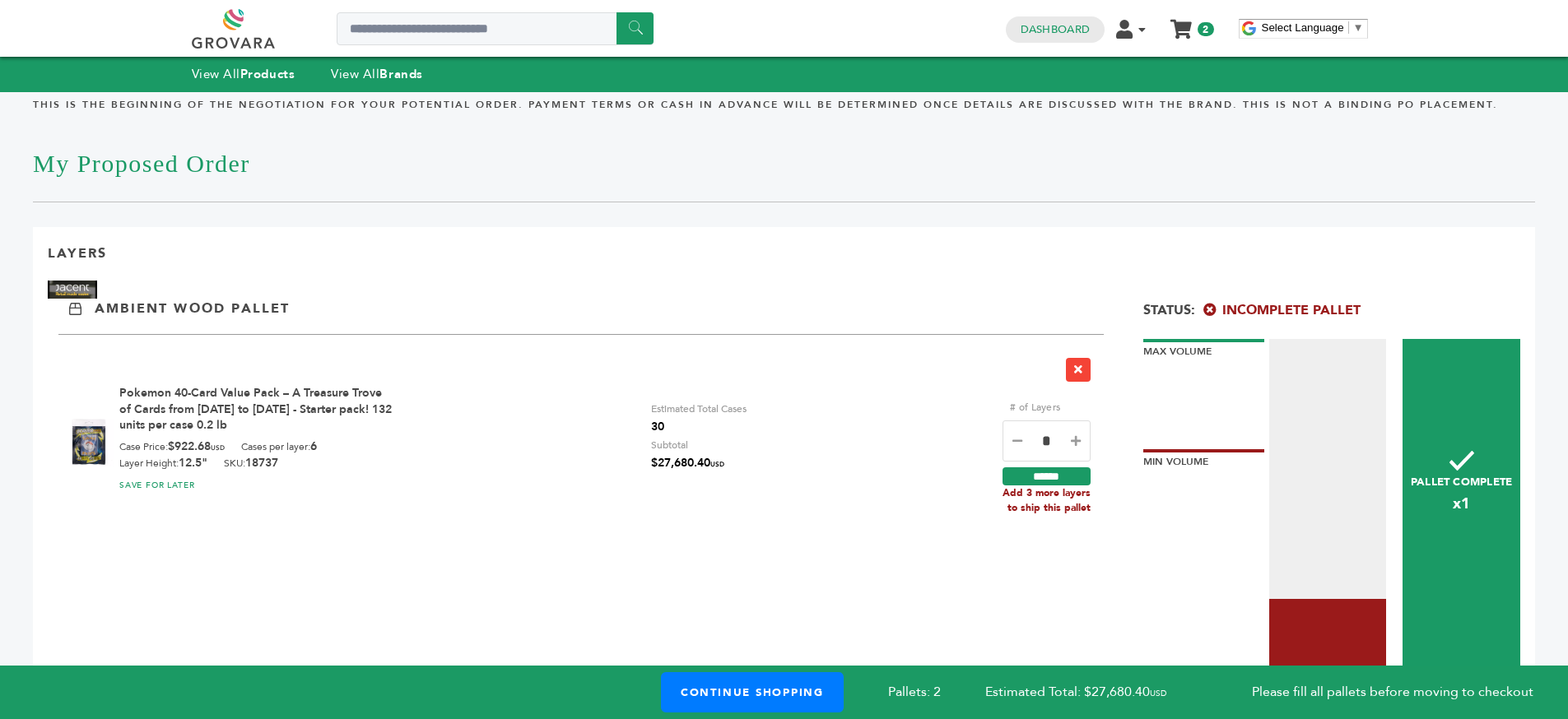
click at [1015, 437] on icon at bounding box center [1018, 441] width 10 height 12
type input "*"
click at [1030, 474] on input "******" at bounding box center [1047, 476] width 88 height 18
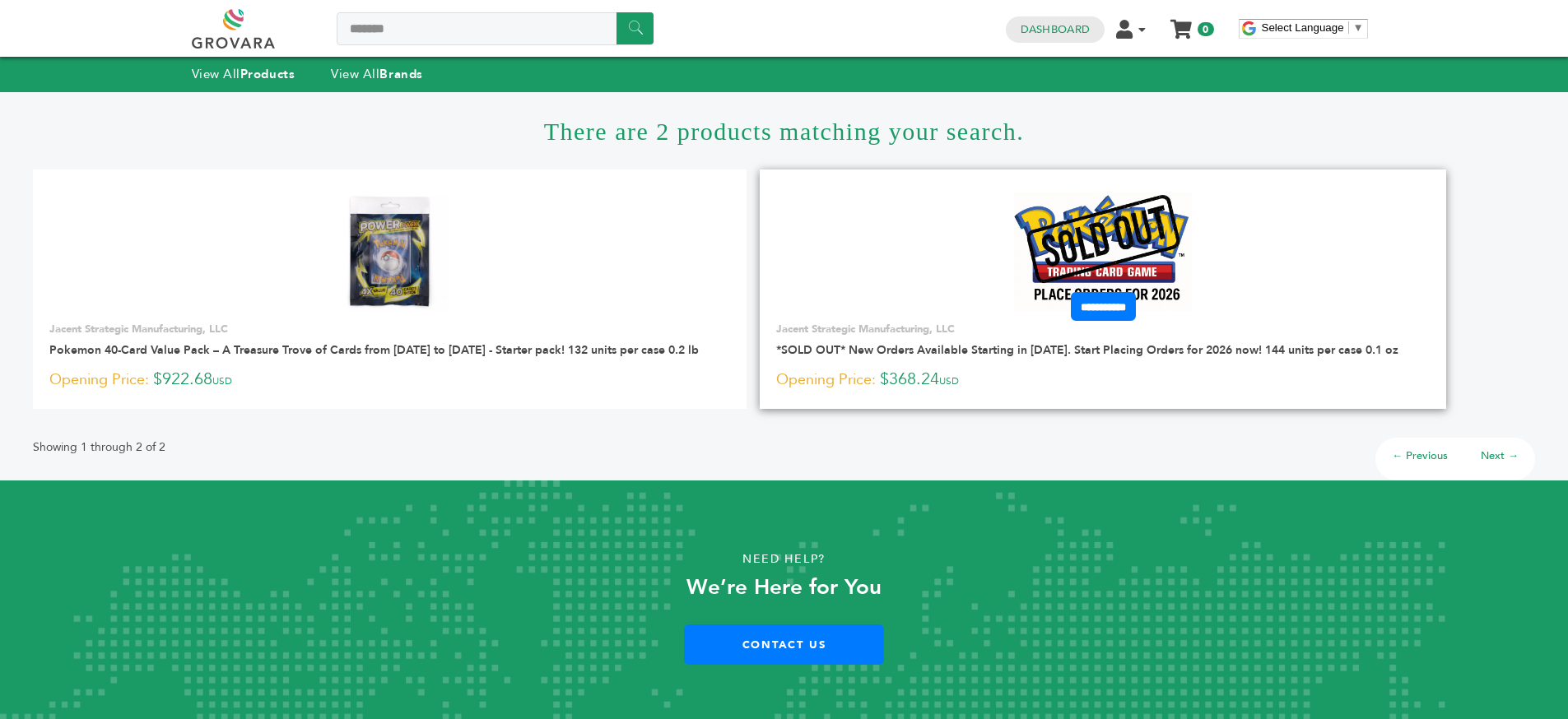
click at [1100, 207] on img at bounding box center [1103, 251] width 179 height 119
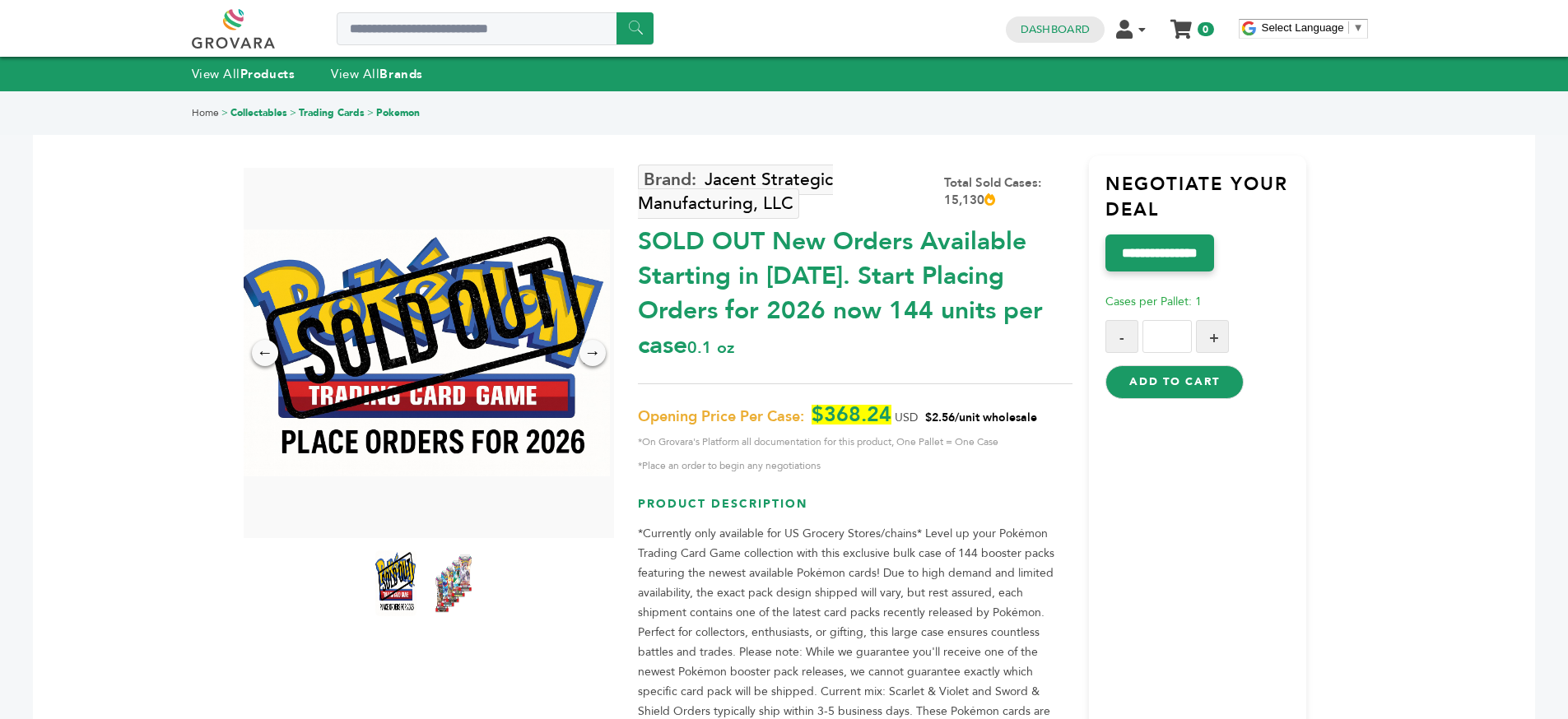
click at [950, 296] on div "SOLD OUT New Orders Available Starting in 2026. Start Placing Orders for 2026 n…" at bounding box center [855, 289] width 435 height 147
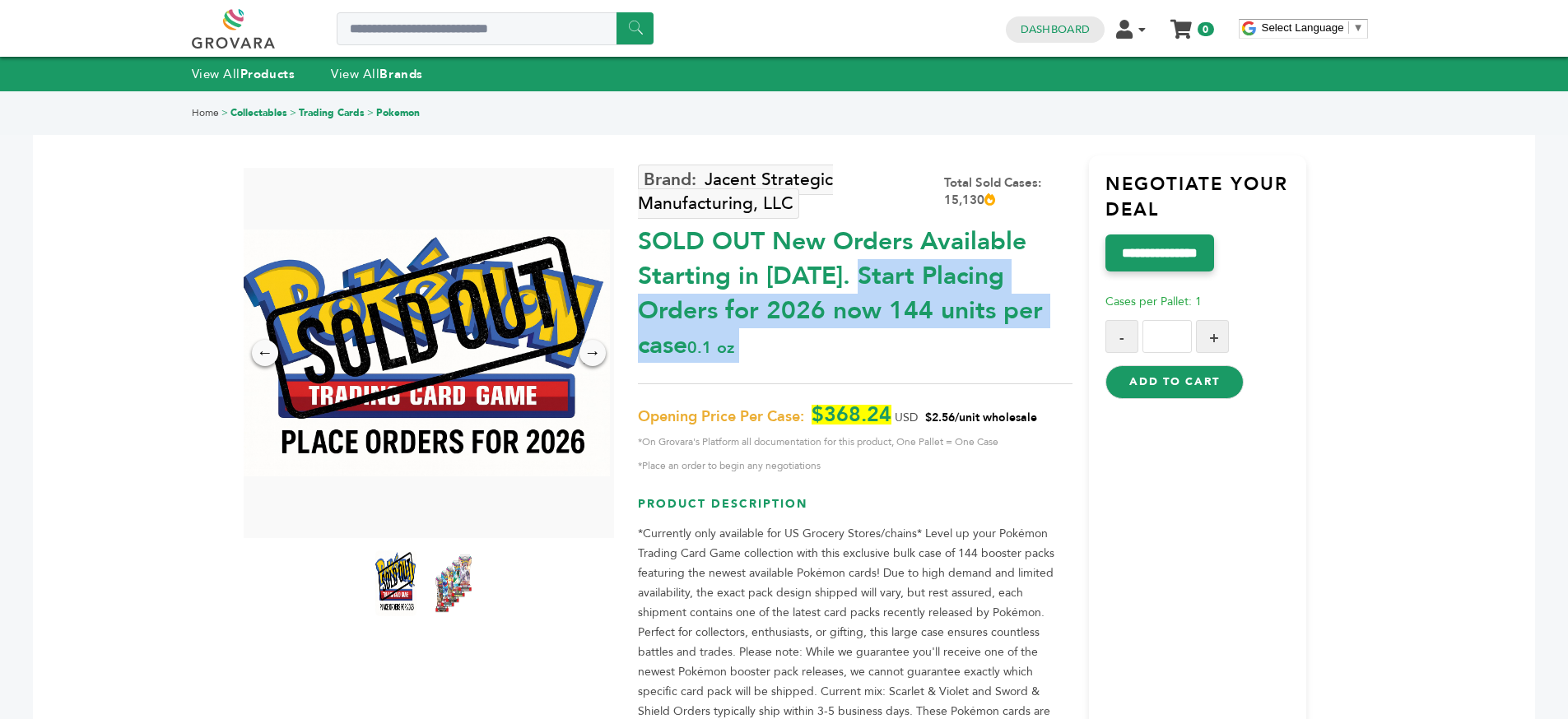
click at [950, 296] on div "SOLD OUT New Orders Available Starting in 2026. Start Placing Orders for 2026 n…" at bounding box center [855, 289] width 435 height 147
click at [944, 281] on div "SOLD OUT New Orders Available Starting in 2026. Start Placing Orders for 2026 n…" at bounding box center [855, 289] width 435 height 147
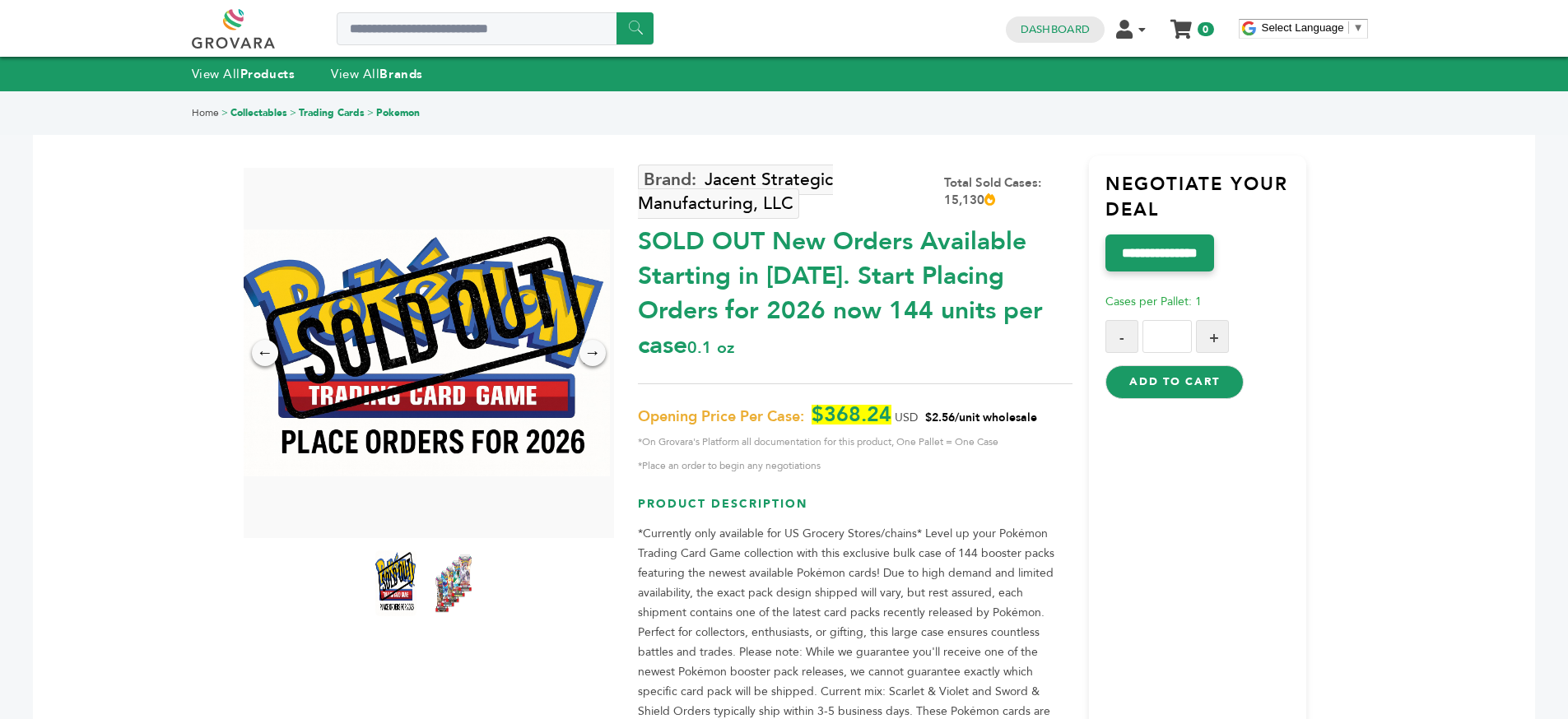
click at [945, 282] on div "SOLD OUT New Orders Available Starting in 2026. Start Placing Orders for 2026 n…" at bounding box center [855, 289] width 435 height 147
click at [1009, 290] on div "SOLD OUT New Orders Available Starting in 2026. Start Placing Orders for 2026 n…" at bounding box center [855, 289] width 435 height 147
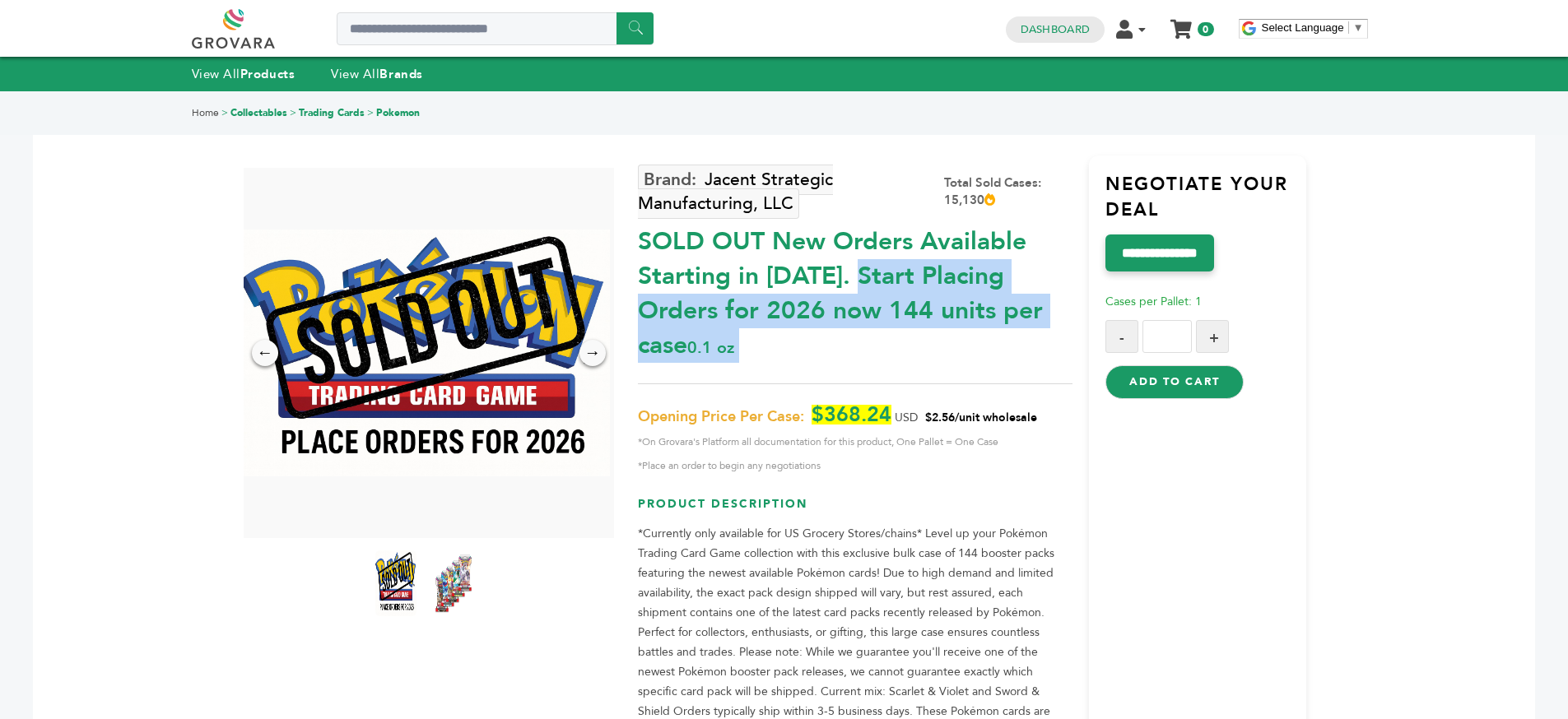
click at [1009, 290] on div "SOLD OUT New Orders Available Starting in 2026. Start Placing Orders for 2026 n…" at bounding box center [855, 289] width 435 height 147
click at [938, 293] on div "SOLD OUT New Orders Available Starting in 2026. Start Placing Orders for 2026 n…" at bounding box center [855, 289] width 435 height 147
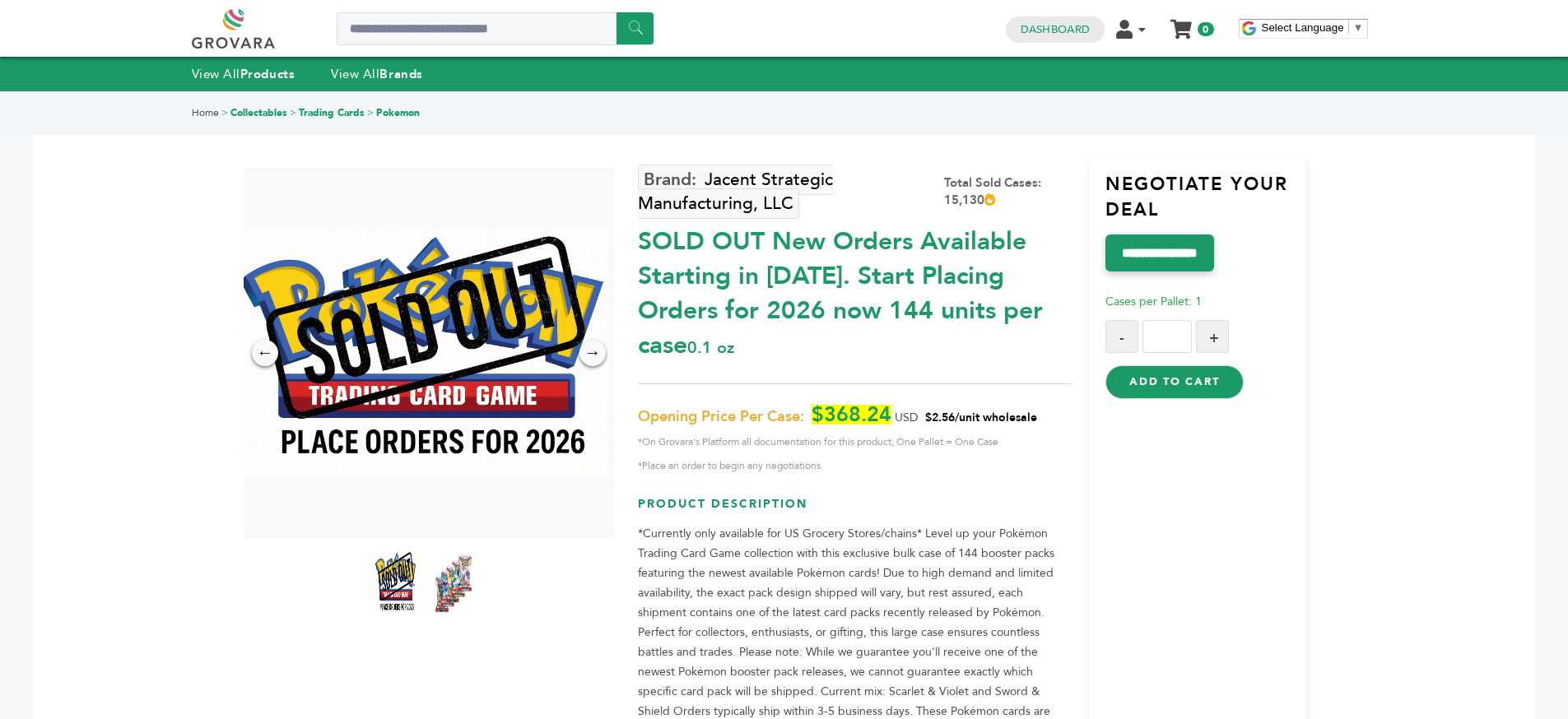
click at [938, 293] on div "SOLD OUT New Orders Available Starting in 2026. Start Placing Orders for 2026 n…" at bounding box center [855, 289] width 435 height 147
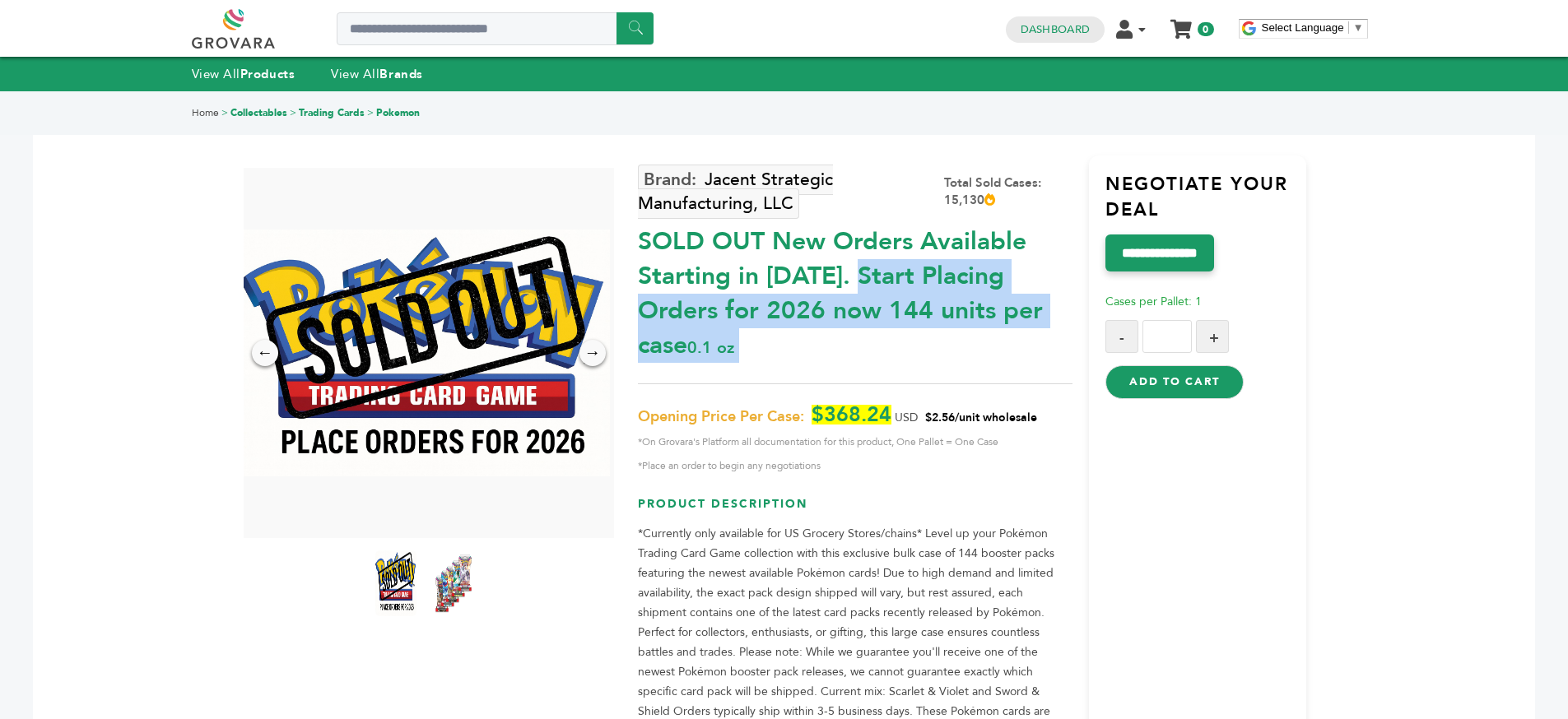
click at [938, 293] on div "SOLD OUT New Orders Available Starting in 2026. Start Placing Orders for 2026 n…" at bounding box center [855, 289] width 435 height 147
click at [918, 298] on div "SOLD OUT New Orders Available Starting in 2026. Start Placing Orders for 2026 n…" at bounding box center [855, 289] width 435 height 147
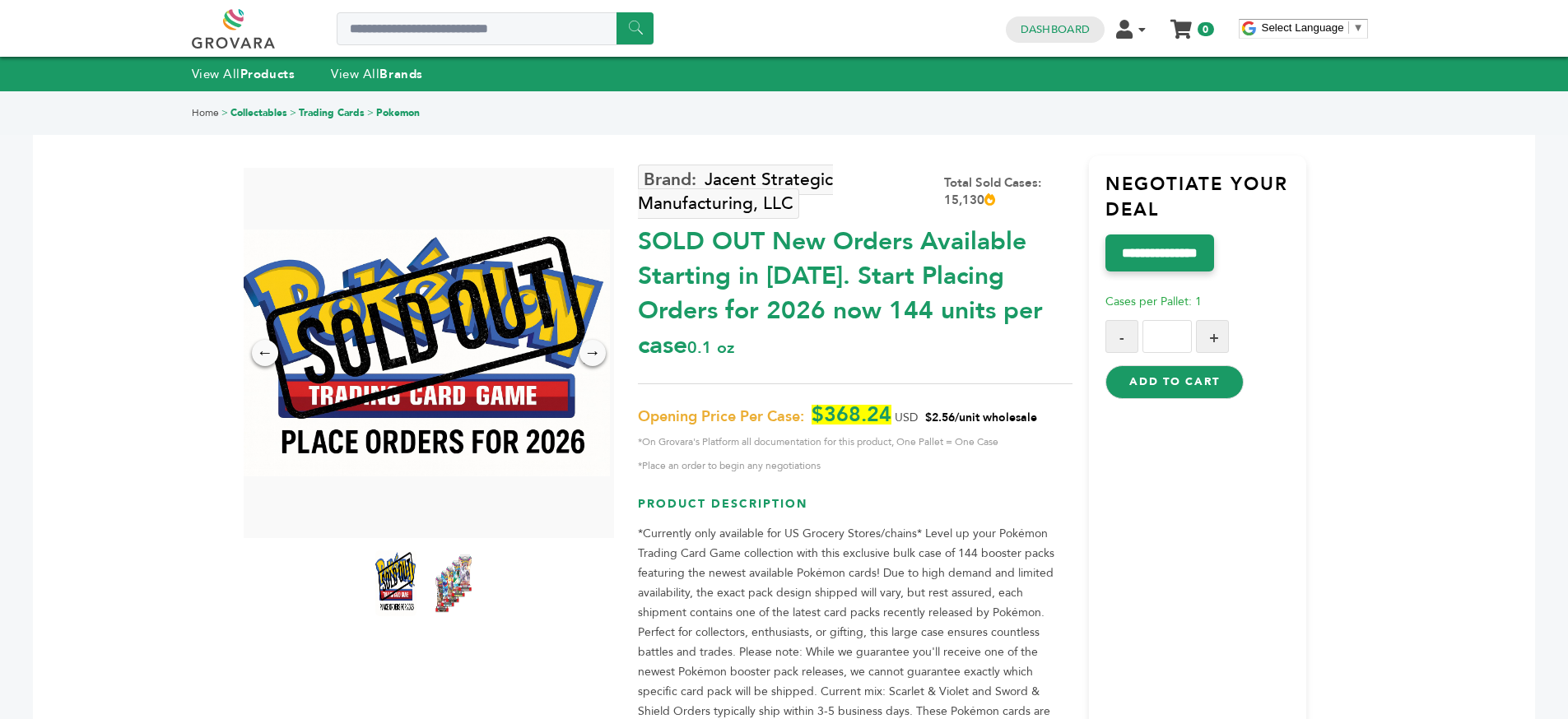
click at [1209, 328] on button "+" at bounding box center [1213, 337] width 33 height 33
click at [1223, 326] on button "+" at bounding box center [1213, 337] width 33 height 33
type input "*"
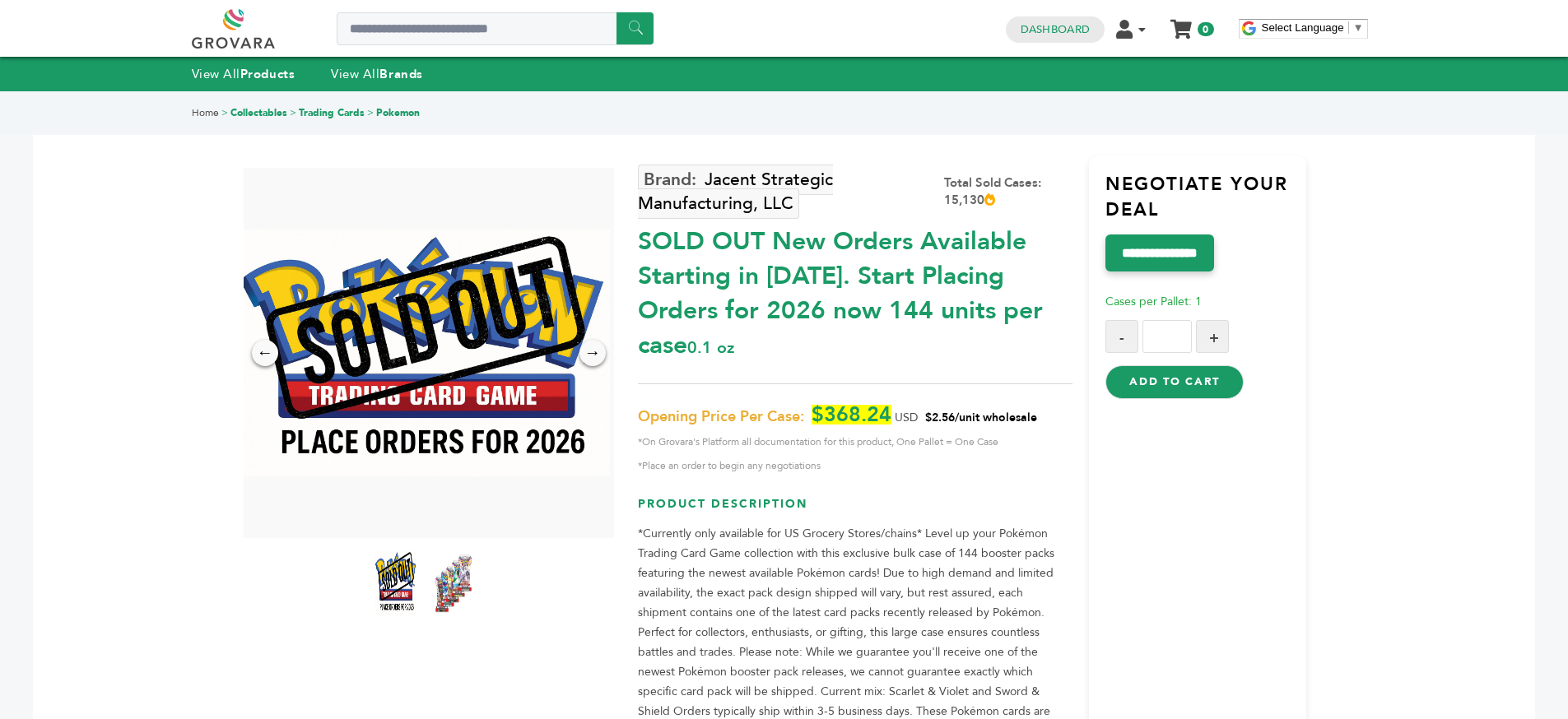
click at [1165, 376] on button "Add to Cart" at bounding box center [1175, 381] width 138 height 33
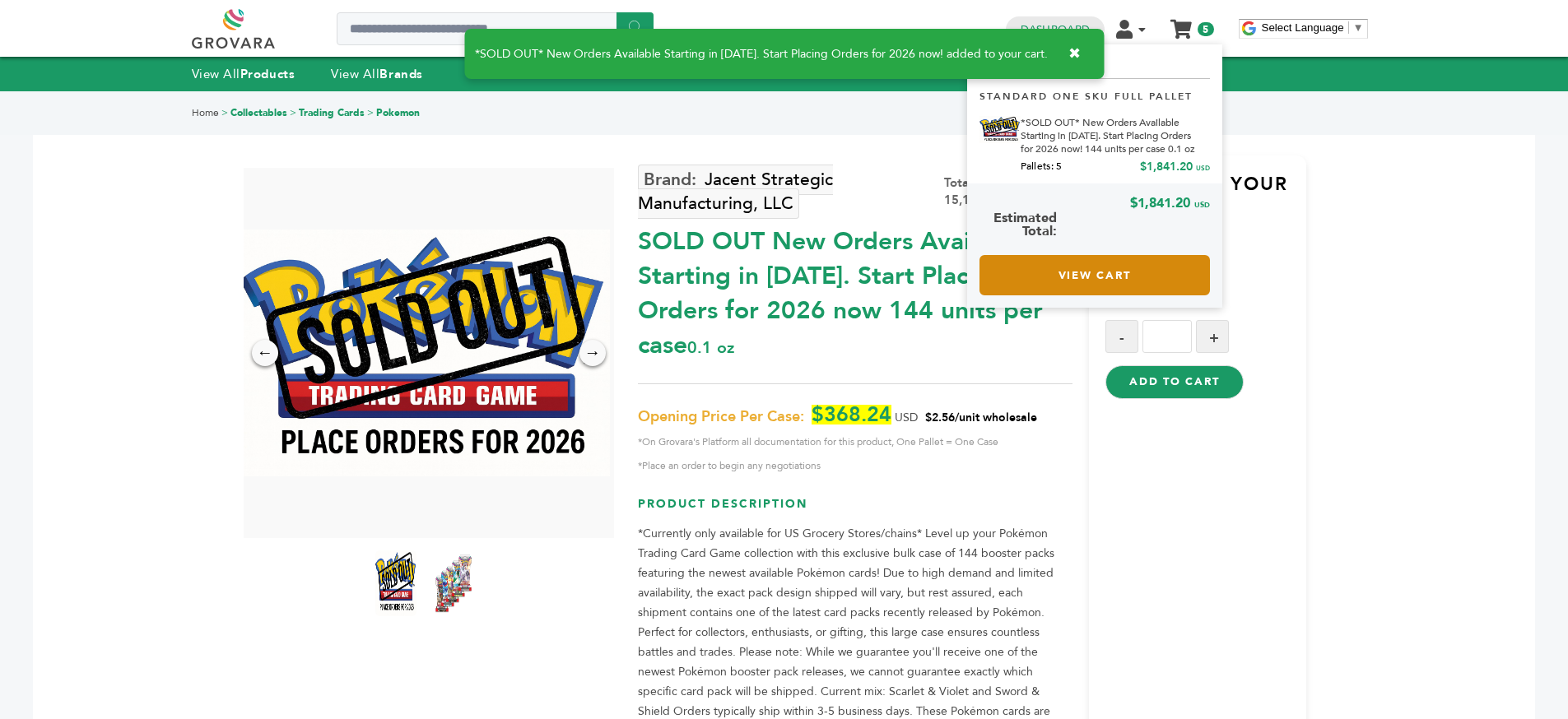
click at [1118, 277] on link "View Cart" at bounding box center [1094, 276] width 230 height 41
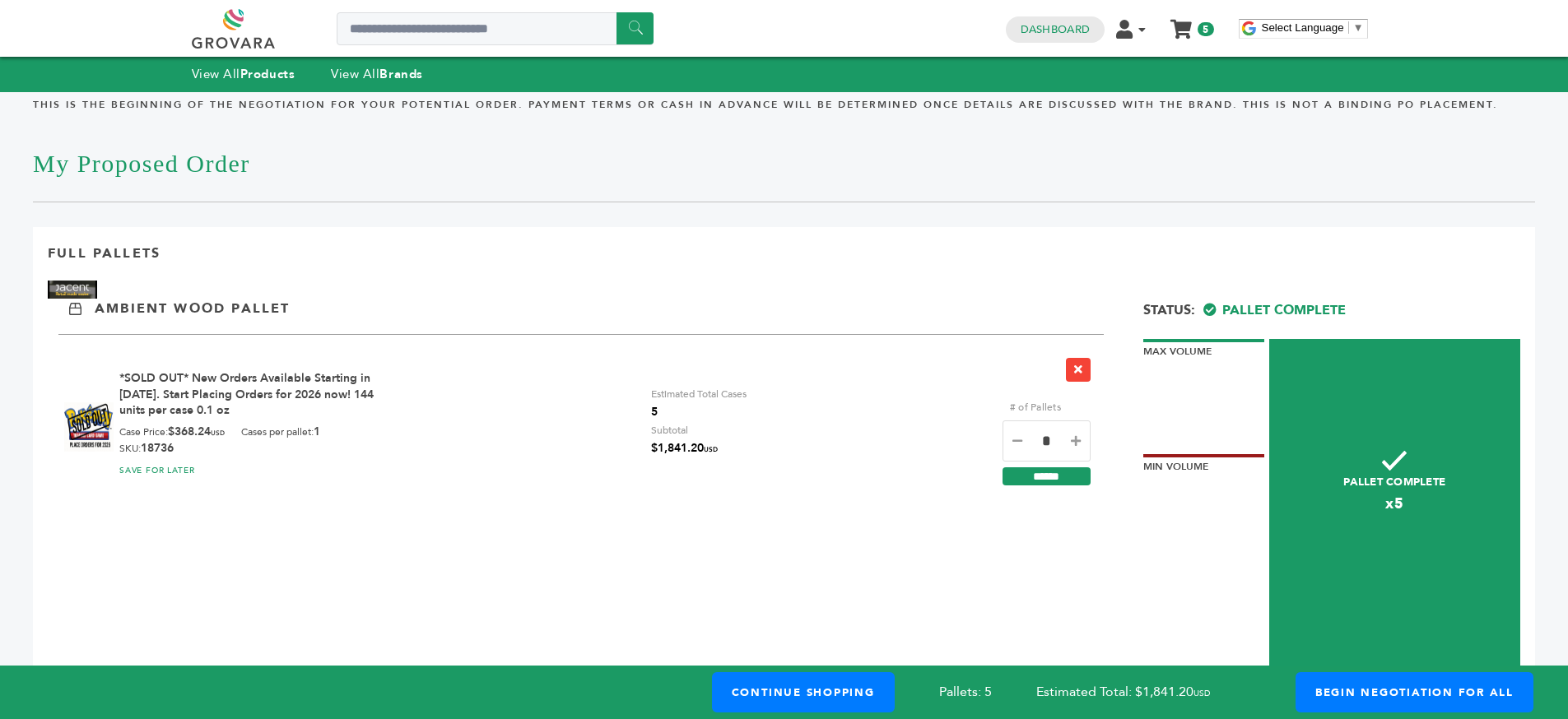
click at [1014, 444] on icon at bounding box center [1018, 441] width 10 height 12
type input "*"
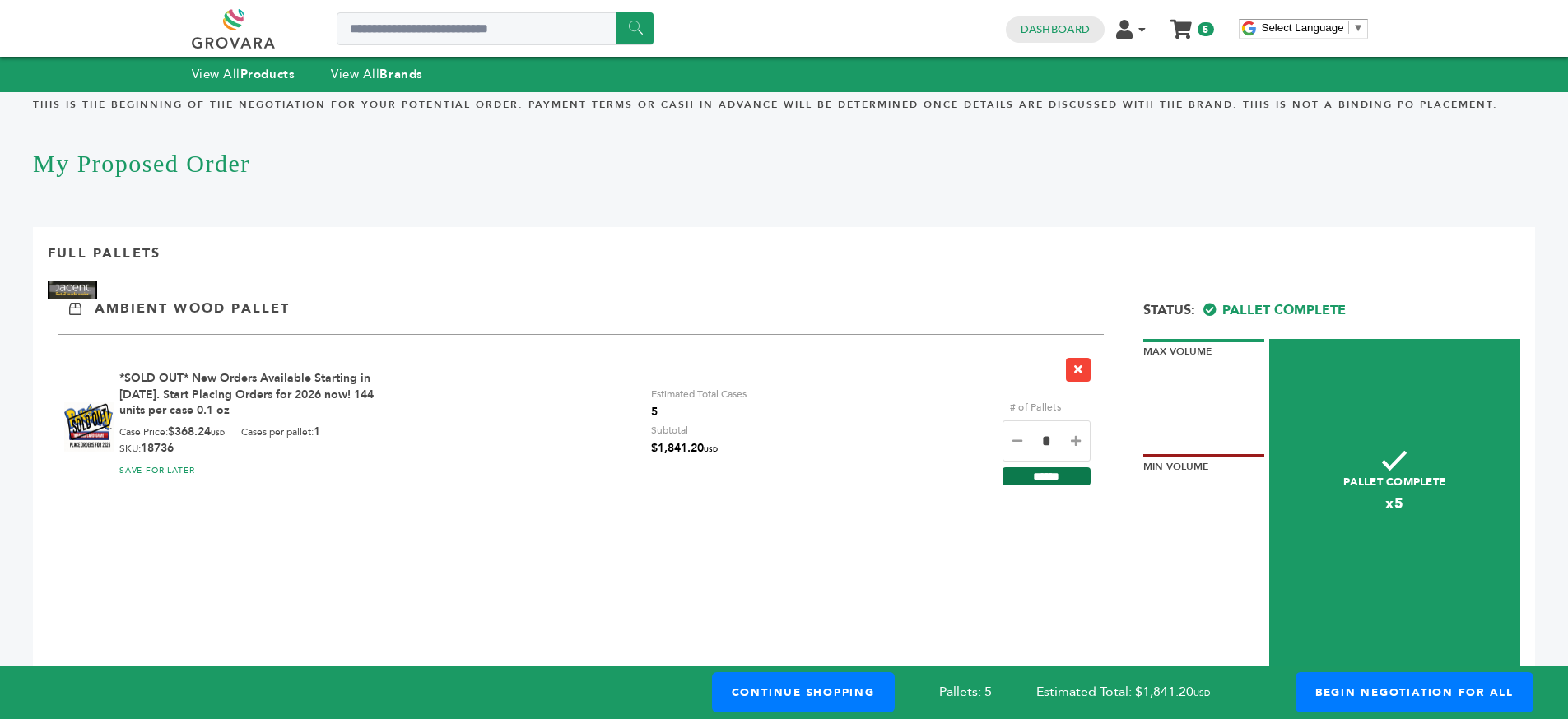
click at [1038, 470] on input "******" at bounding box center [1047, 476] width 88 height 18
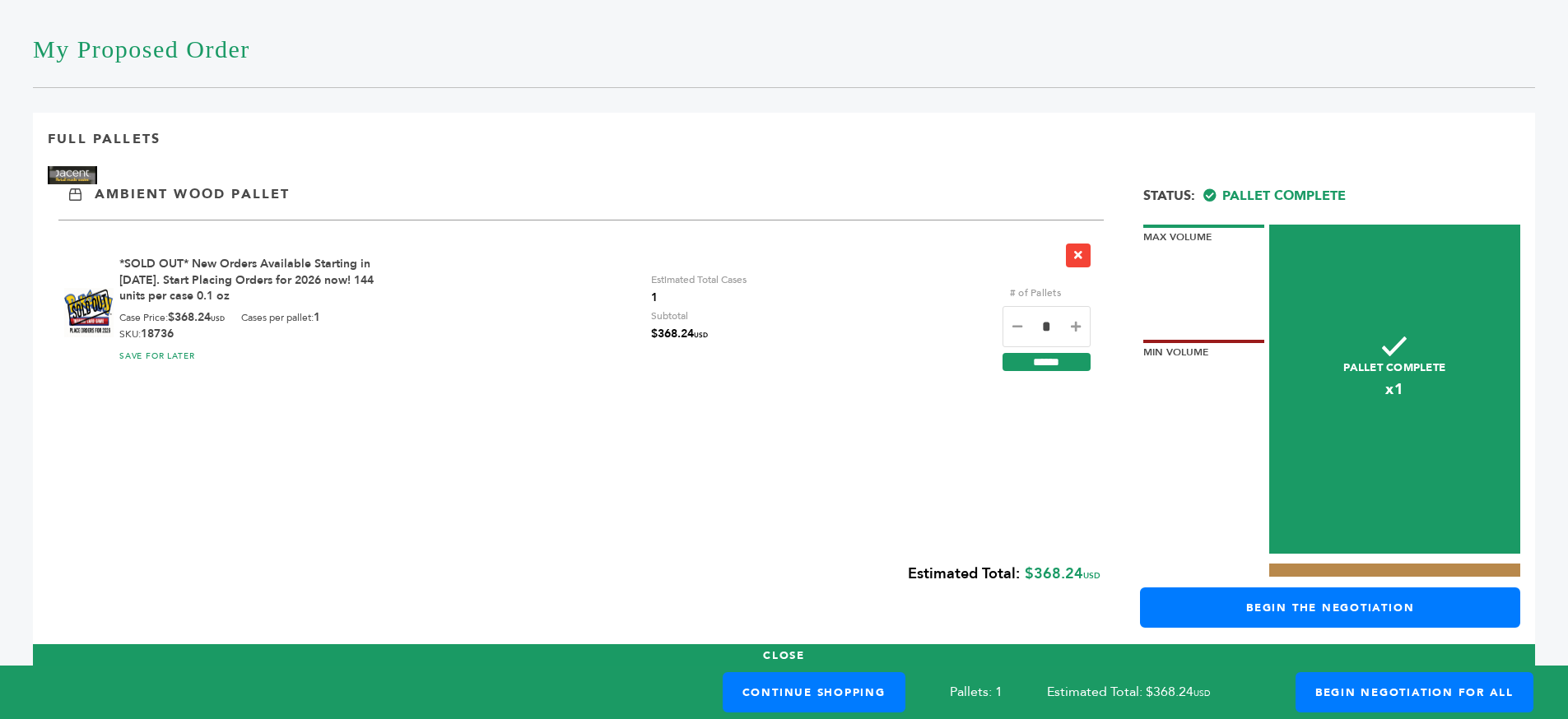
click at [1016, 322] on icon at bounding box center [1018, 327] width 10 height 12
type input "*"
click at [1044, 361] on input "******" at bounding box center [1047, 362] width 88 height 18
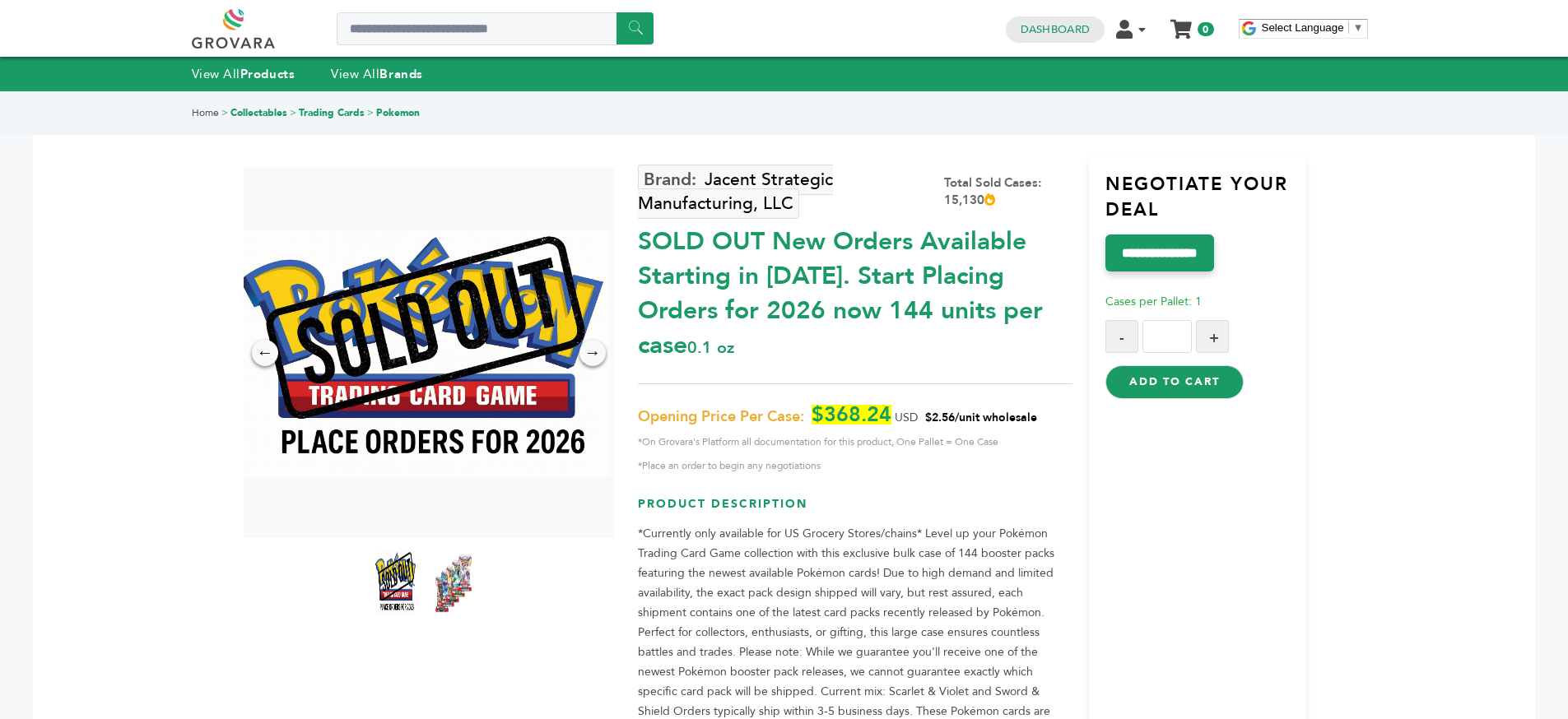
click at [1224, 339] on button "+" at bounding box center [1213, 337] width 33 height 33
type input "*"
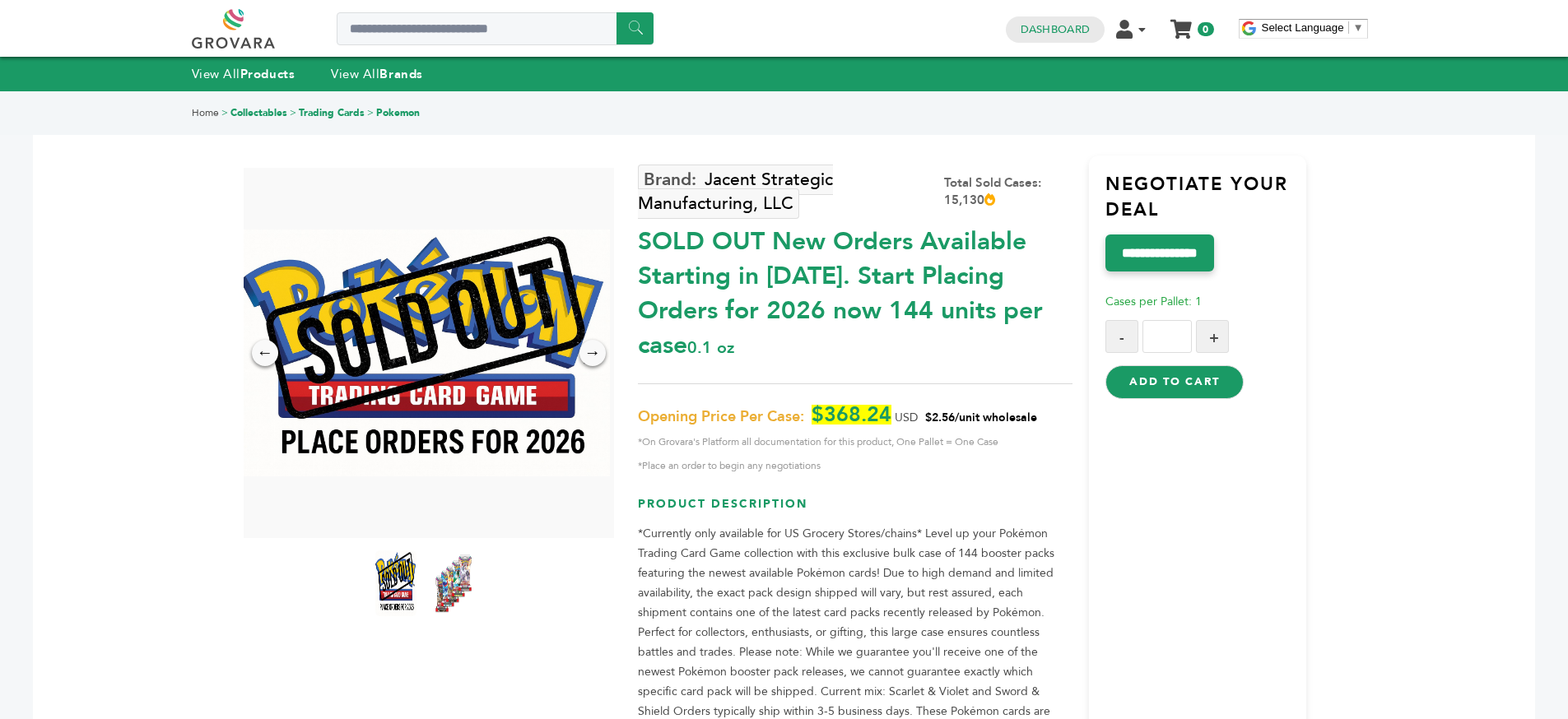
click at [1188, 334] on input "*" at bounding box center [1167, 337] width 50 height 33
type input "***"
click at [1164, 443] on div "**********" at bounding box center [1198, 512] width 217 height 715
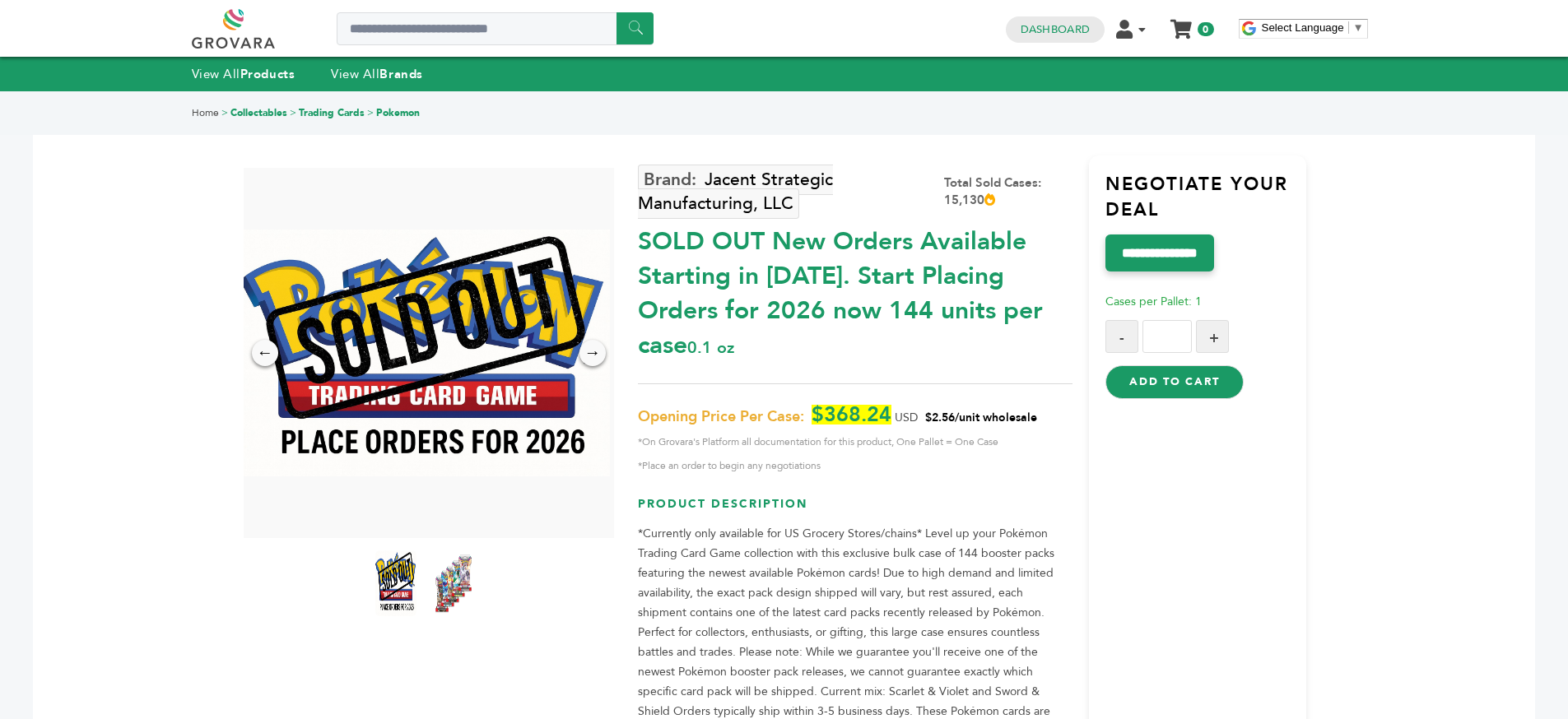
click at [1165, 376] on button "Add to Cart" at bounding box center [1175, 381] width 138 height 33
click at [1185, 338] on input "***" at bounding box center [1167, 337] width 50 height 33
type input "***"
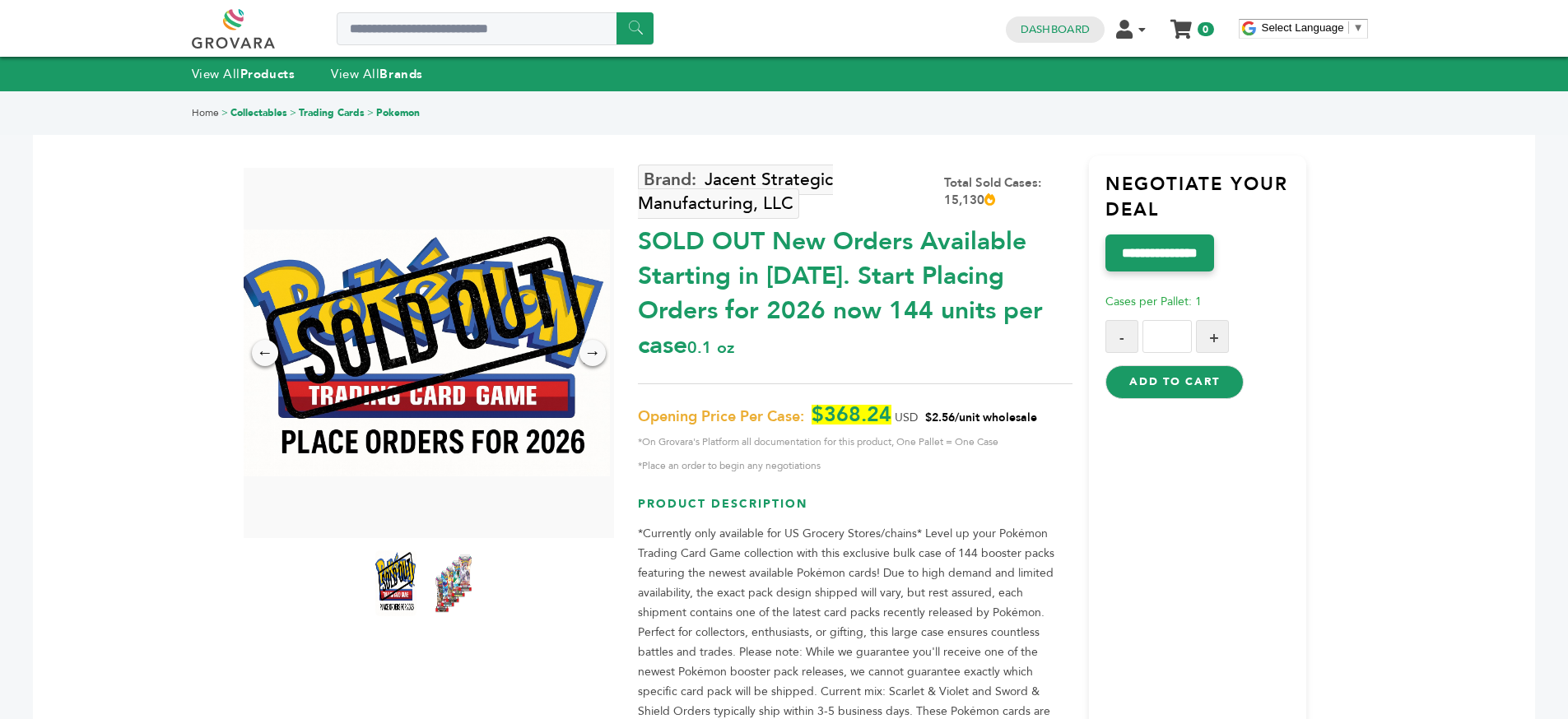
click at [1184, 387] on button "Add to Cart" at bounding box center [1175, 381] width 138 height 33
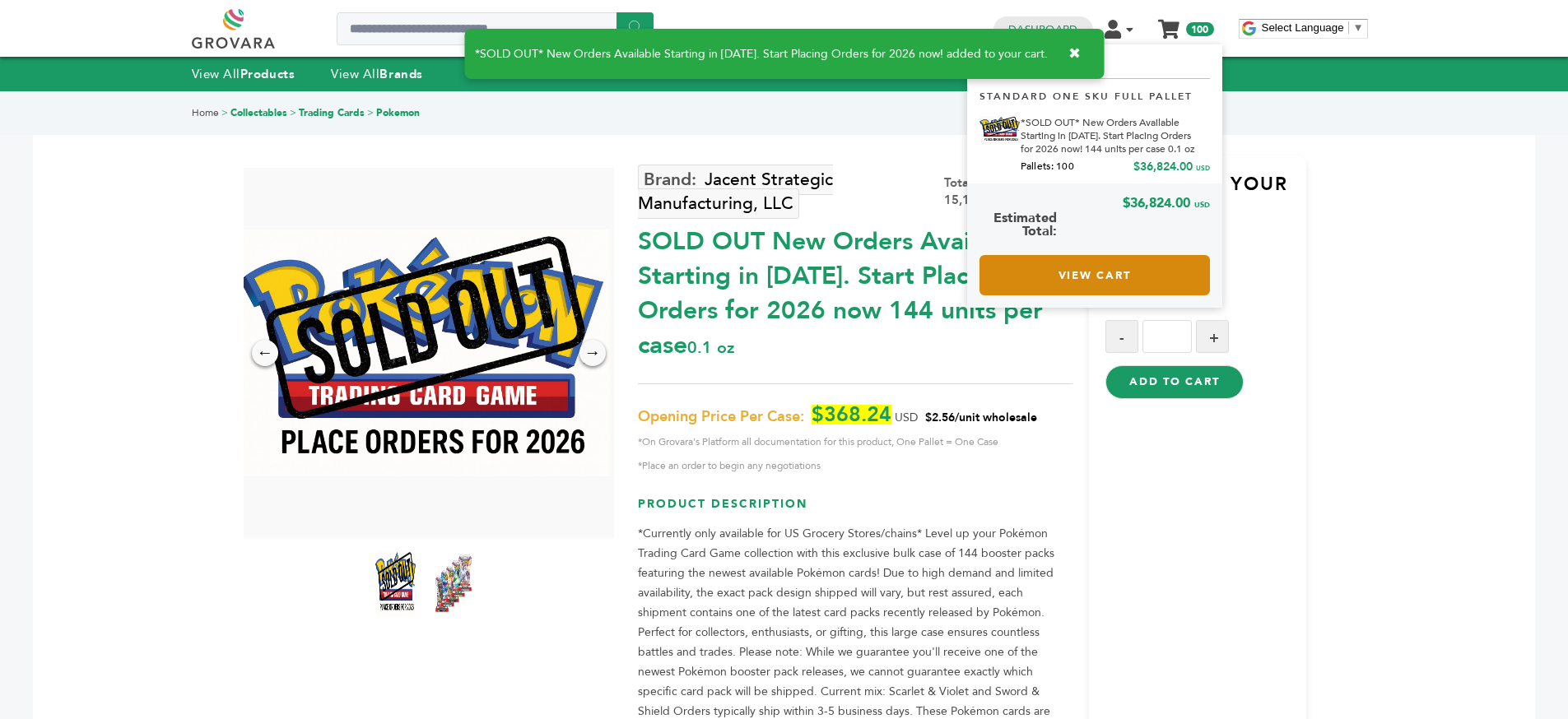
click at [1096, 269] on link "View Cart" at bounding box center [1094, 276] width 230 height 41
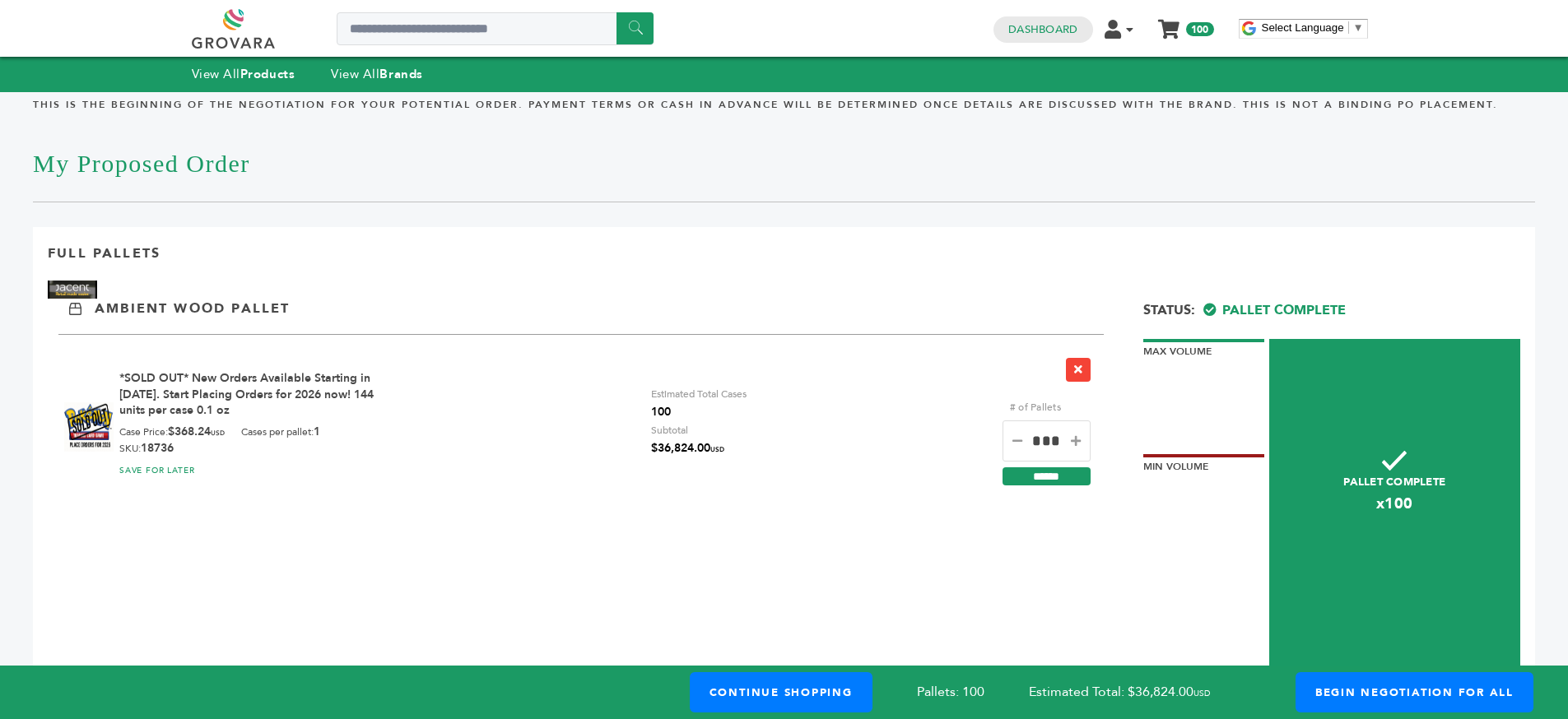
click at [1050, 434] on input "***" at bounding box center [1047, 441] width 88 height 41
type input "***"
click at [1056, 473] on input "******" at bounding box center [1047, 476] width 88 height 18
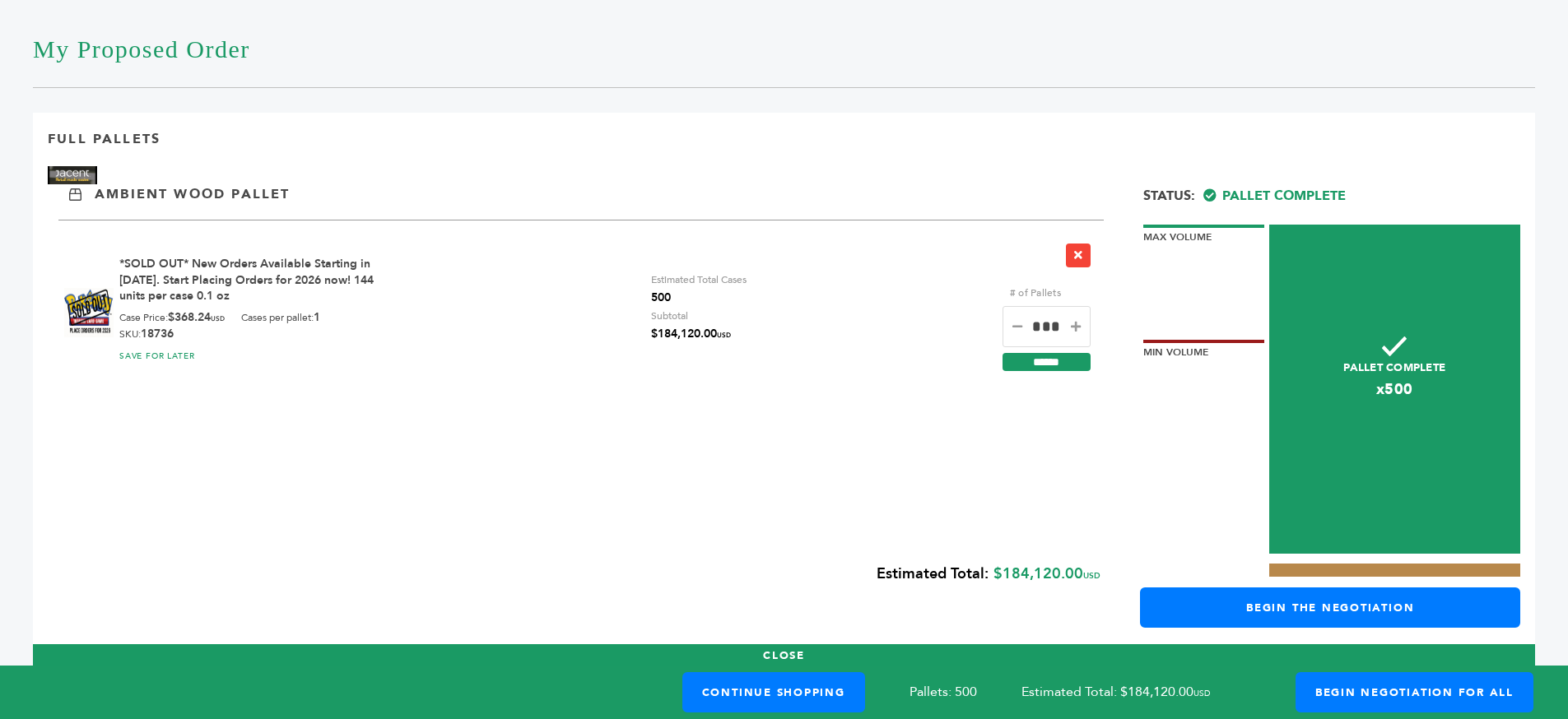
click at [1017, 581] on div "Estimated Total: $184,120.00 USD" at bounding box center [574, 575] width 1052 height 43
click at [1018, 581] on div "Estimated Total: $184,120.00 USD" at bounding box center [574, 575] width 1052 height 43
click at [1045, 584] on div "Estimated Total: $184,120.00 USD" at bounding box center [574, 575] width 1052 height 43
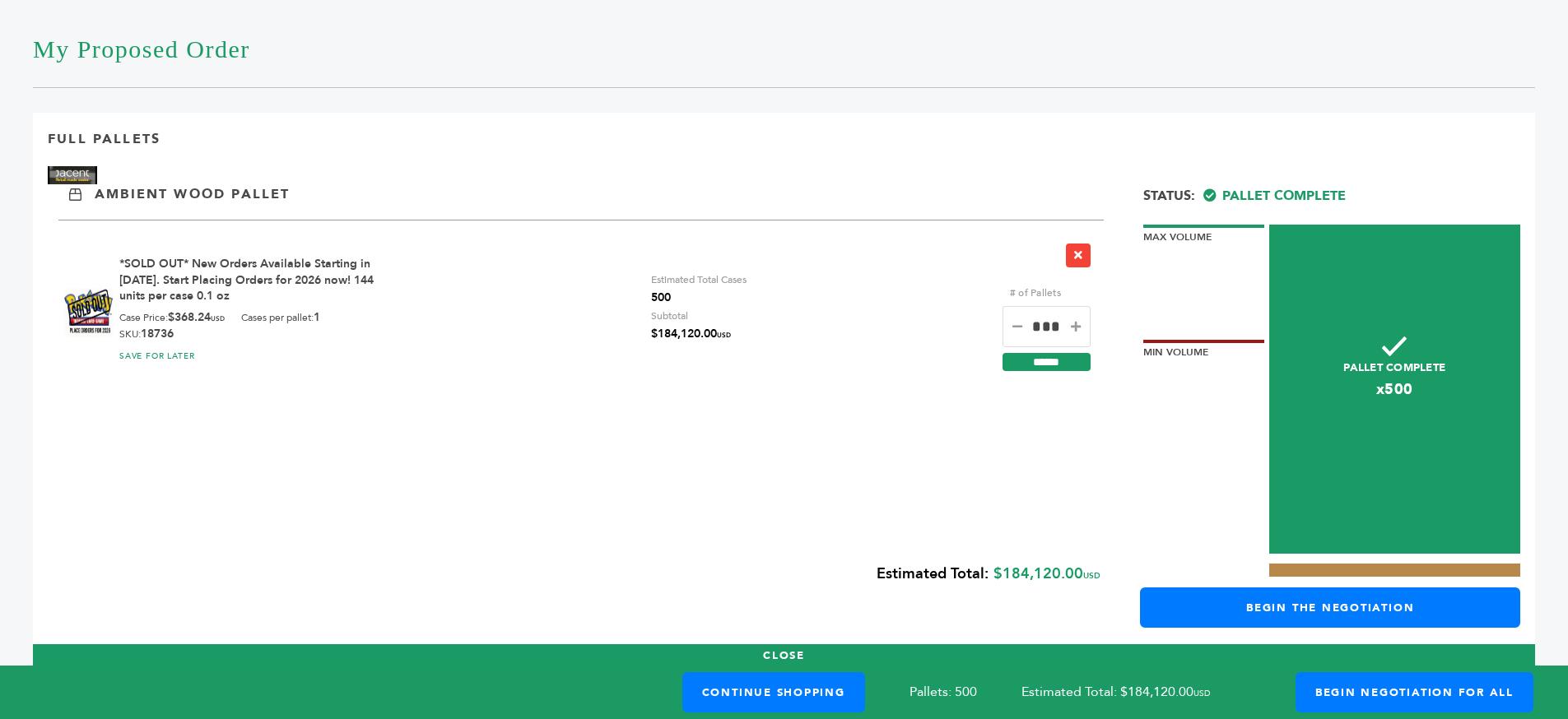
click at [1046, 584] on div "Estimated Total: $184,120.00 USD" at bounding box center [574, 575] width 1052 height 43
click at [1077, 581] on div "Estimated Total: $184,120.00 USD" at bounding box center [574, 575] width 1052 height 43
click at [1024, 576] on div "Estimated Total: $184,120.00 USD" at bounding box center [574, 575] width 1052 height 43
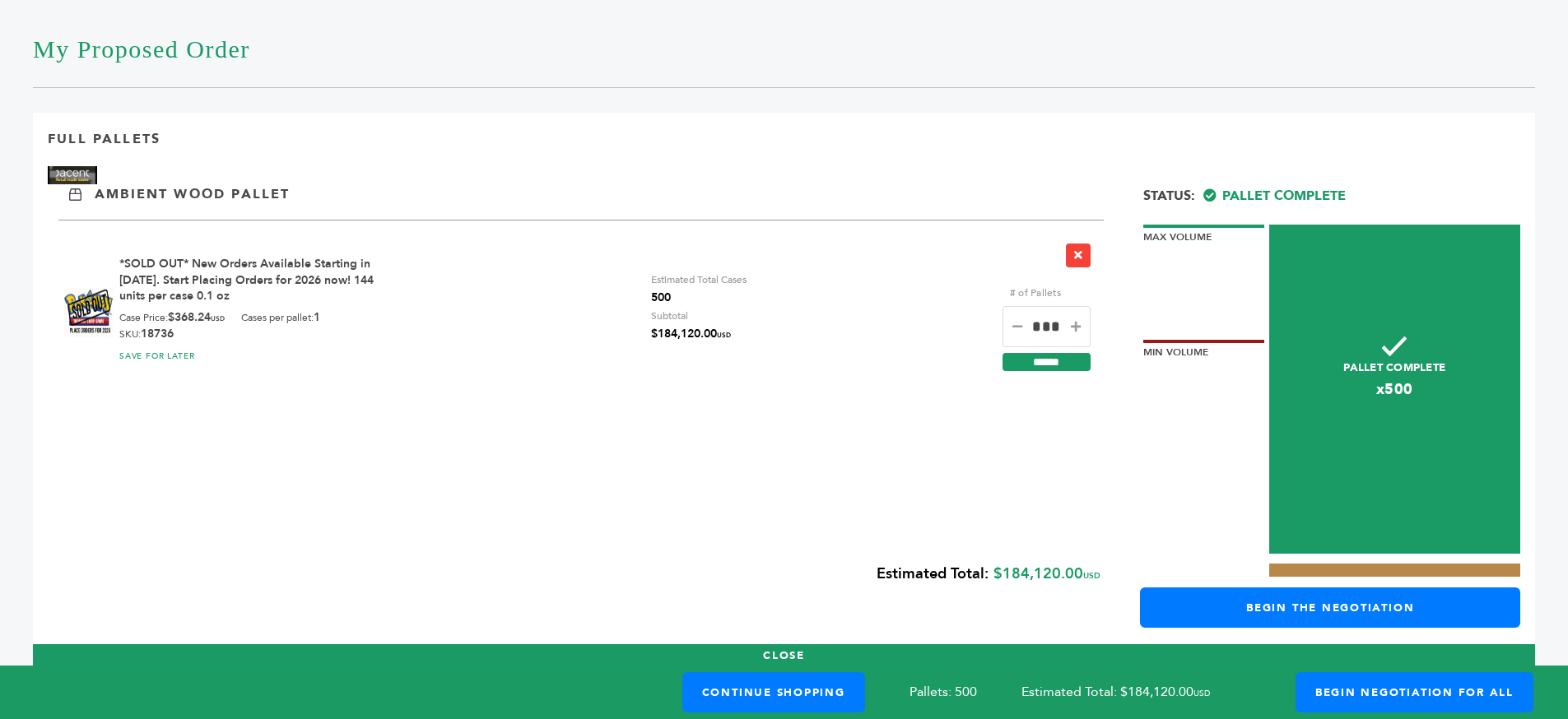
click at [1024, 576] on div "Estimated Total: $184,120.00 USD" at bounding box center [574, 575] width 1052 height 43
click at [1031, 581] on div "Estimated Total: $184,120.00 USD" at bounding box center [574, 575] width 1052 height 43
click at [1050, 325] on input "***" at bounding box center [1047, 326] width 88 height 41
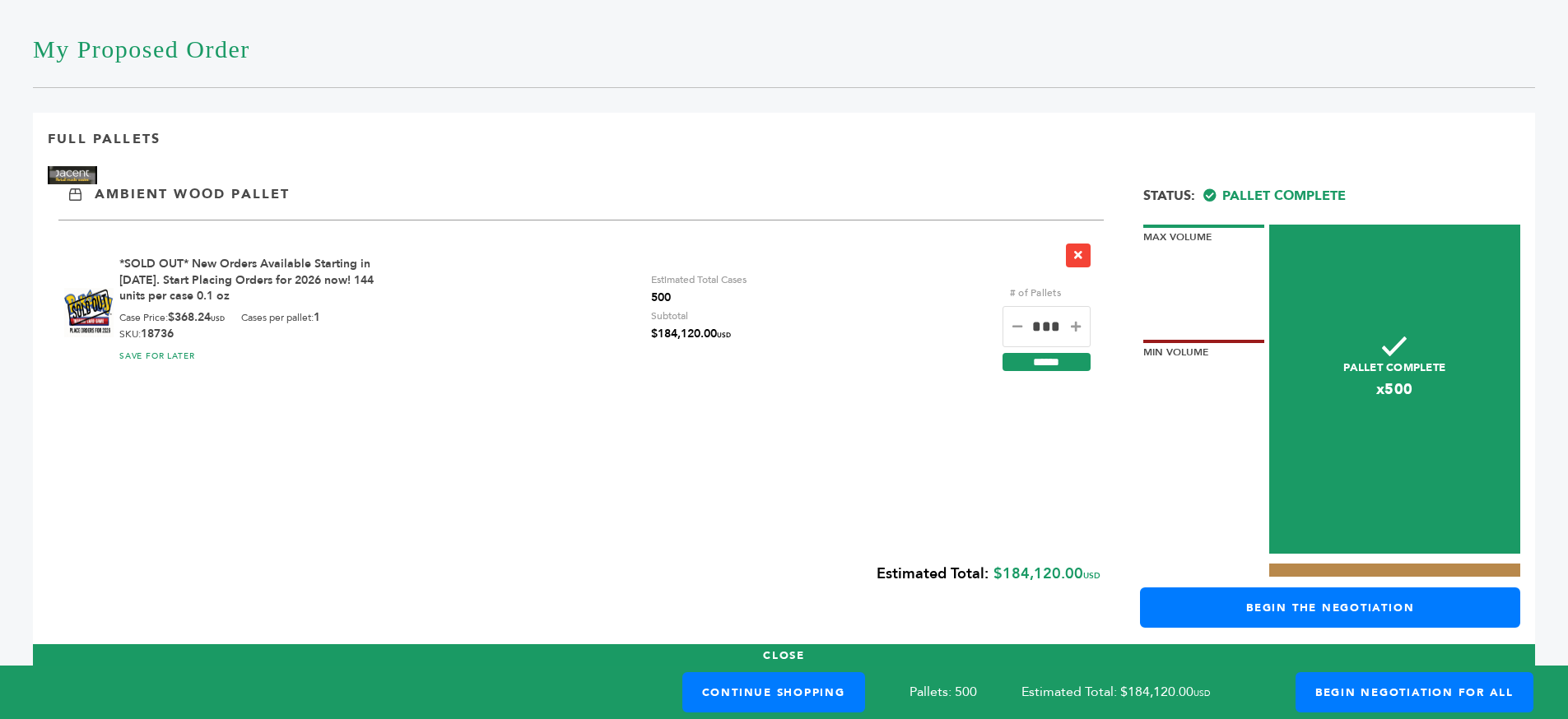
click at [1050, 325] on input "***" at bounding box center [1047, 326] width 88 height 41
type input "*"
click at [1029, 365] on input "******" at bounding box center [1047, 362] width 88 height 18
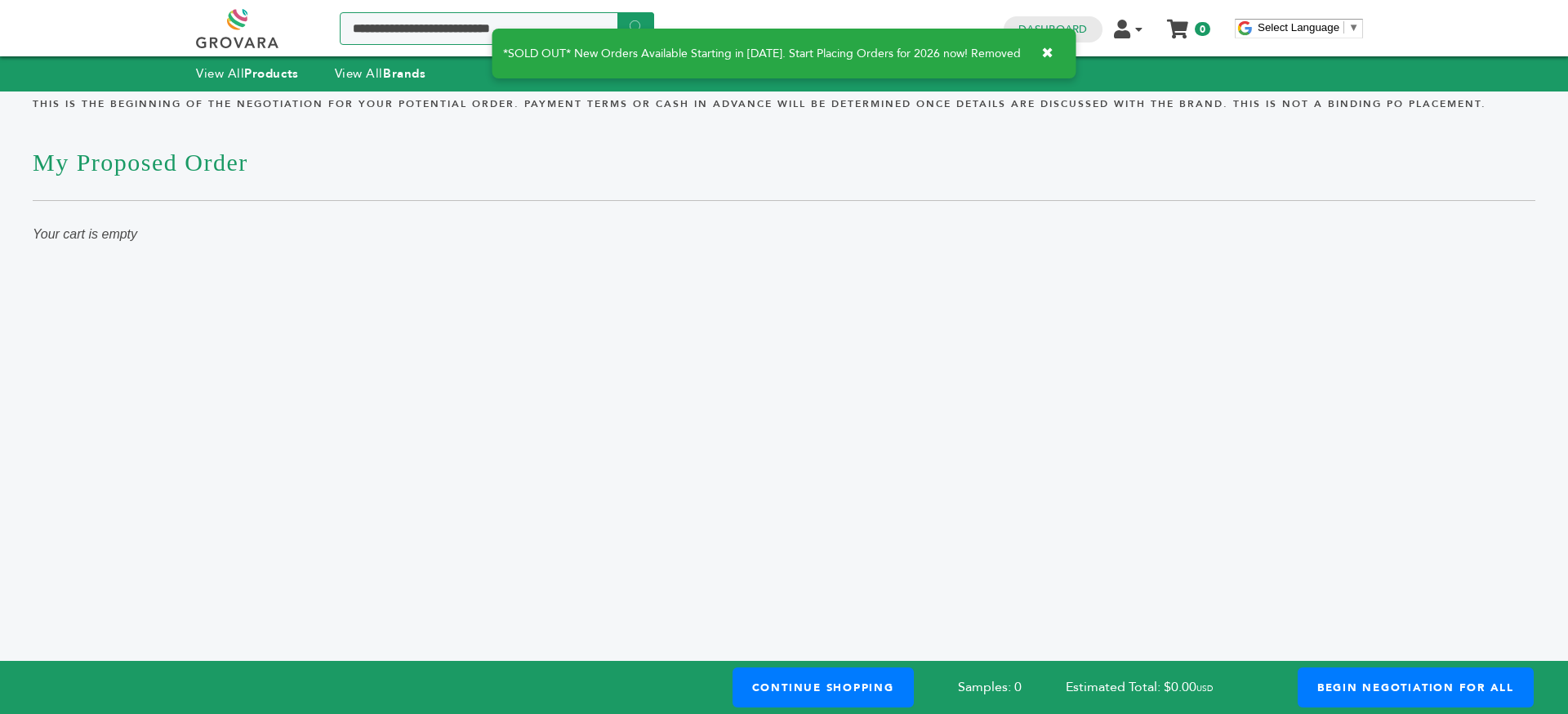
click at [405, 27] on input "Search a product or brand..." at bounding box center [497, 29] width 314 height 33
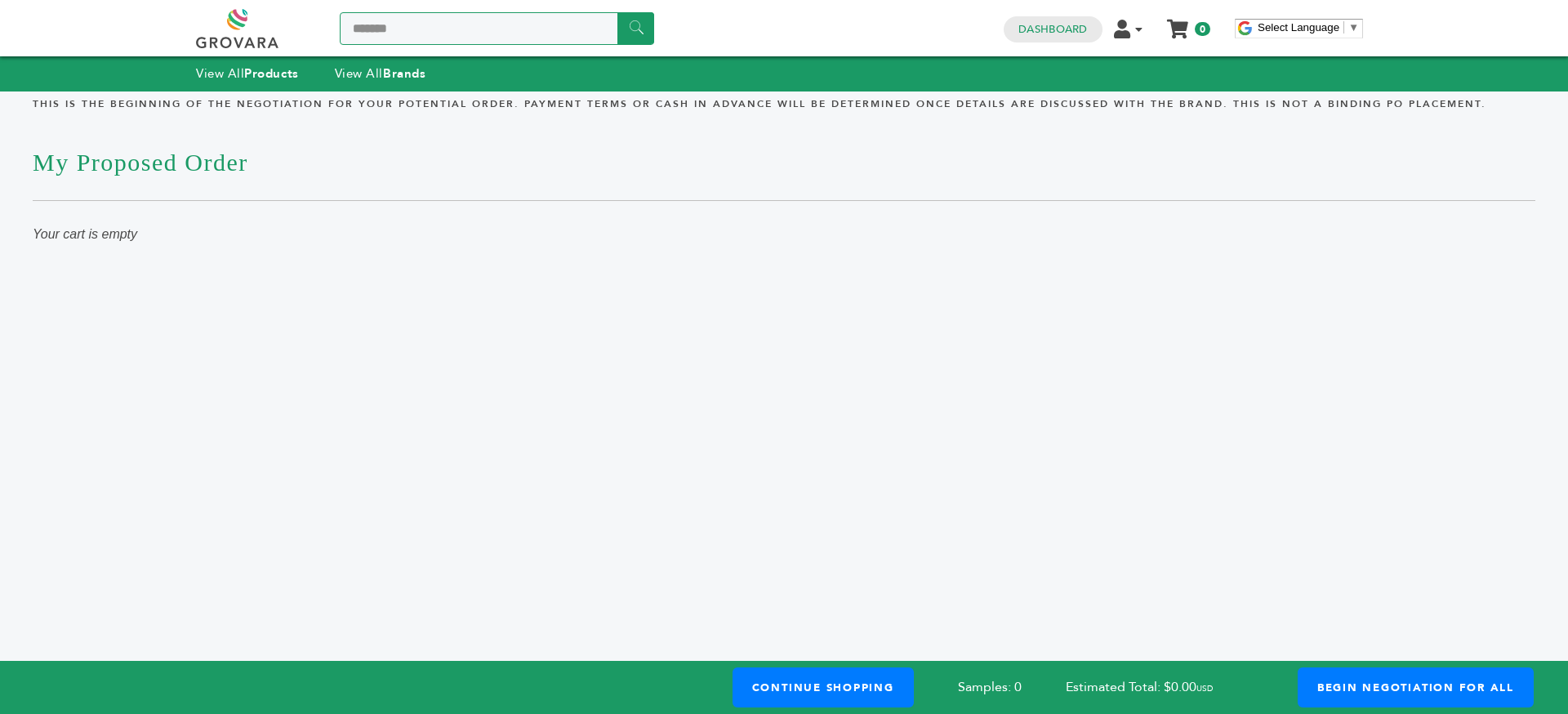
type input "*******"
click at [617, 13] on input "******" at bounding box center [636, 28] width 37 height 32
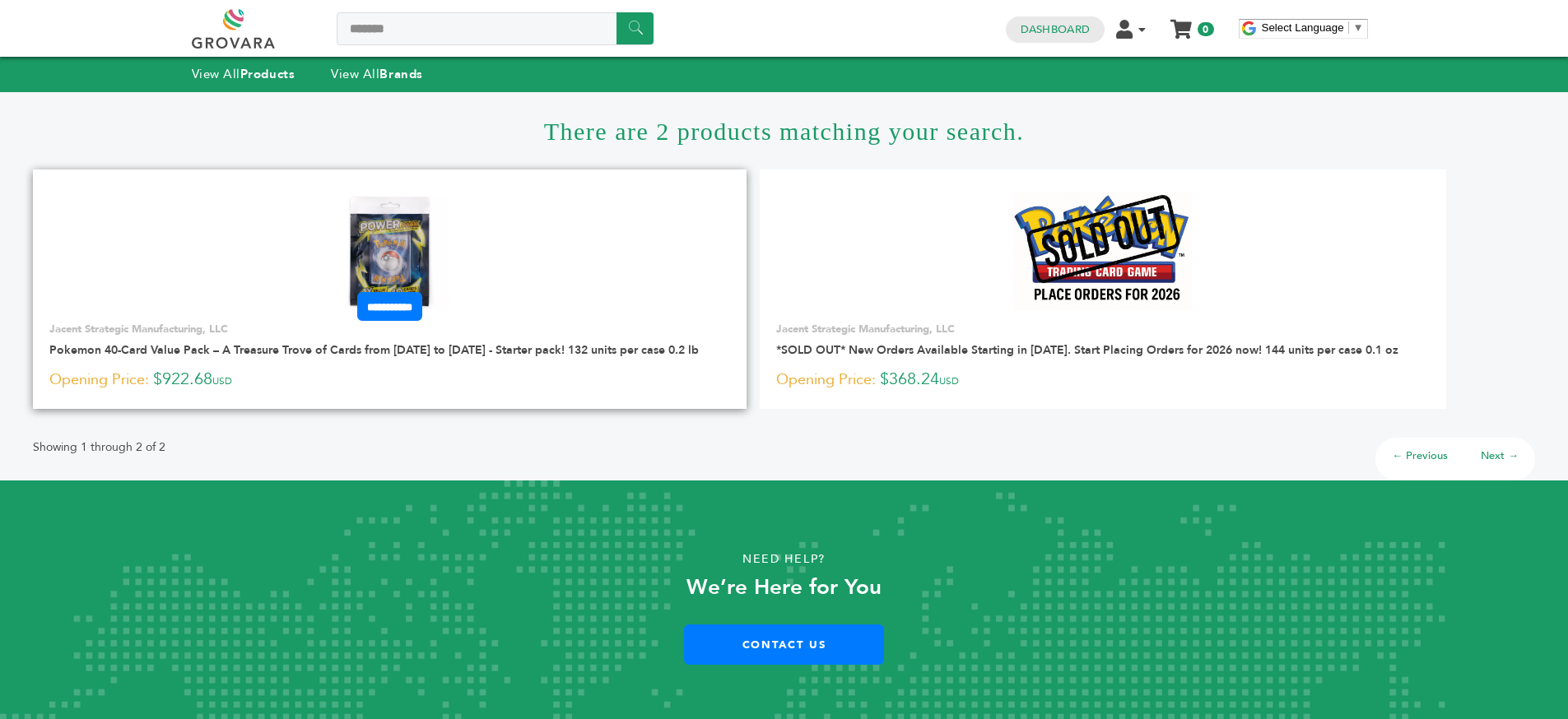
click at [630, 257] on link at bounding box center [389, 251] width 714 height 140
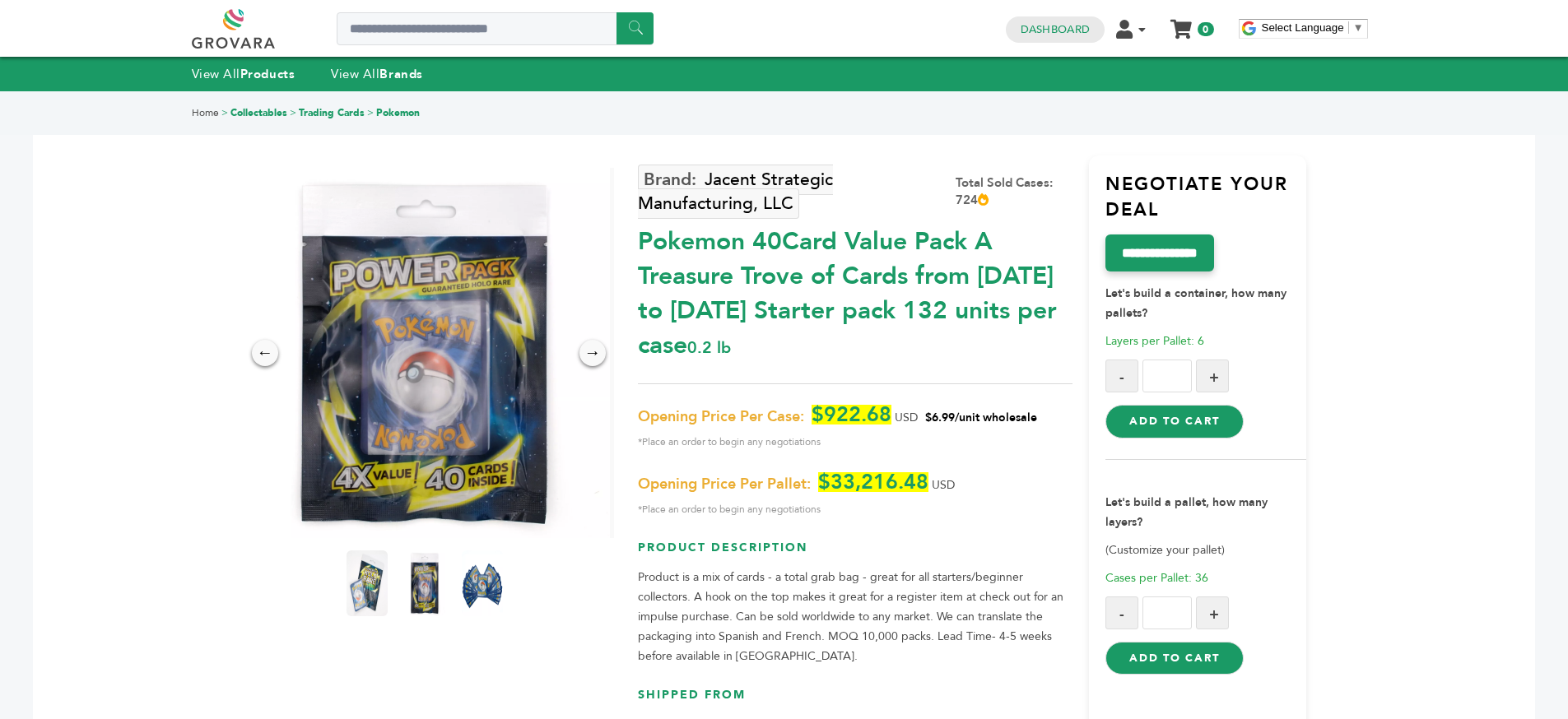
click at [868, 301] on div "Pokemon 40Card Value Pack A Treasure Trove of Cards from [DATE] to [DATE] Start…" at bounding box center [855, 289] width 435 height 147
click at [867, 302] on div "Pokemon 40Card Value Pack A Treasure Trove of Cards from [DATE] to [DATE] Start…" at bounding box center [855, 289] width 435 height 147
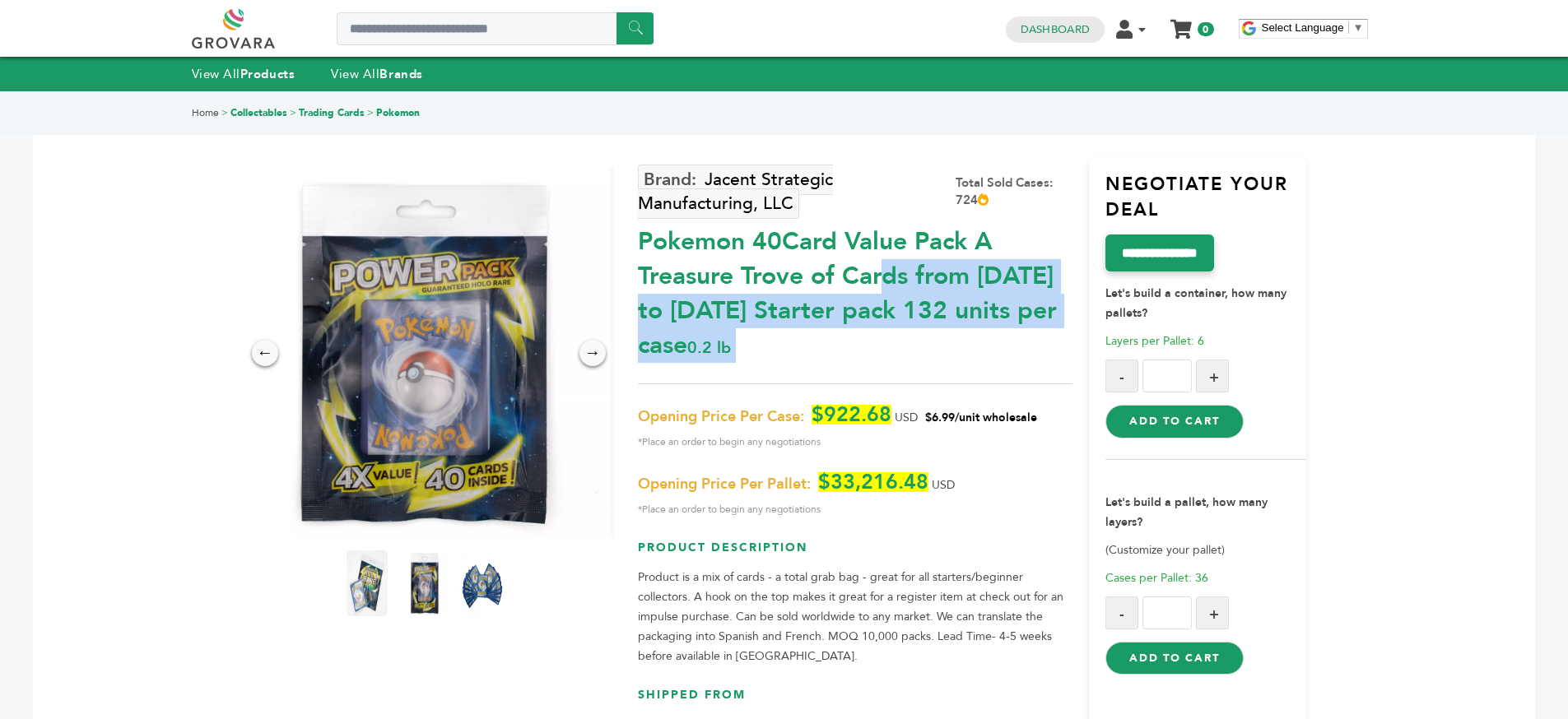
click at [867, 302] on div "Pokemon 40Card Value Pack A Treasure Trove of Cards from [DATE] to [DATE] Start…" at bounding box center [855, 289] width 435 height 147
click at [934, 283] on div "Pokemon 40Card Value Pack A Treasure Trove of Cards from [DATE] to [DATE] Start…" at bounding box center [855, 289] width 435 height 147
